Goal: Task Accomplishment & Management: Complete application form

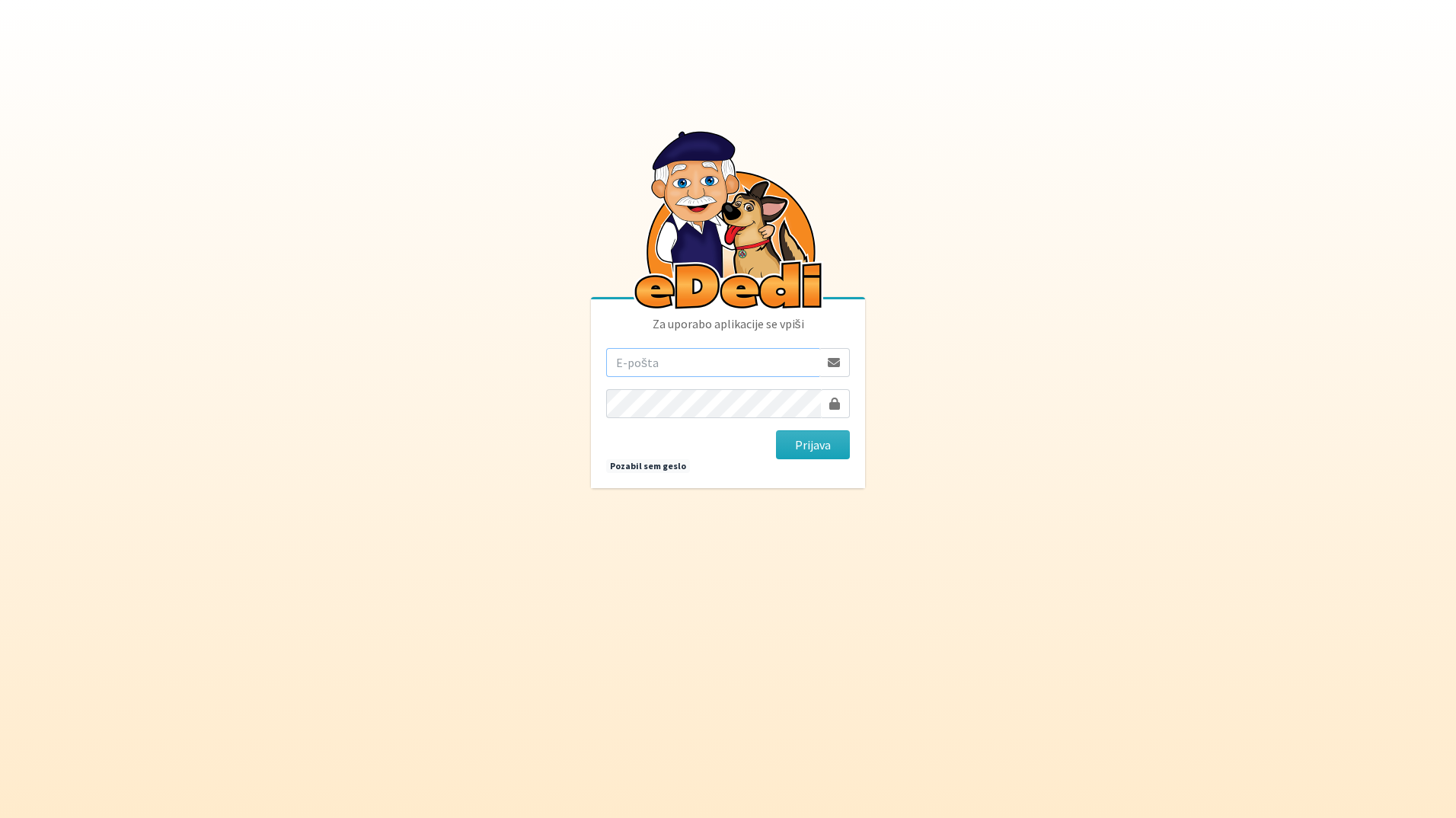
click at [748, 374] on input "email" at bounding box center [712, 362] width 213 height 29
type input "[EMAIL_ADDRESS][DOMAIN_NAME]"
click at [776, 430] on button "Prijava" at bounding box center [813, 444] width 74 height 29
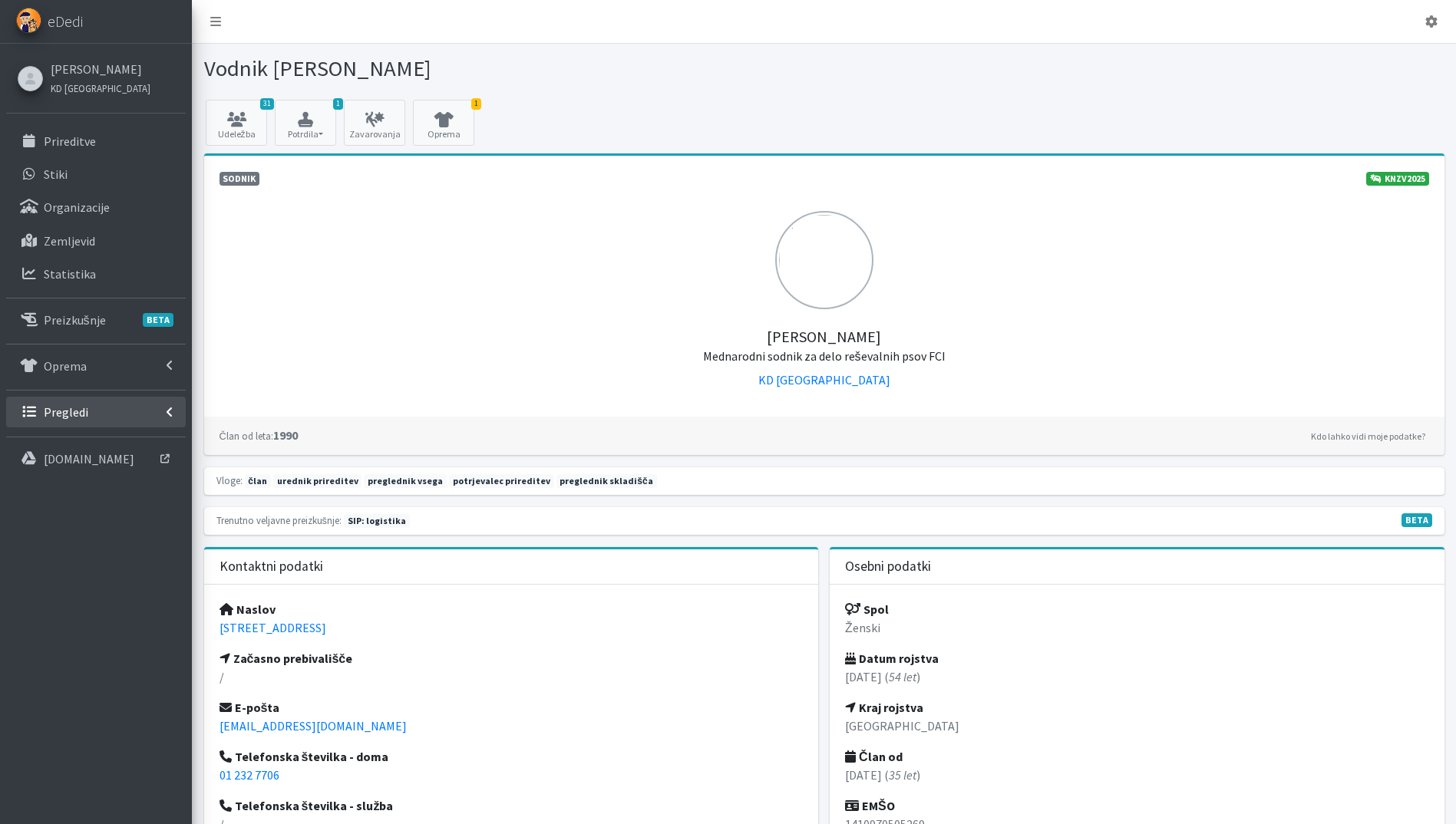
click at [81, 409] on p "Pregledi" at bounding box center [65, 412] width 44 height 15
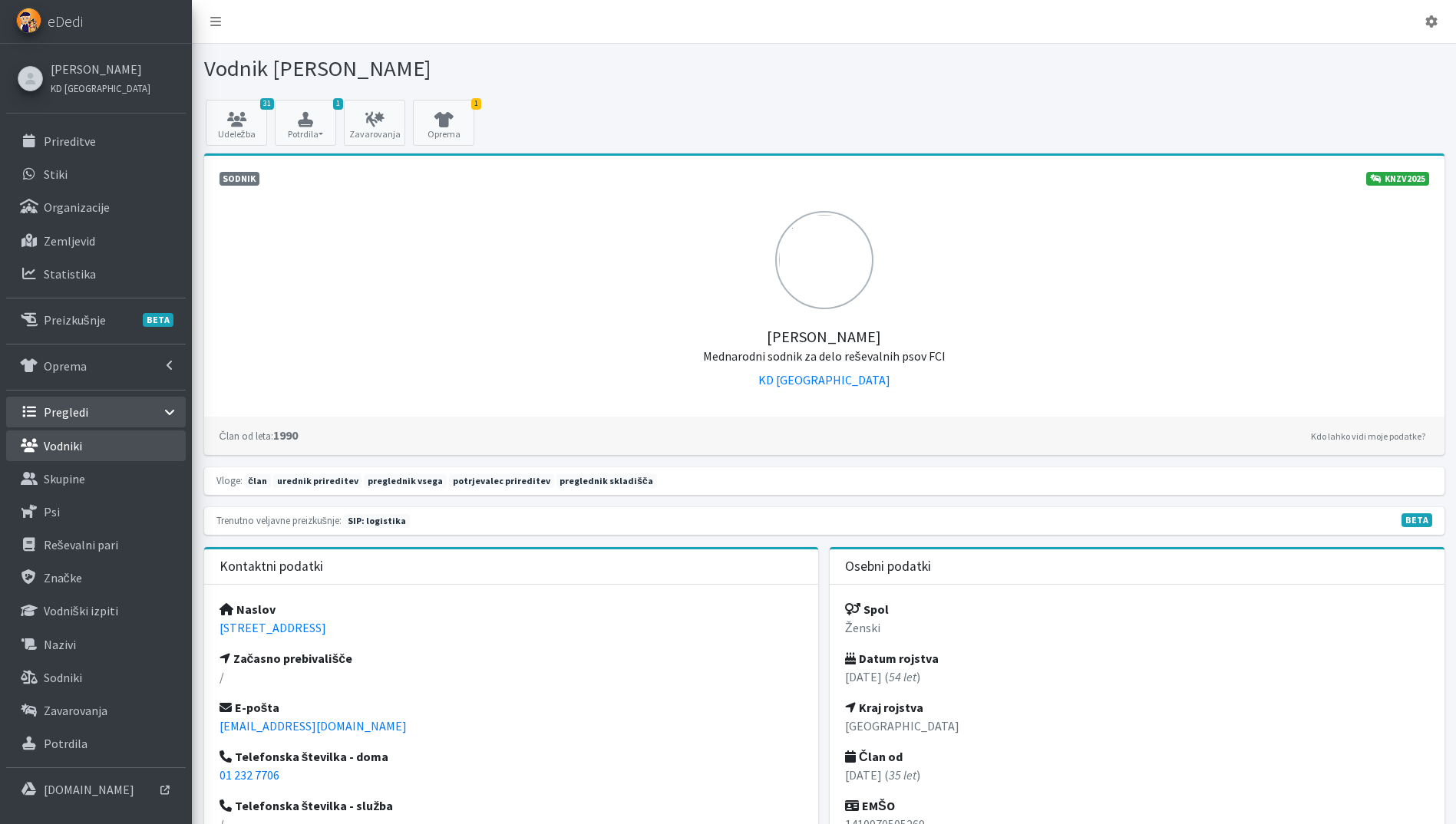
click at [79, 440] on p "Vodniki" at bounding box center [63, 446] width 38 height 15
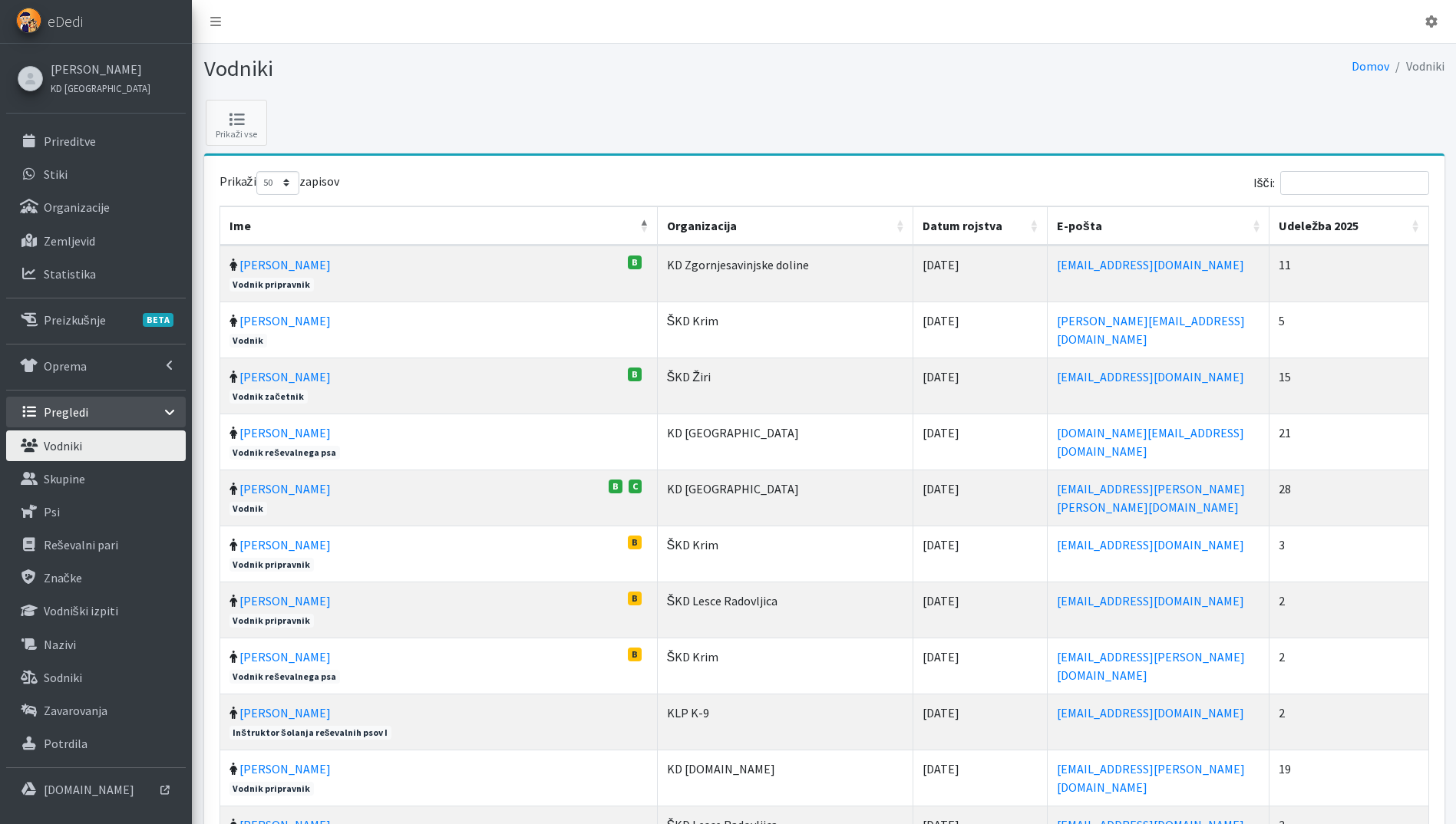
select select "50"
click at [1412, 229] on th "Udeležba 2025" at bounding box center [1348, 225] width 159 height 39
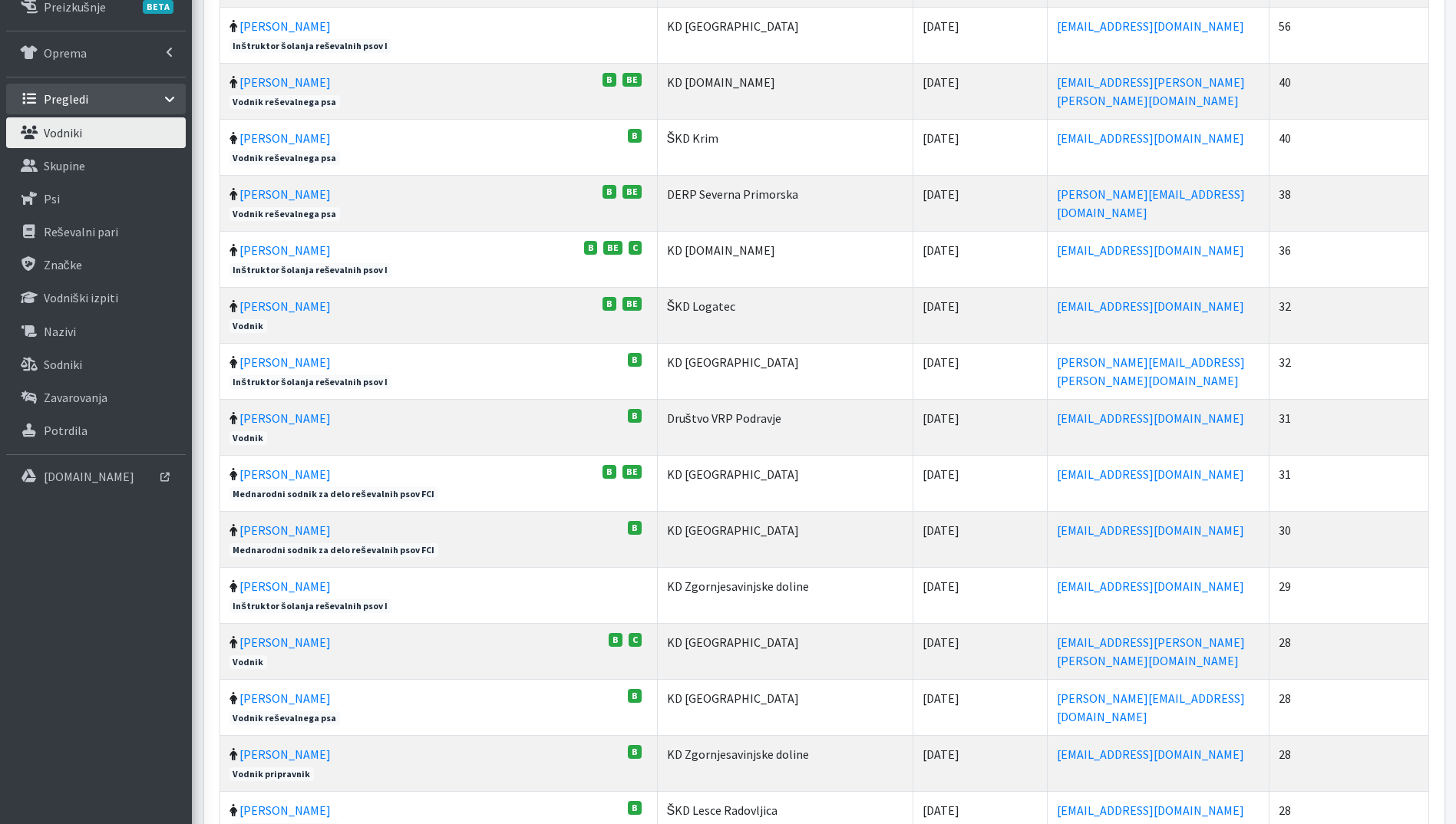
scroll to position [322, 0]
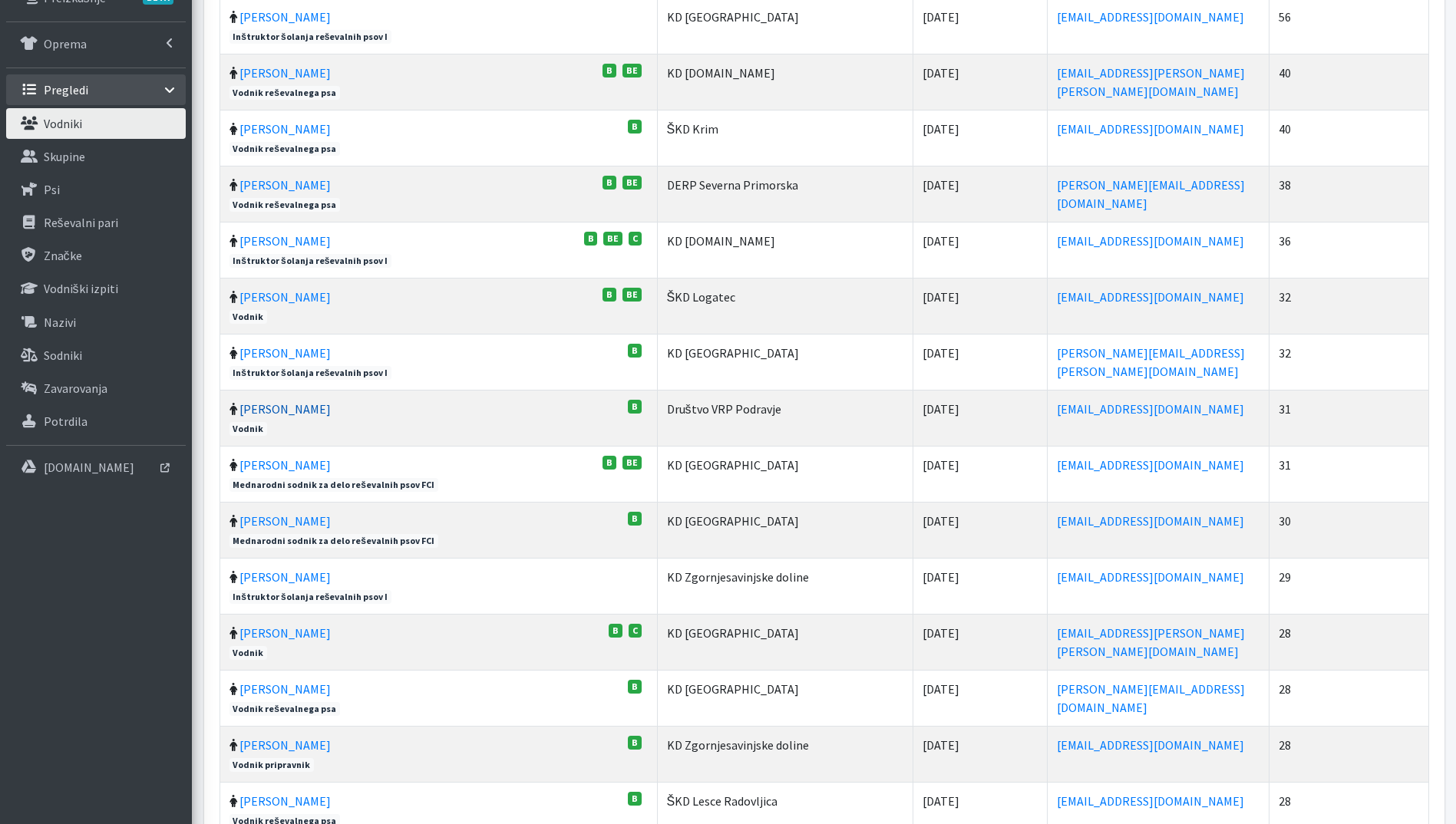
click at [287, 401] on link "Andrej Kitak" at bounding box center [285, 408] width 91 height 15
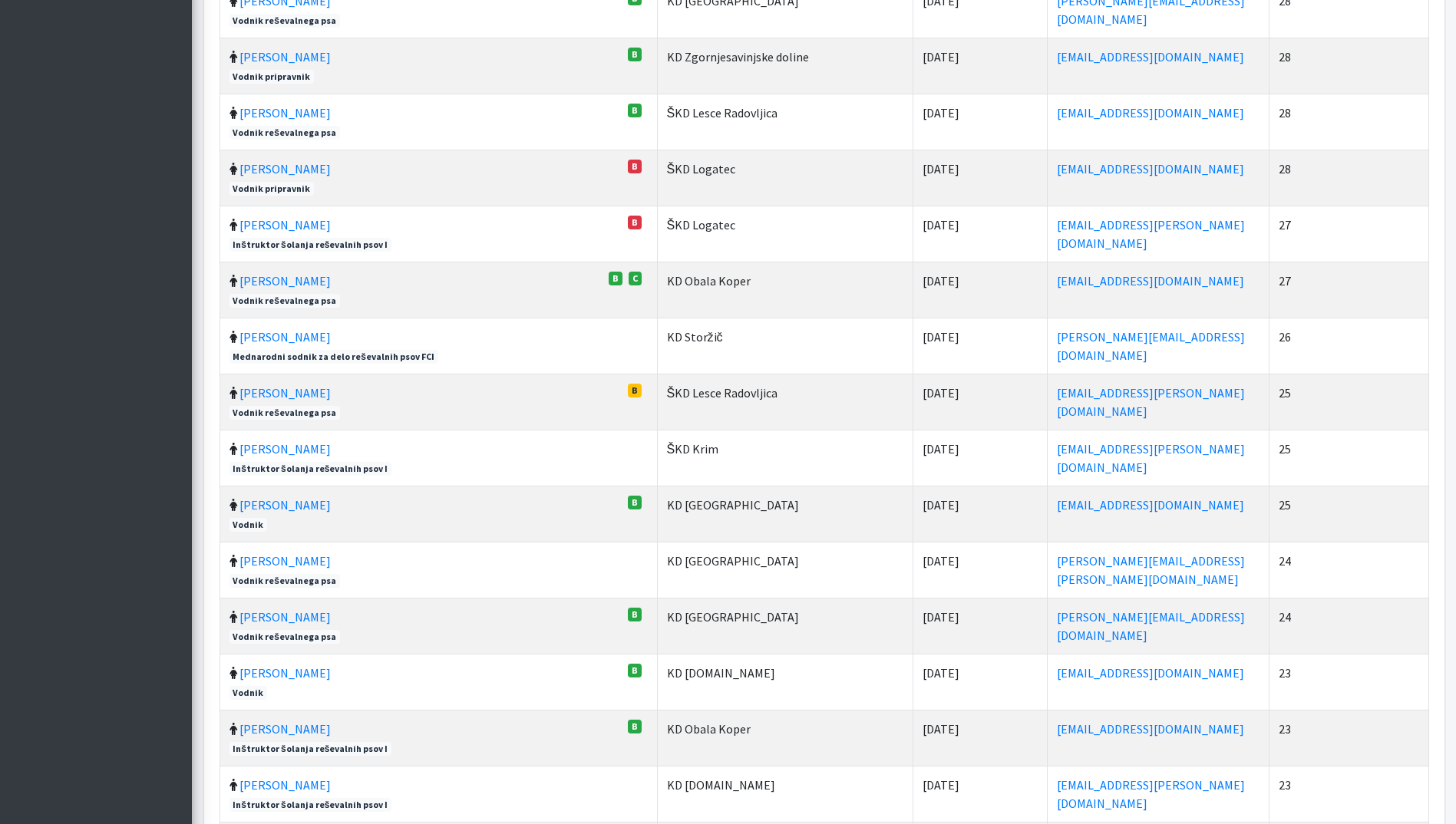
scroll to position [1240, 0]
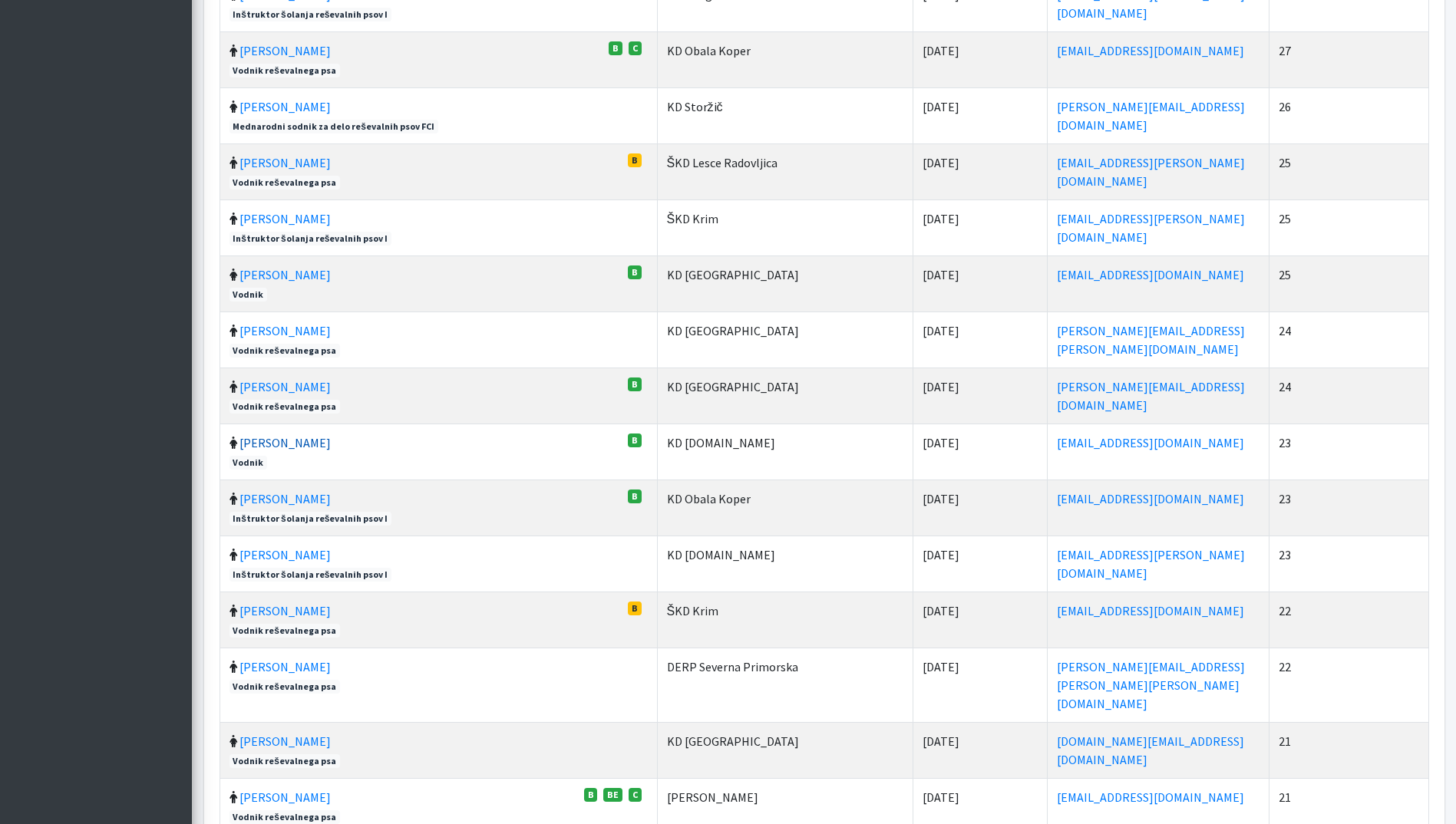
click at [275, 435] on link "Sabina Stepan" at bounding box center [285, 442] width 91 height 15
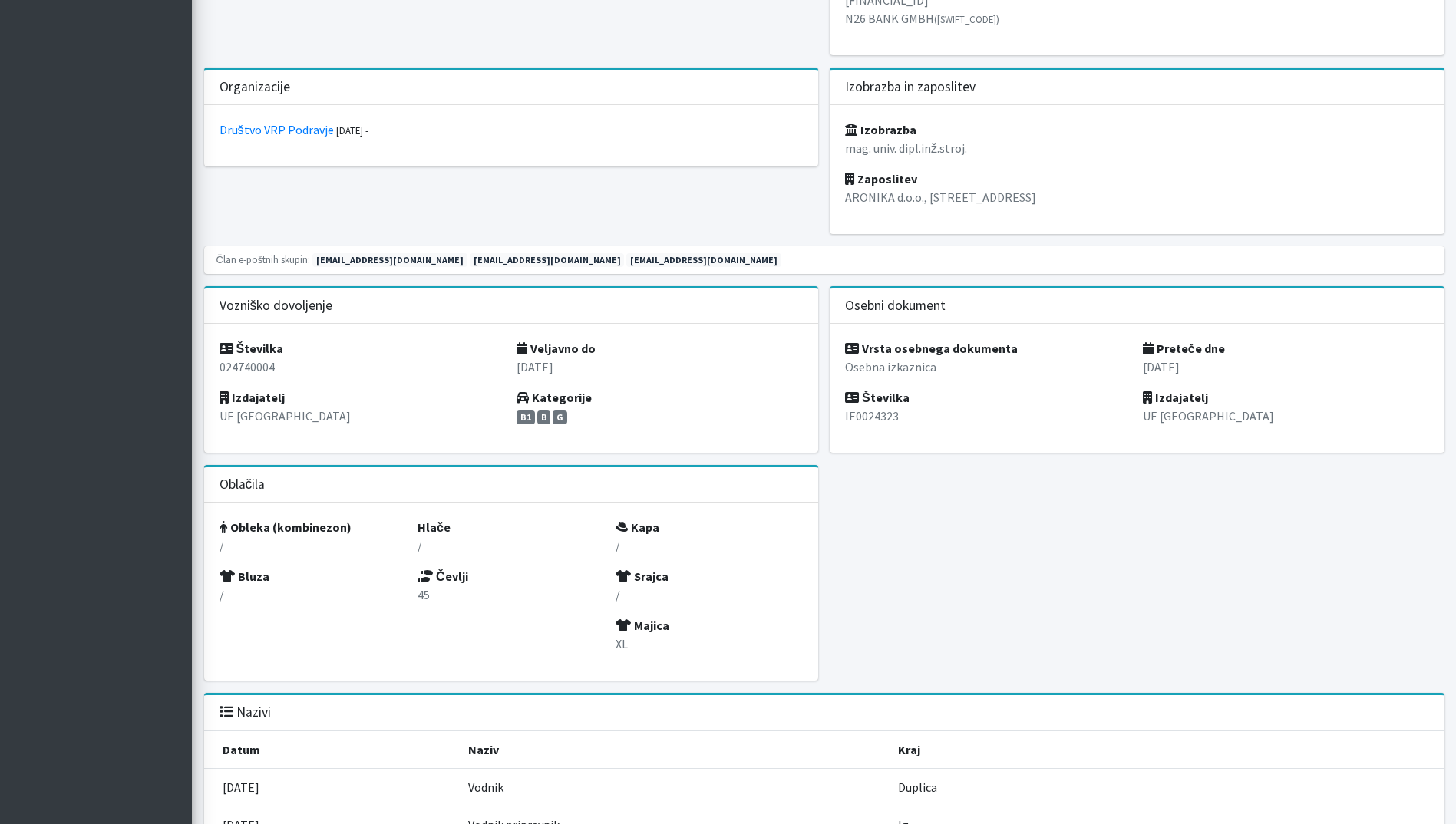
scroll to position [1841, 0]
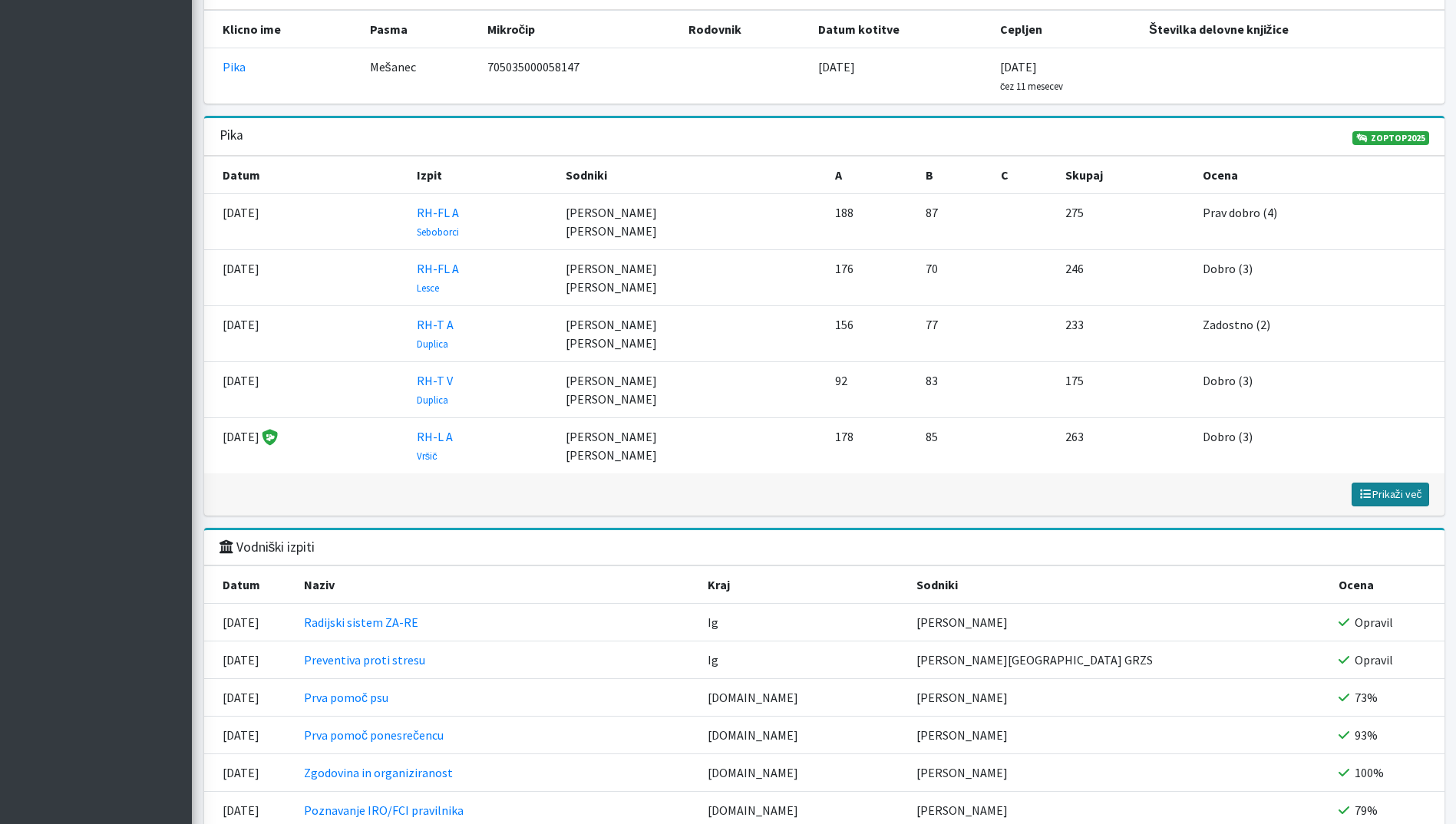
click at [1401, 494] on span "Prikaži več" at bounding box center [1390, 493] width 63 height 14
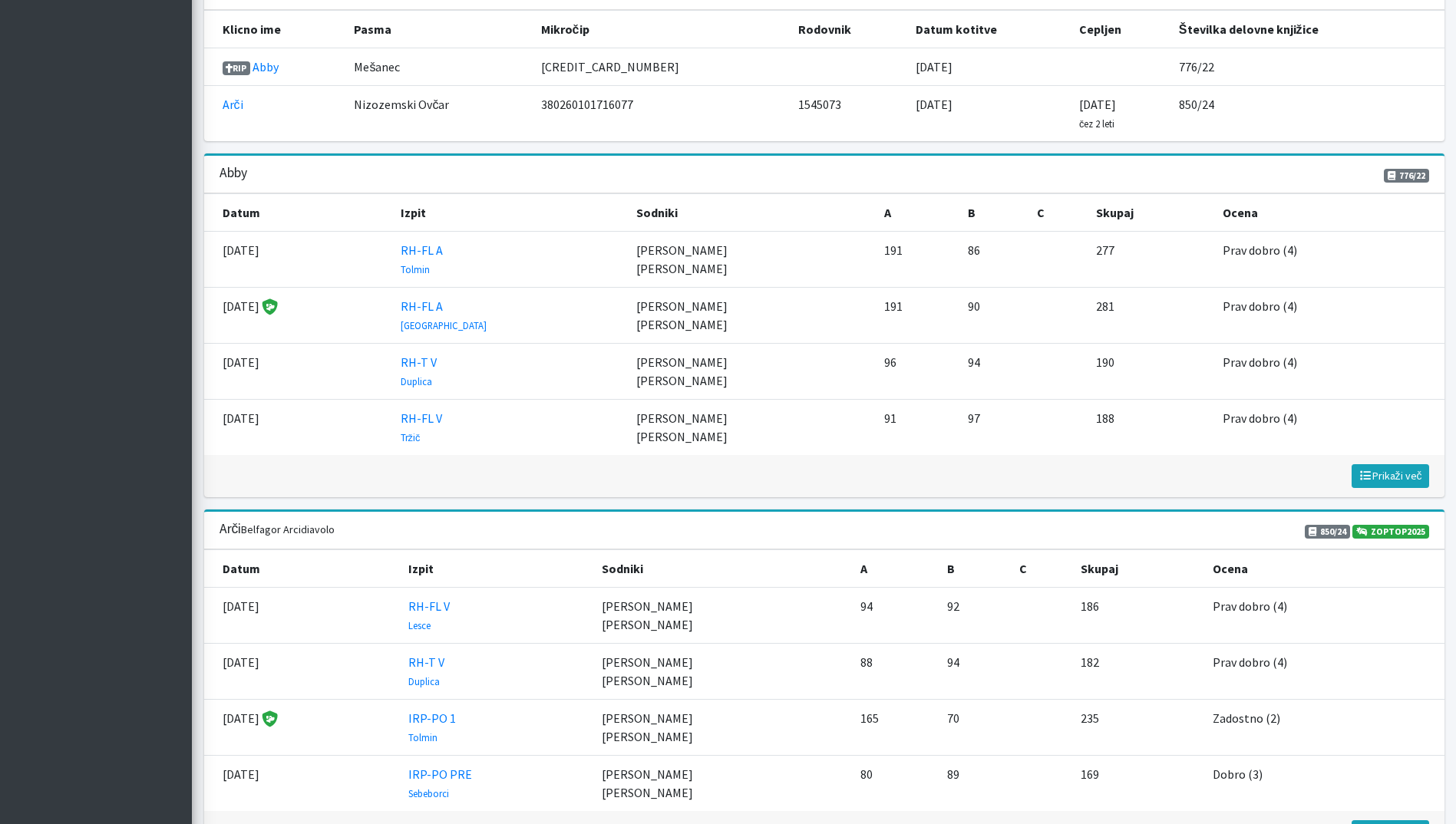
scroll to position [2301, 0]
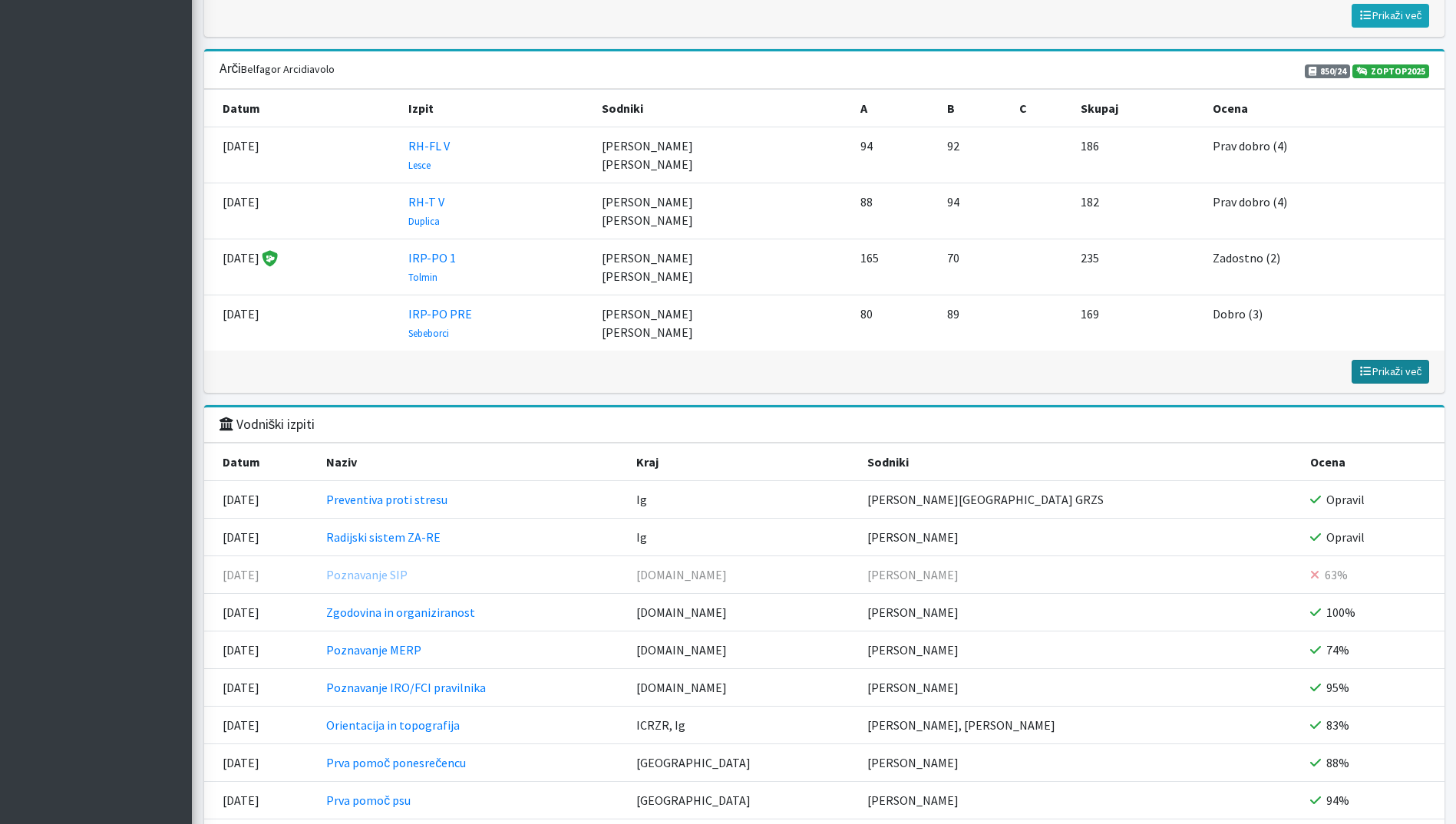
click at [1400, 375] on span "Prikaži več" at bounding box center [1390, 371] width 63 height 14
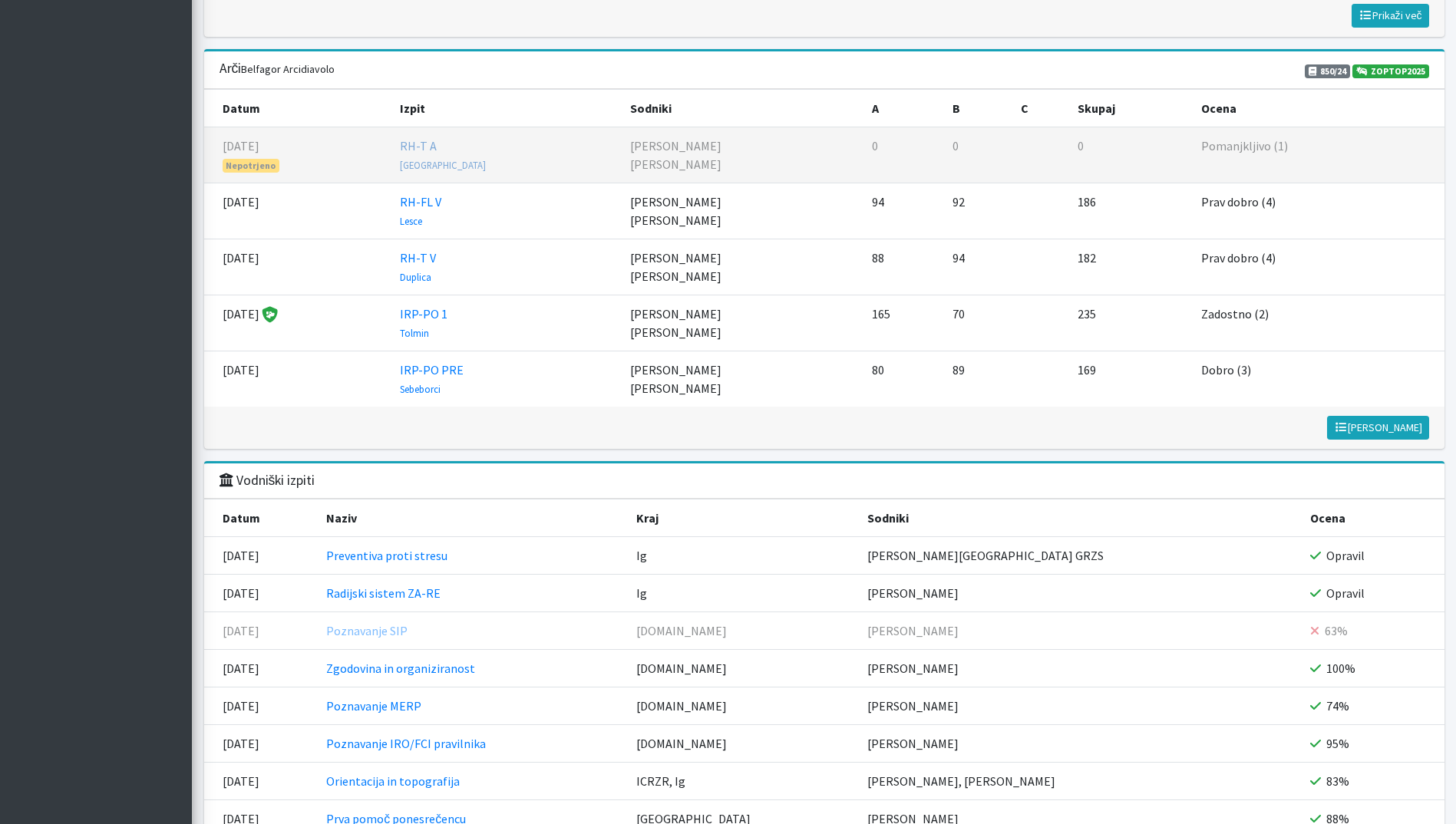
click at [459, 148] on link "RH-T A Ljubljana" at bounding box center [443, 154] width 86 height 33
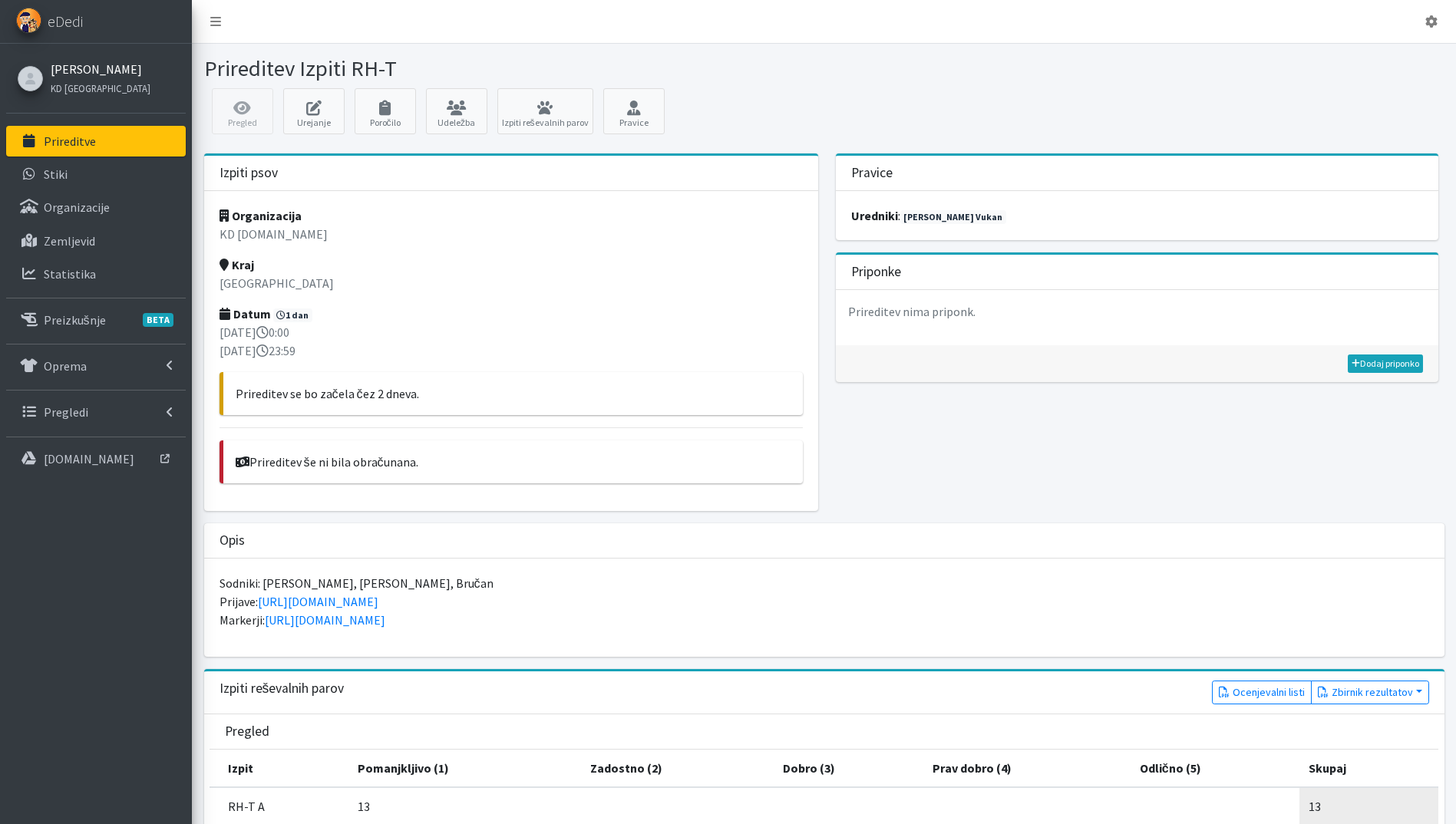
click at [104, 72] on link "[PERSON_NAME]" at bounding box center [100, 69] width 99 height 18
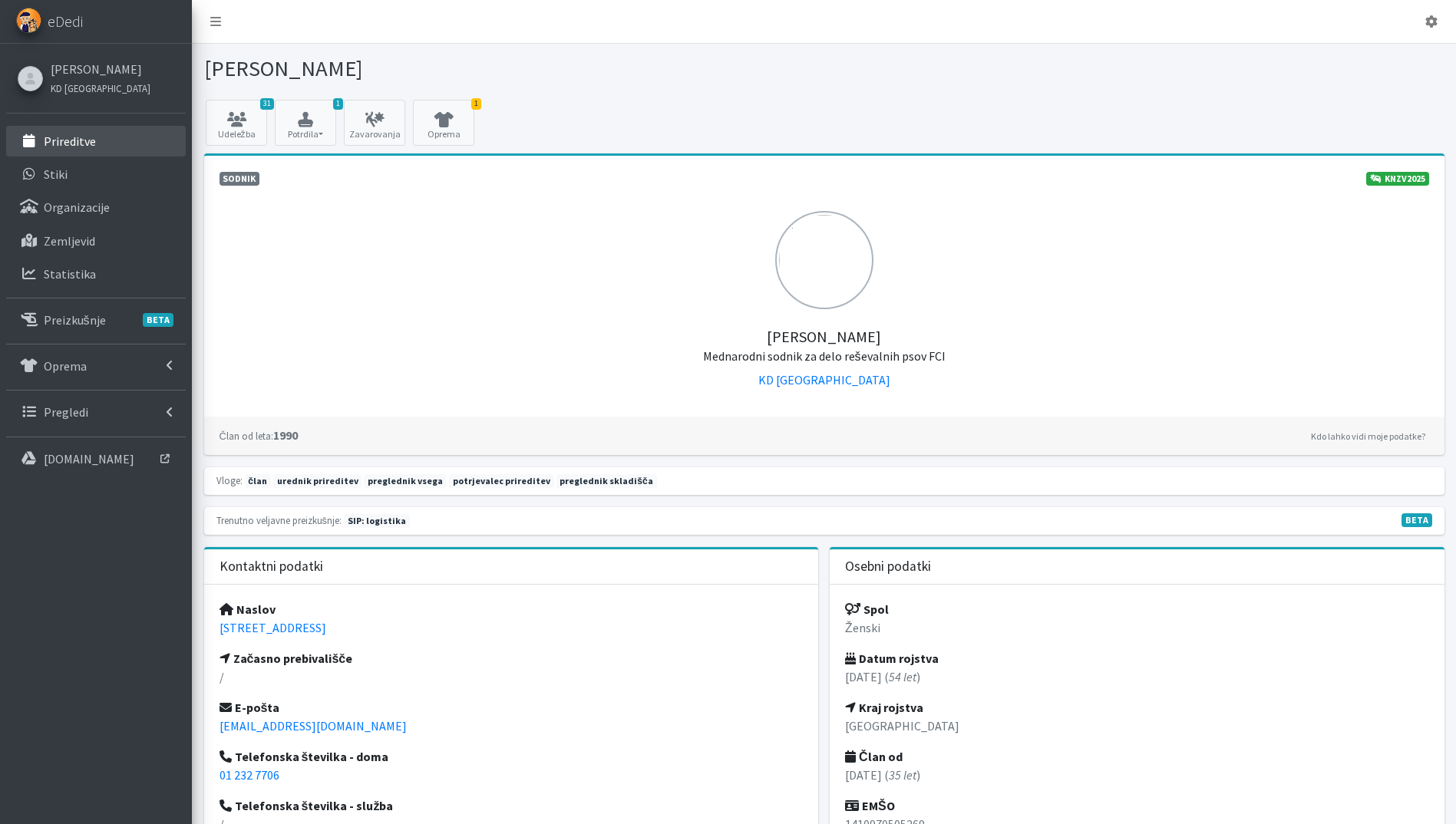
click at [120, 132] on link "Prireditve" at bounding box center [95, 141] width 180 height 31
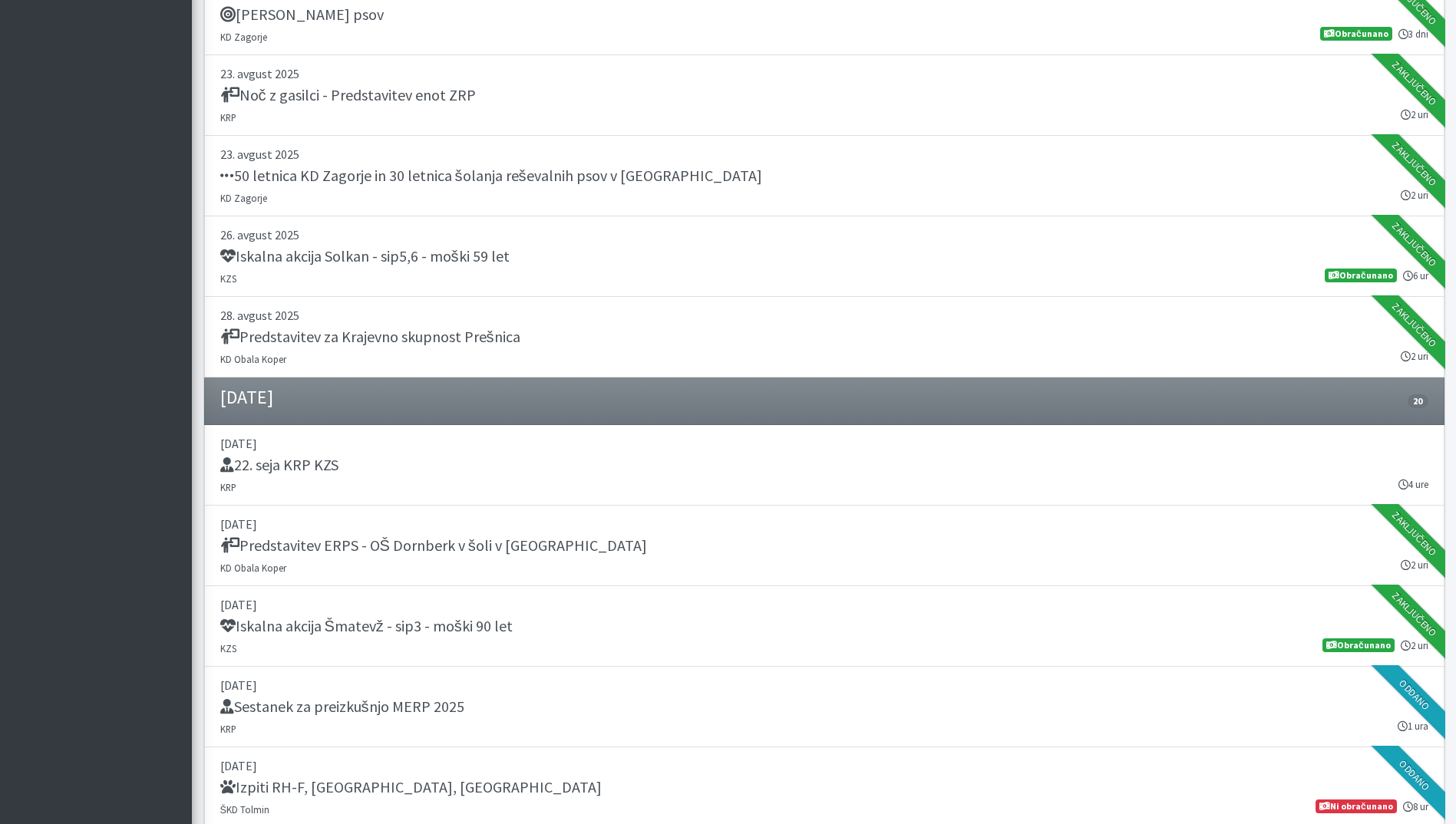
scroll to position [1381, 0]
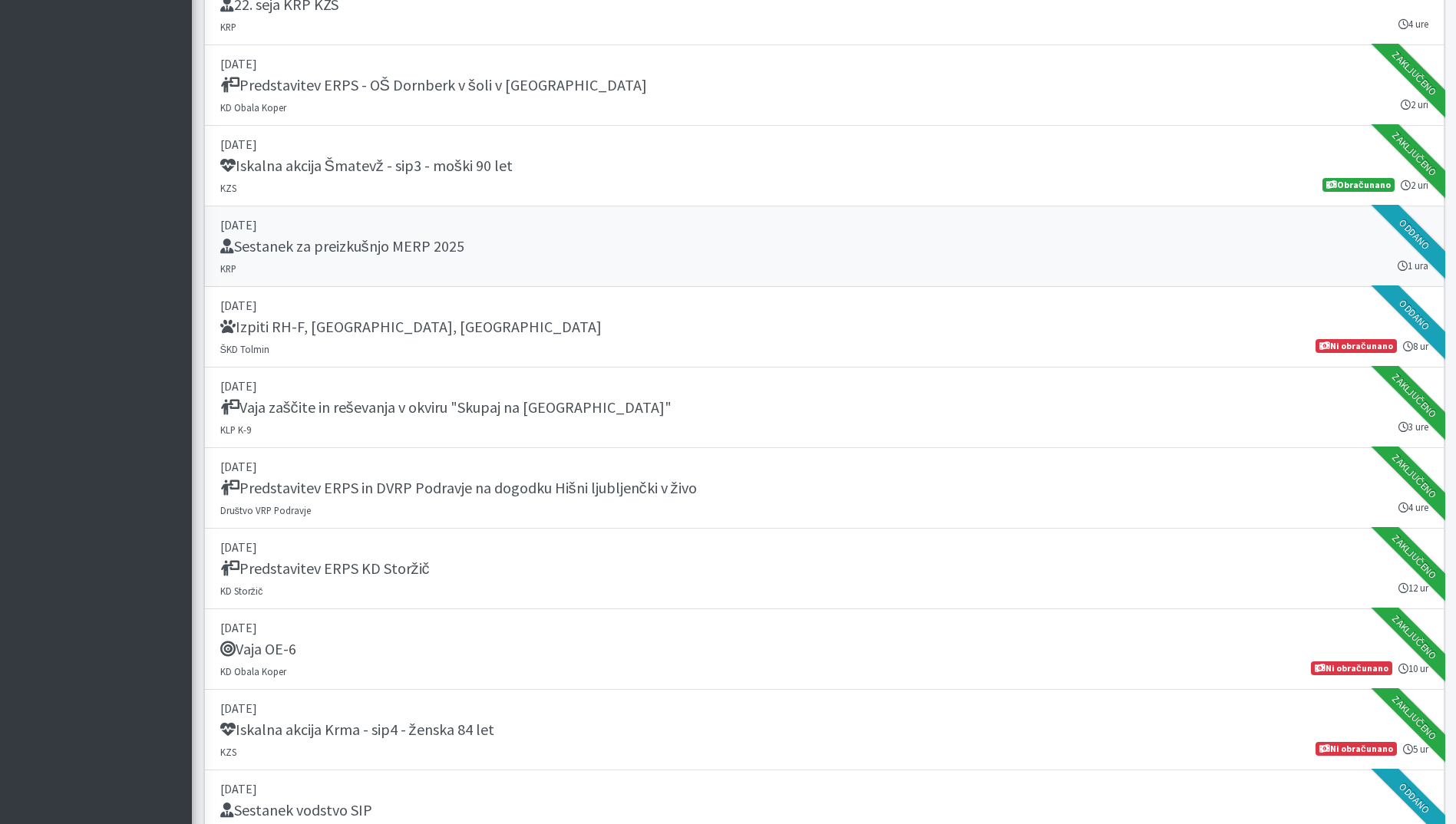
click at [490, 235] on link "[DATE] Sestanek za preizkušnjo MERP 2025 KRP 1 ura [GEOGRAPHIC_DATA]" at bounding box center [824, 246] width 1240 height 80
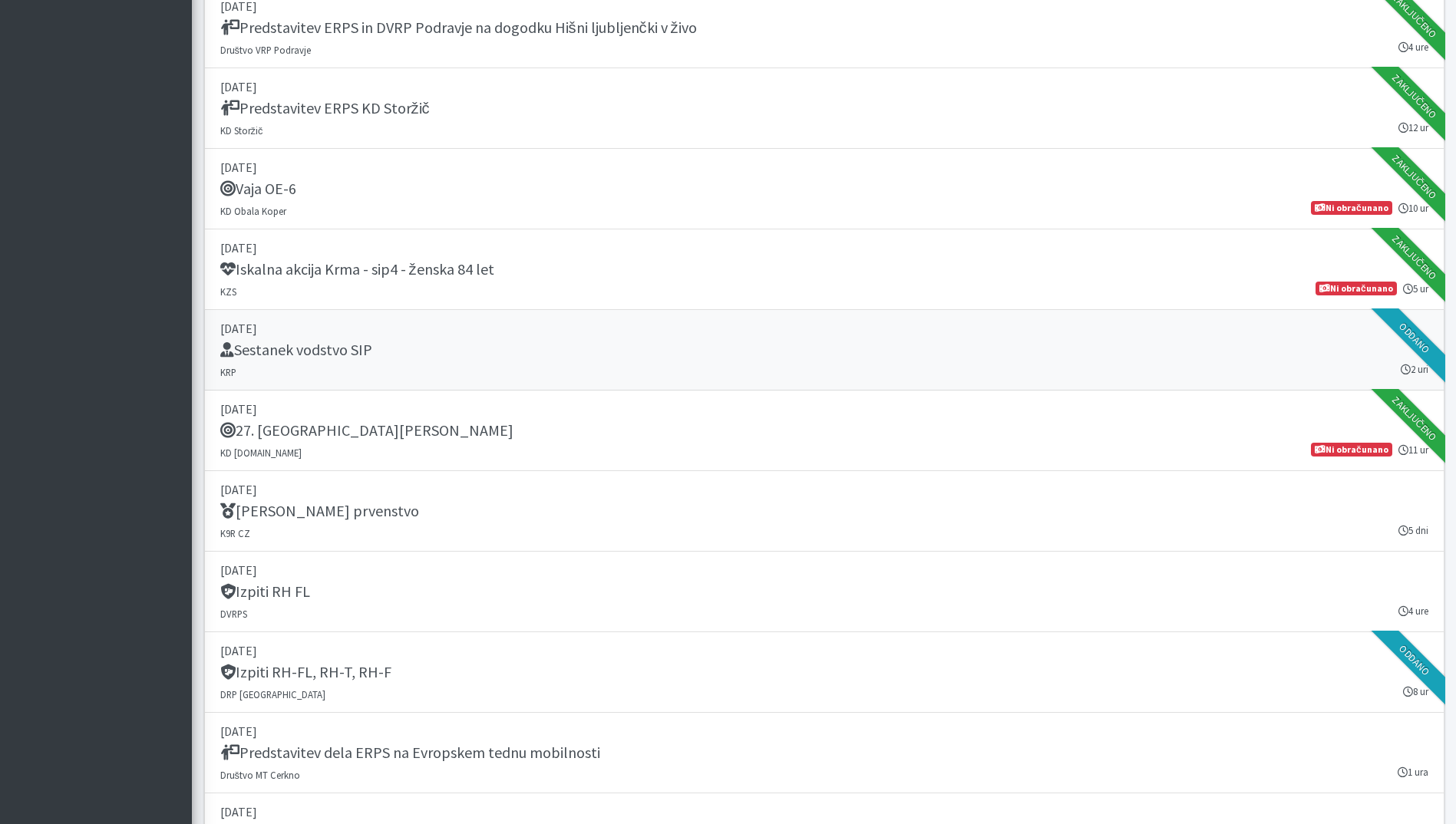
click at [518, 351] on div "Sestanek vodstvo SIP" at bounding box center [824, 351] width 1208 height 22
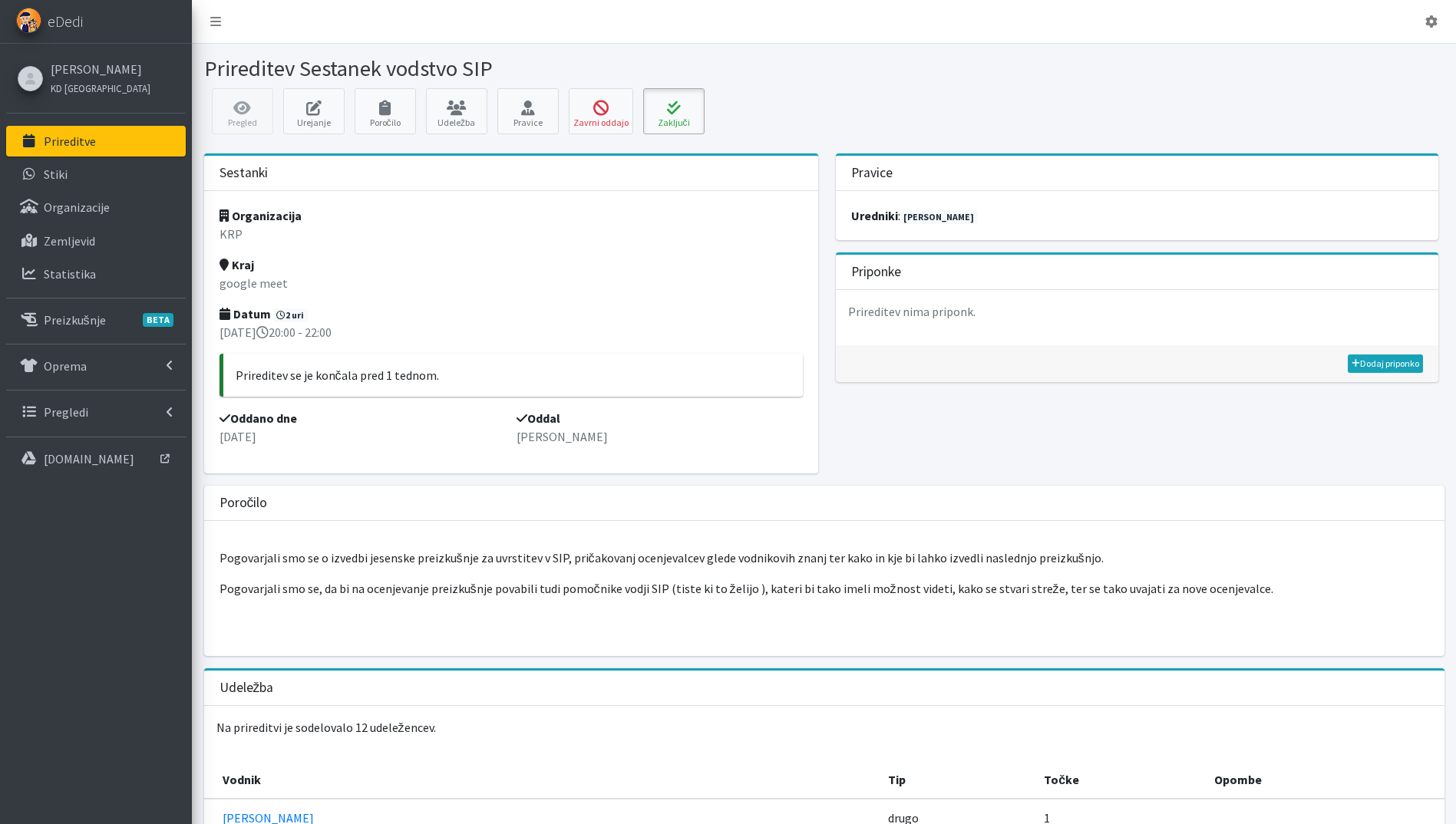
click at [657, 110] on icon at bounding box center [673, 108] width 52 height 15
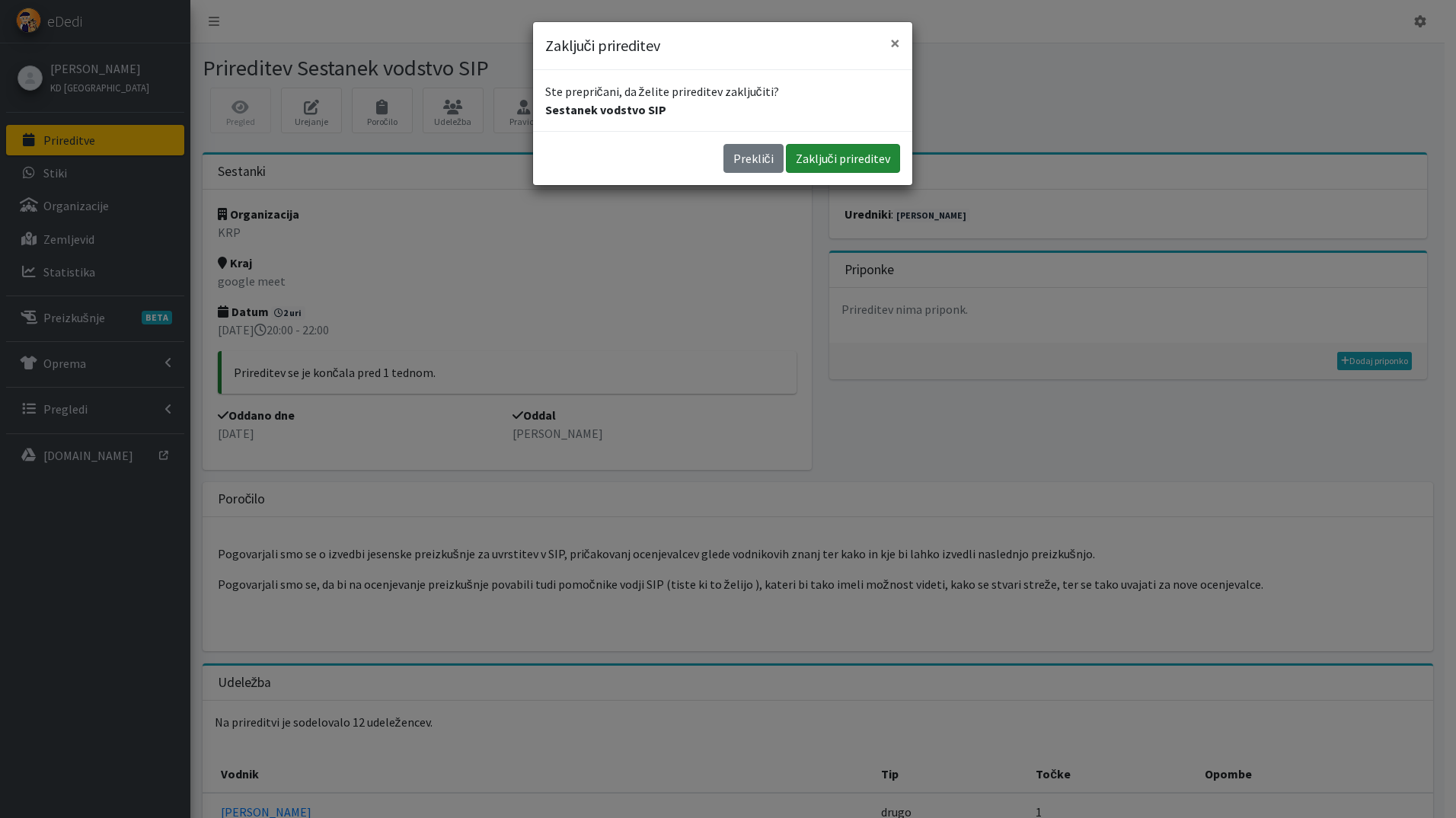
click at [810, 154] on button "Zaključi prireditev" at bounding box center [843, 158] width 114 height 29
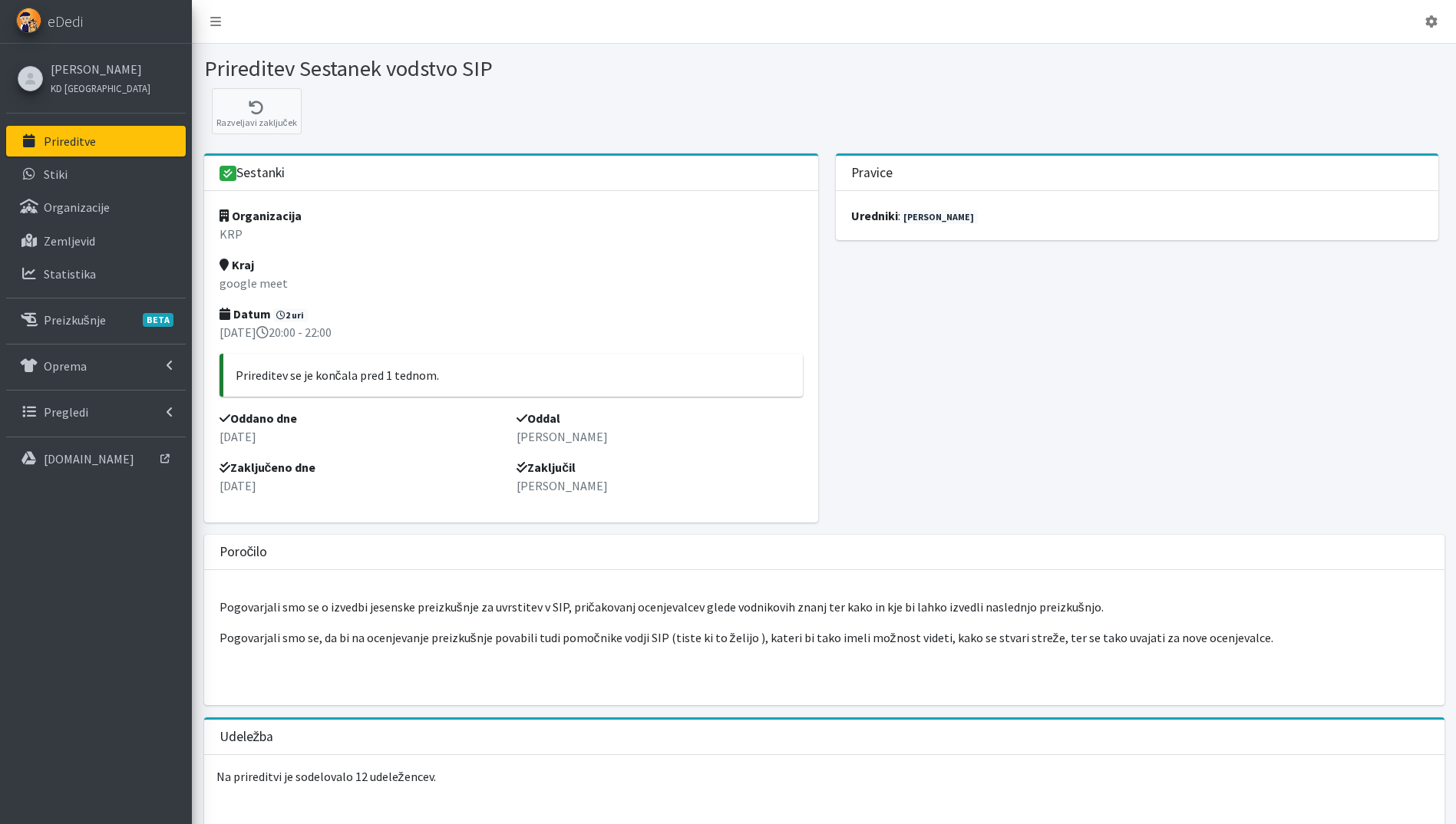
click at [123, 135] on link "Prireditve" at bounding box center [95, 141] width 180 height 31
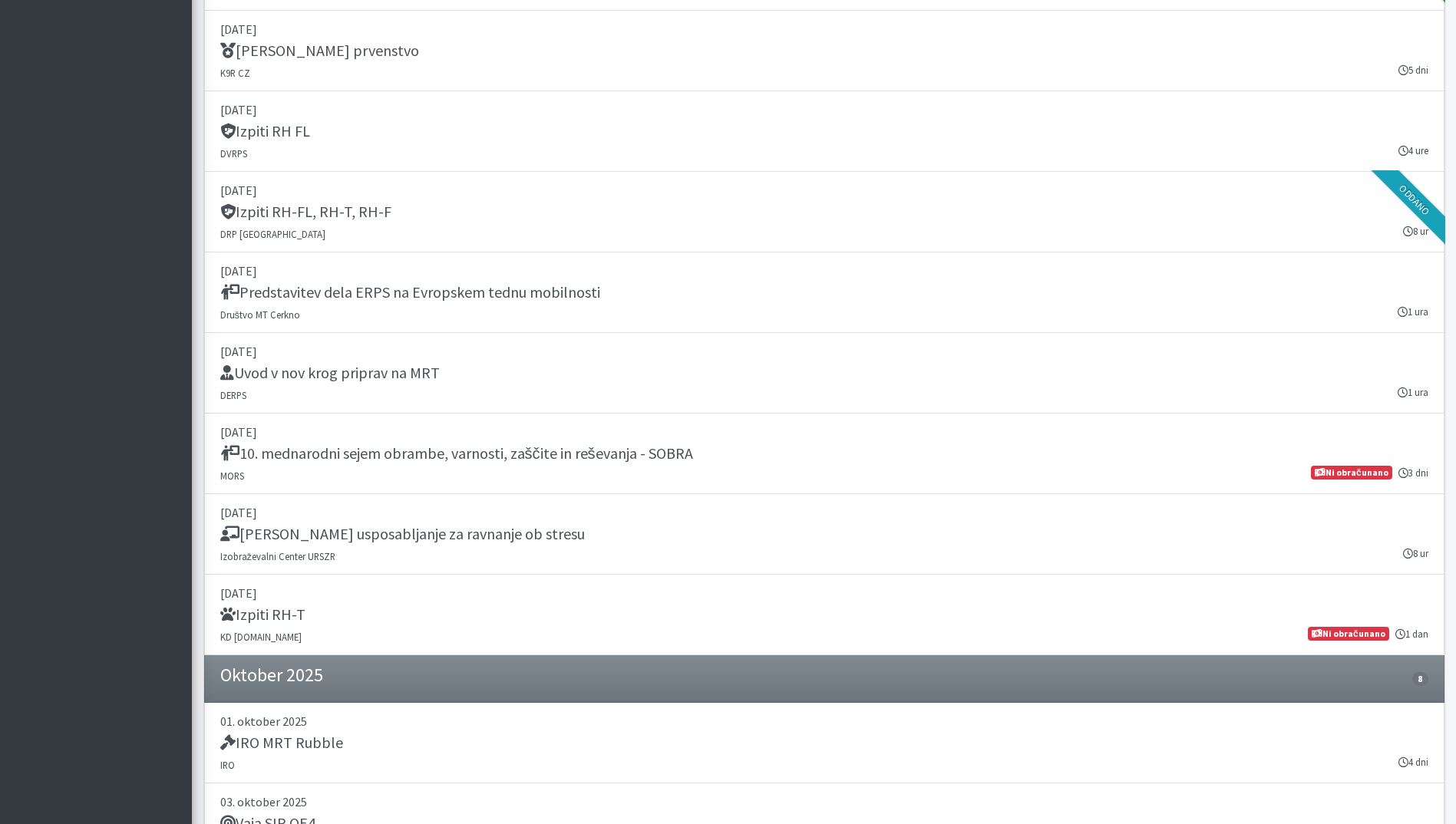
scroll to position [1841, 0]
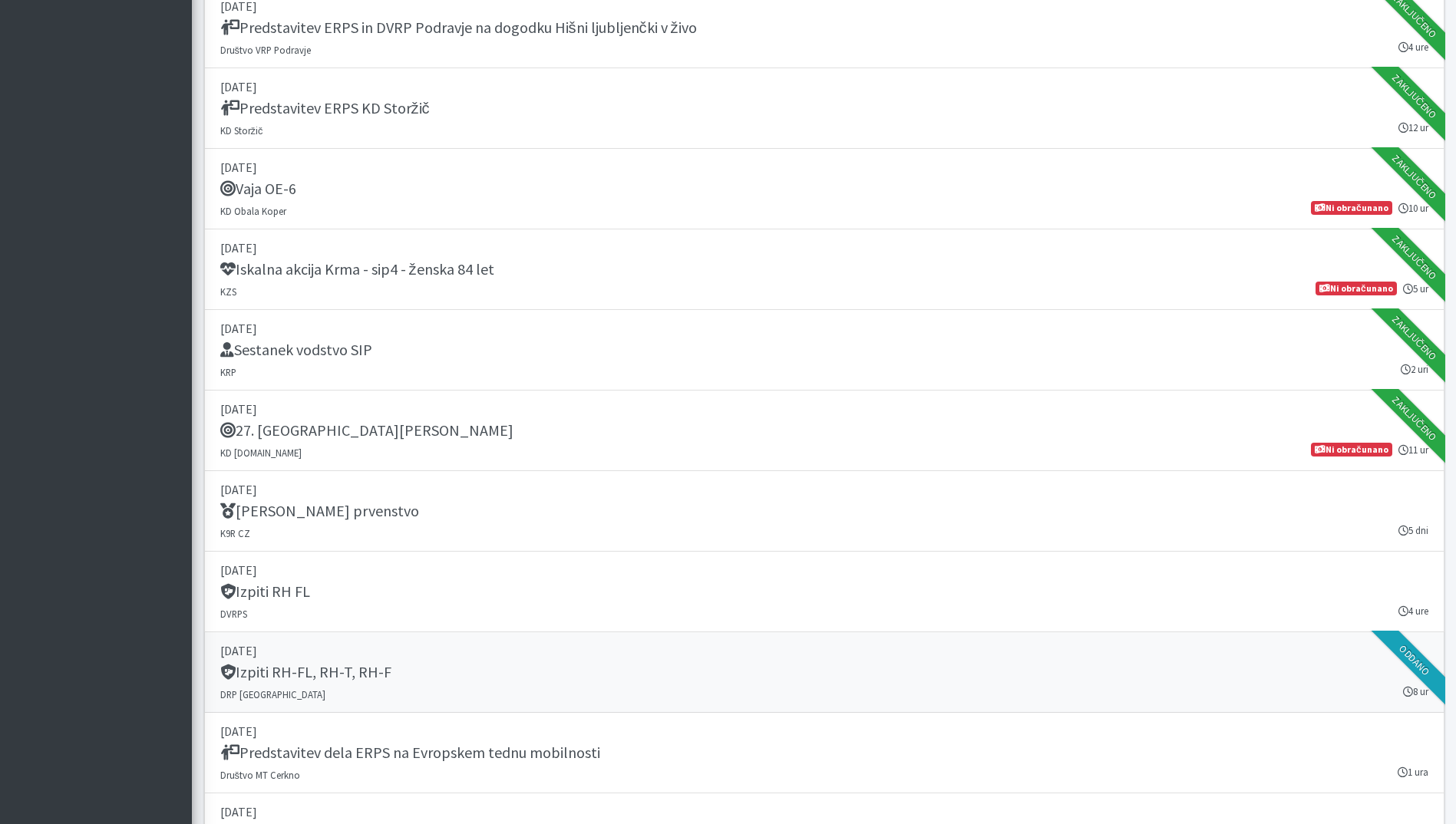
click at [690, 674] on div "Izpiti RH-FL, RH-T, RH-F" at bounding box center [824, 674] width 1208 height 22
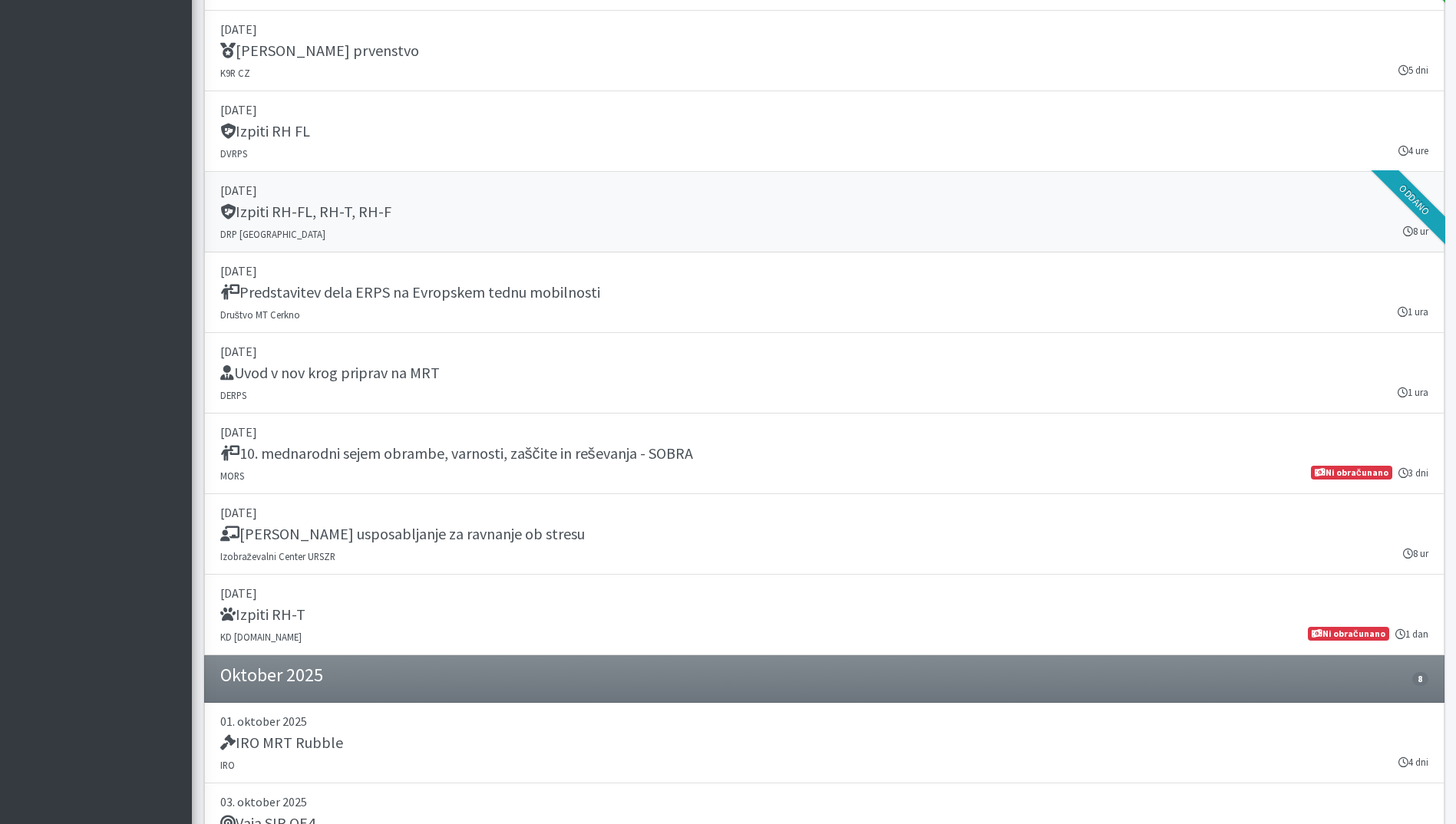
click at [421, 229] on link "20. september 2025 Izpiti RH-FL, RH-T, RH-F DRP Nova Gorica 8 ur Oddano" at bounding box center [824, 212] width 1240 height 80
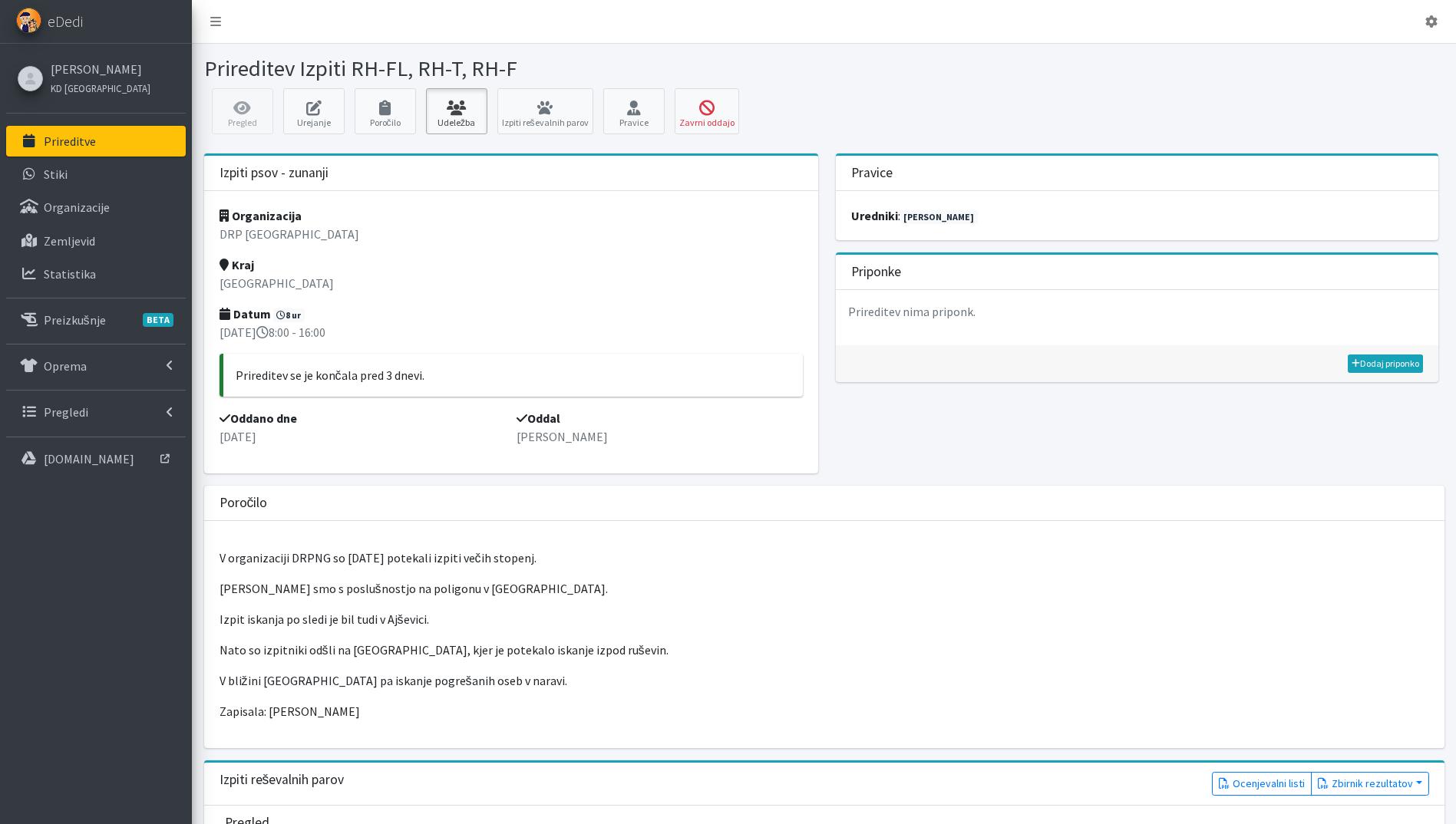
click at [456, 112] on icon at bounding box center [456, 108] width 52 height 15
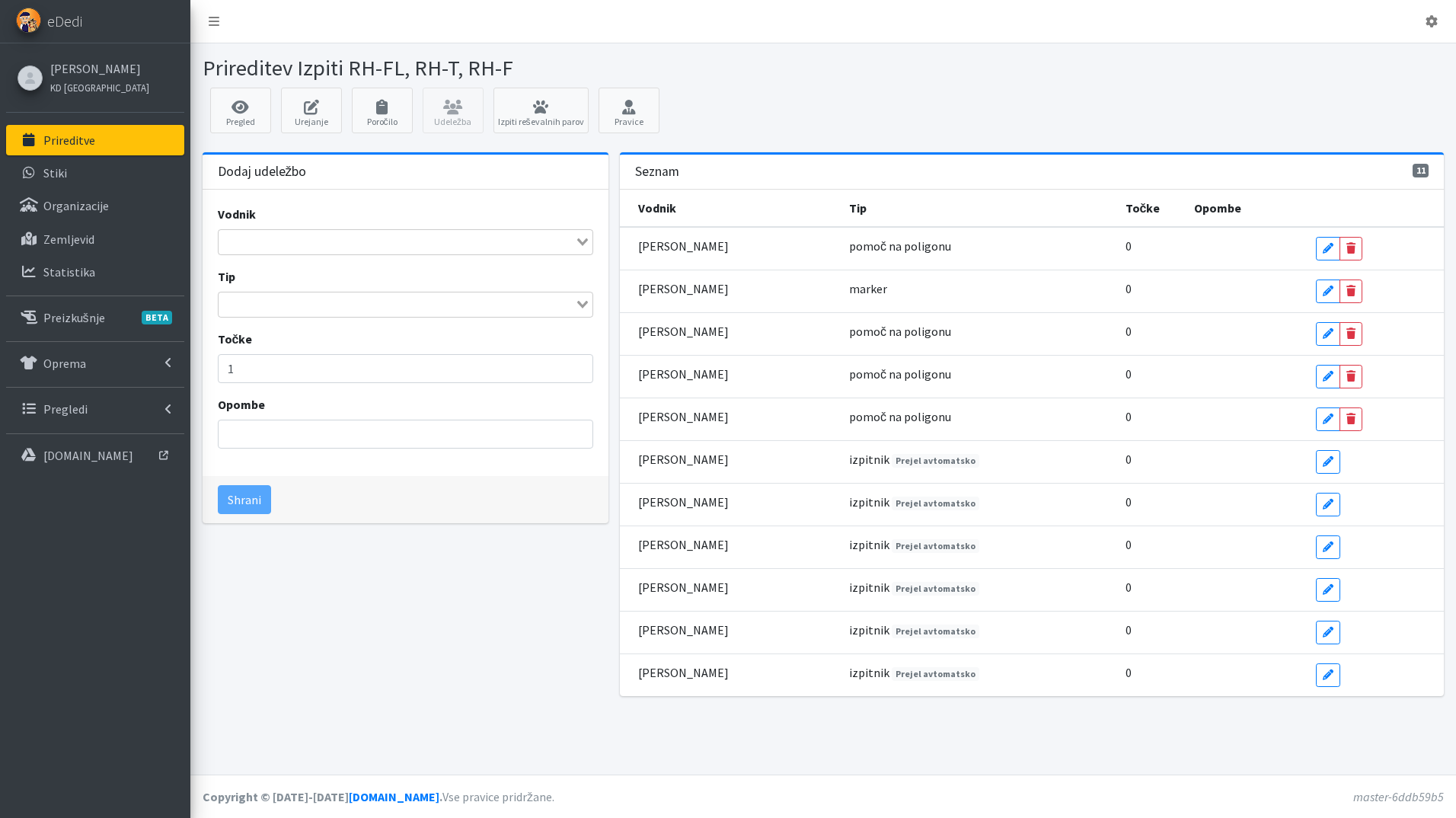
click at [316, 253] on div "Loading..." at bounding box center [406, 242] width 376 height 26
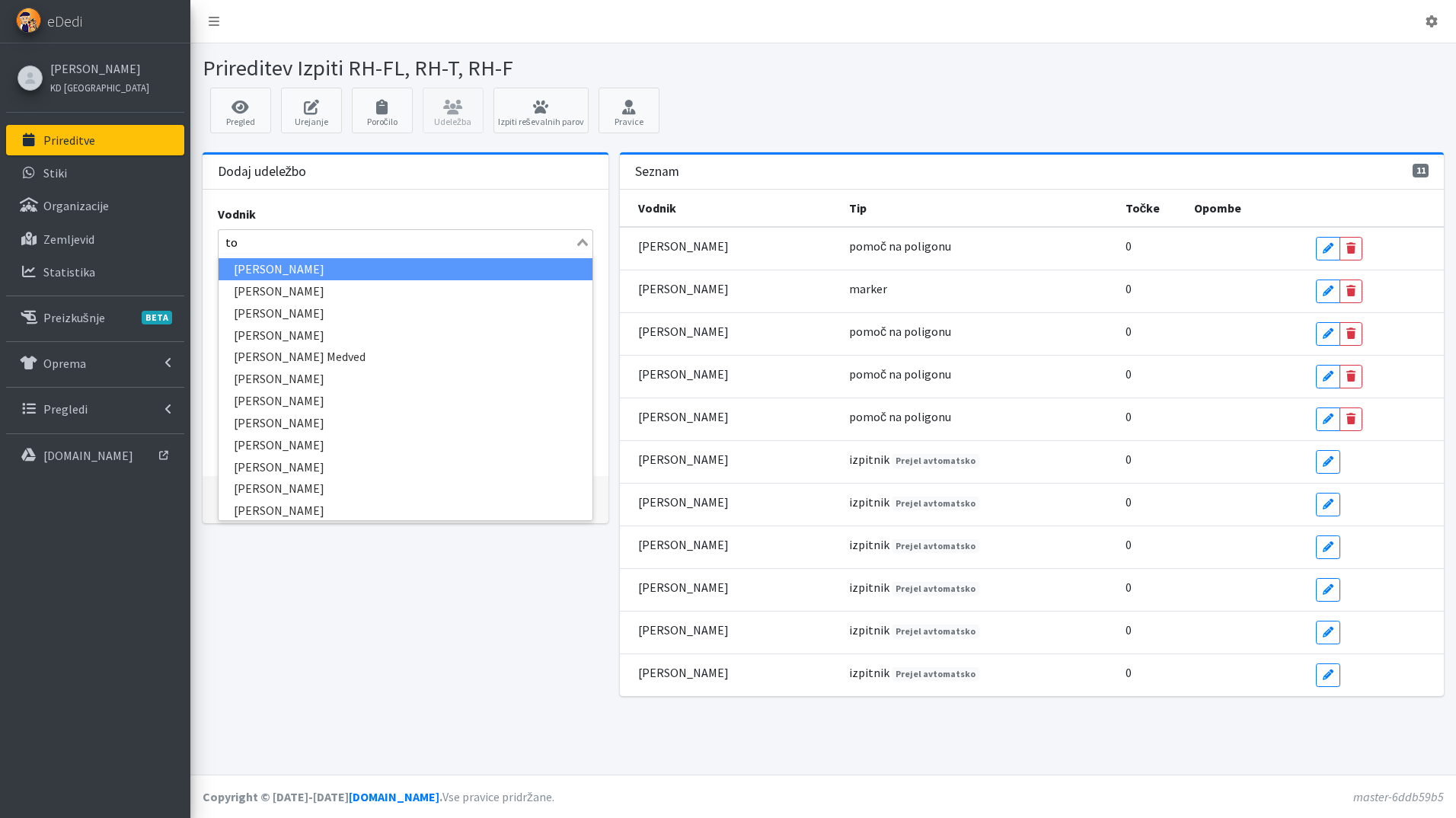
type input "tom"
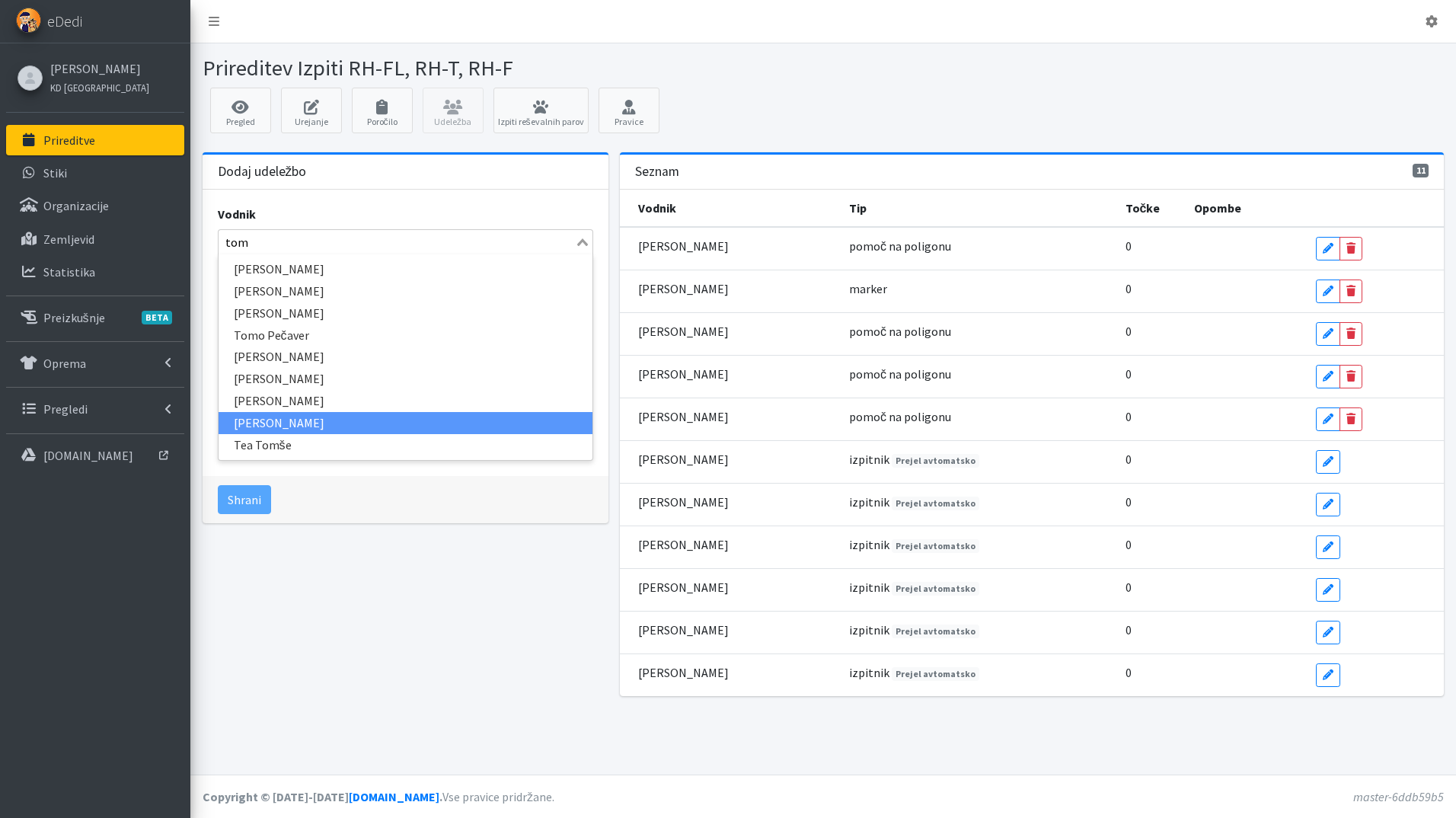
click at [350, 421] on li "[PERSON_NAME]" at bounding box center [406, 423] width 375 height 22
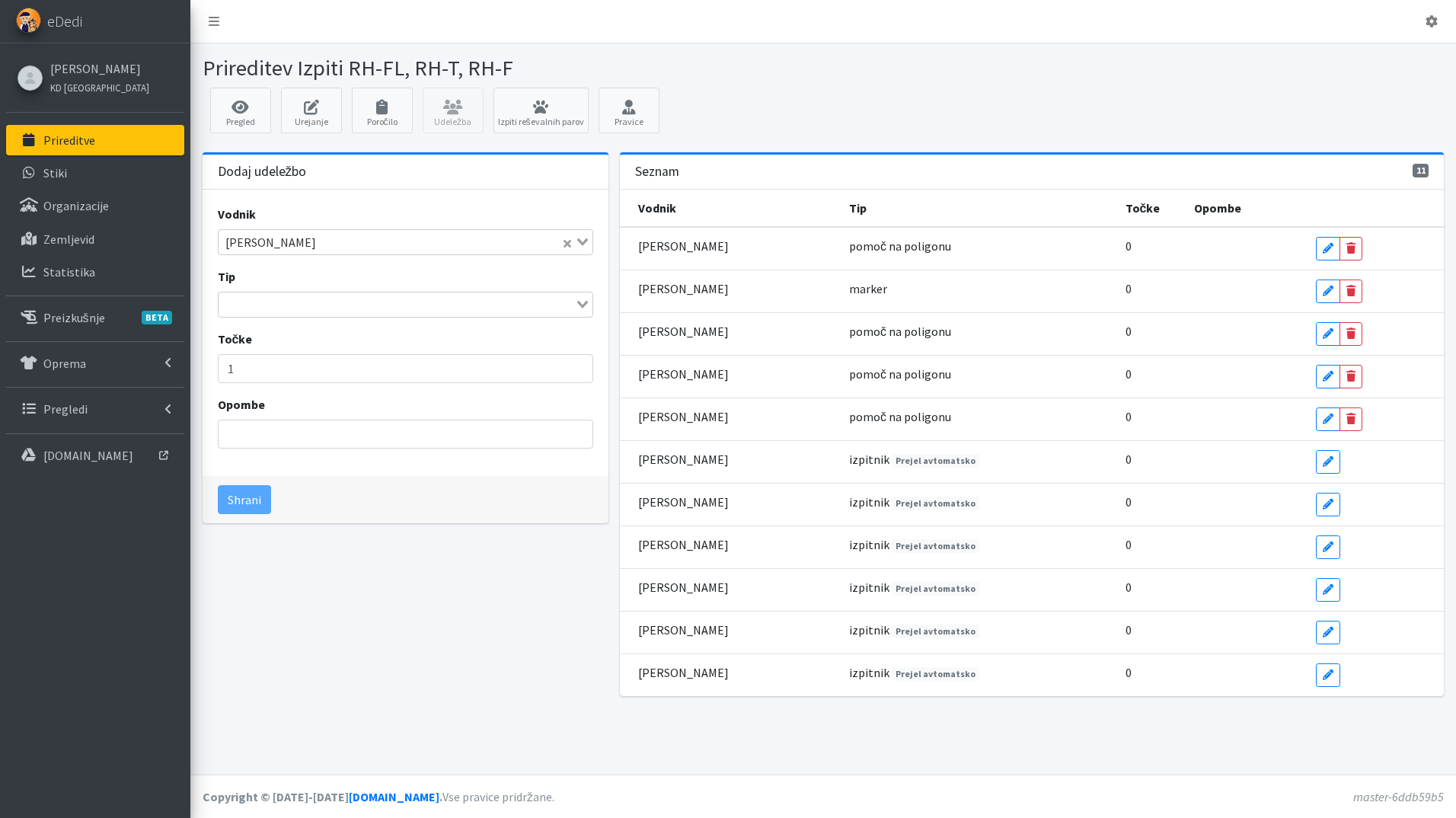
click at [321, 311] on input "Search for option" at bounding box center [396, 304] width 354 height 18
type input "sod"
click at [334, 323] on li "sodnik" at bounding box center [406, 332] width 375 height 22
click at [241, 501] on button "Shrani" at bounding box center [245, 499] width 53 height 29
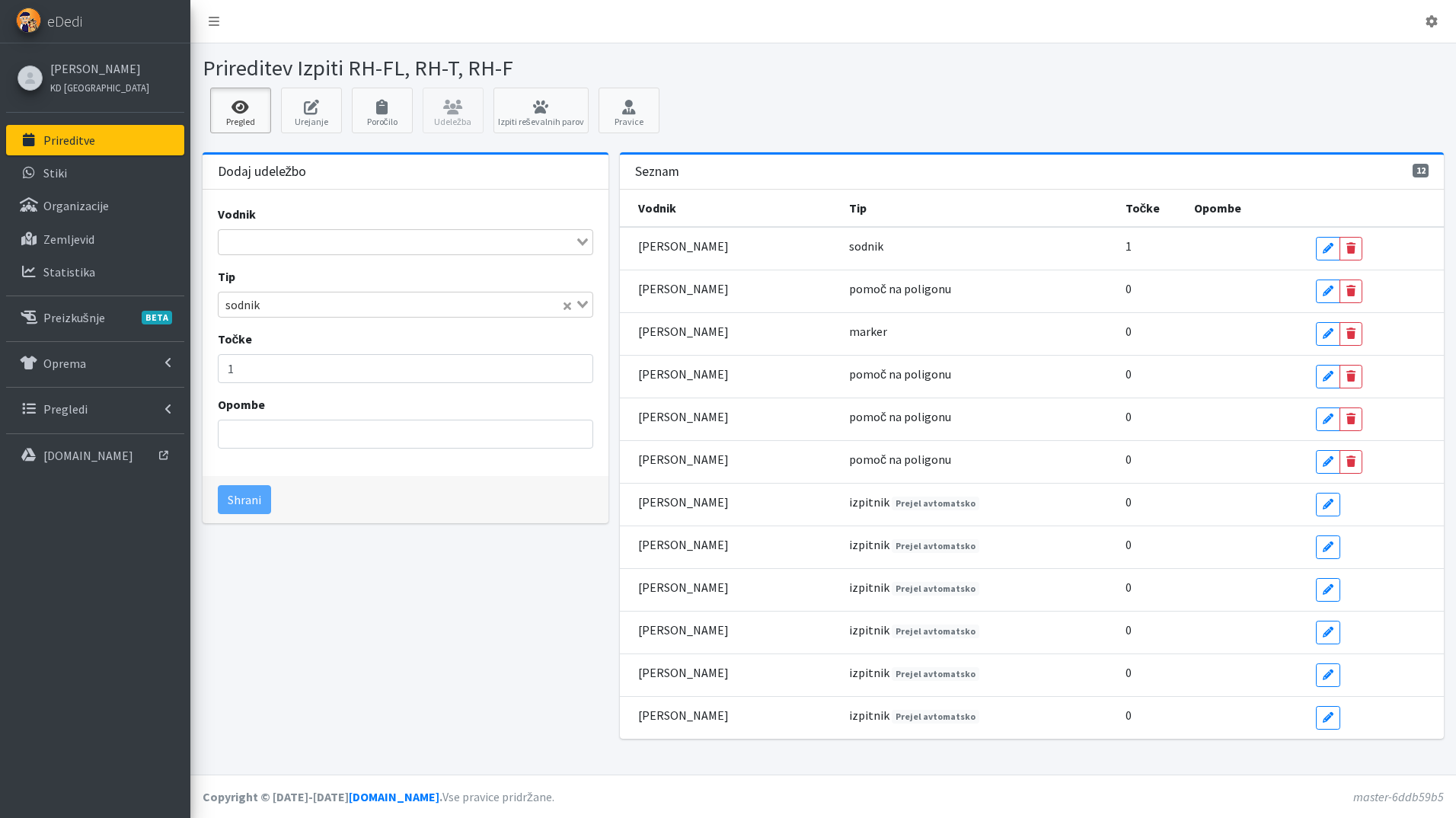
click at [246, 103] on icon at bounding box center [240, 107] width 51 height 15
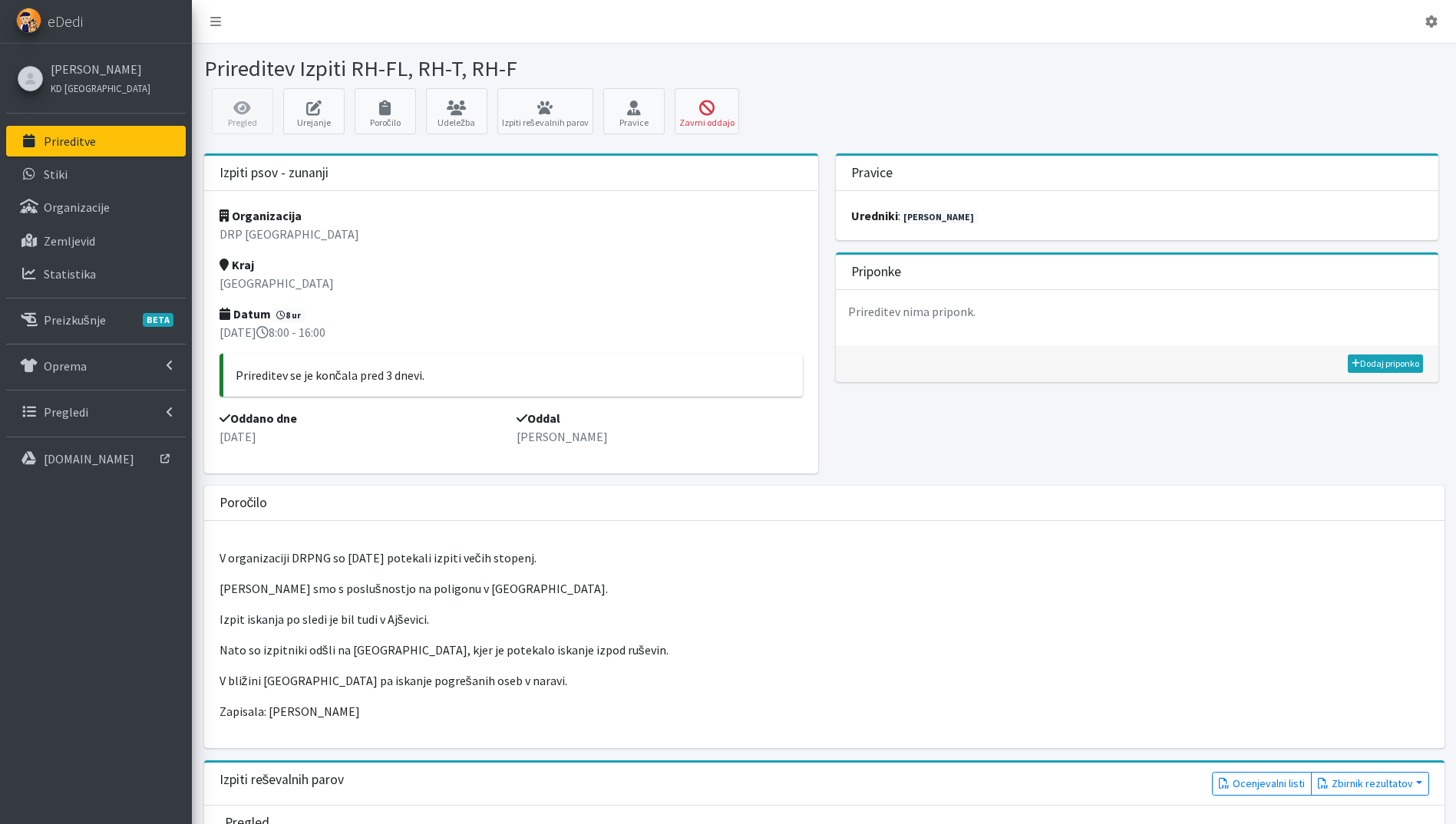
click at [100, 140] on link "Prireditve" at bounding box center [95, 141] width 180 height 31
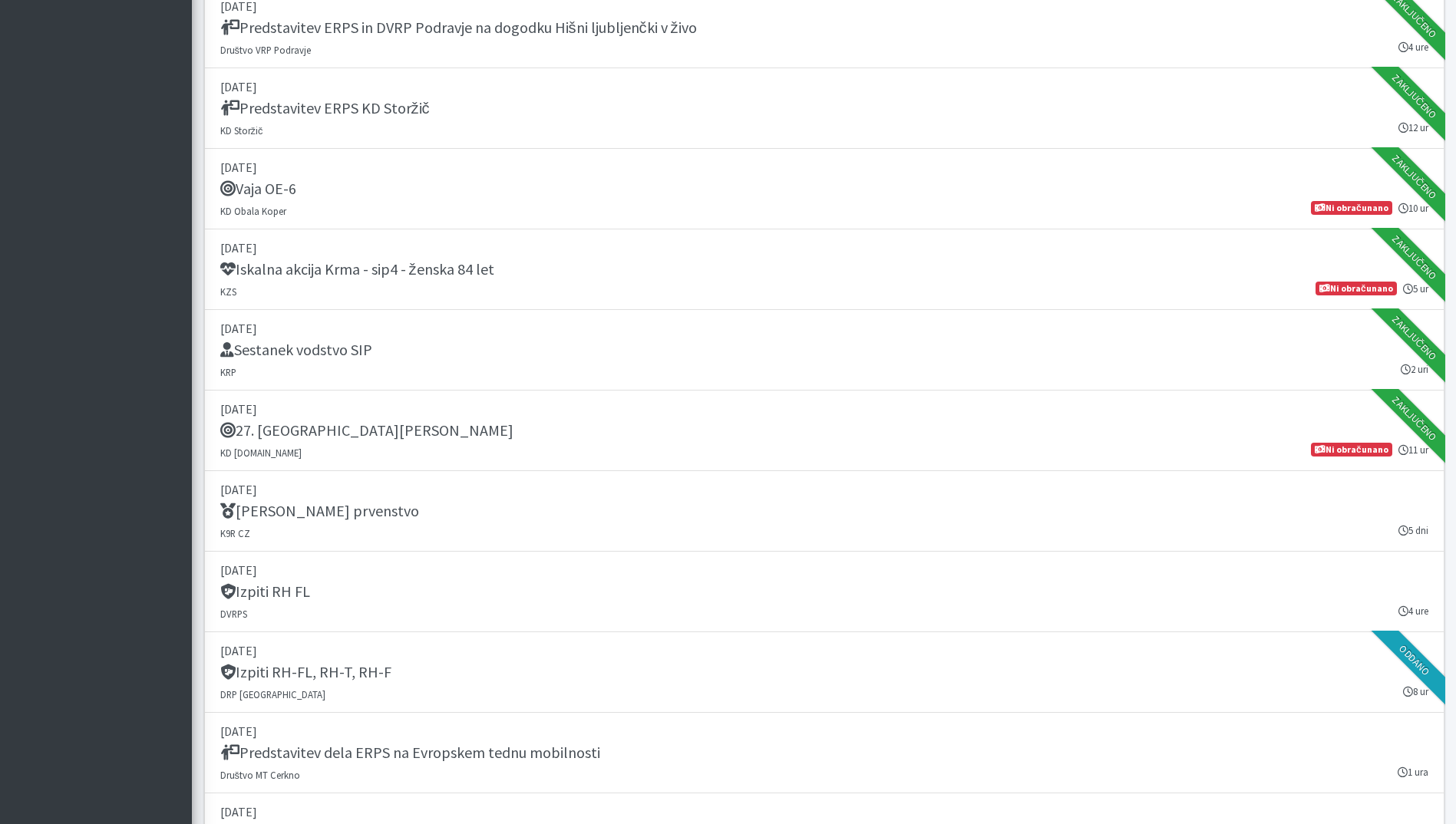
scroll to position [2301, 0]
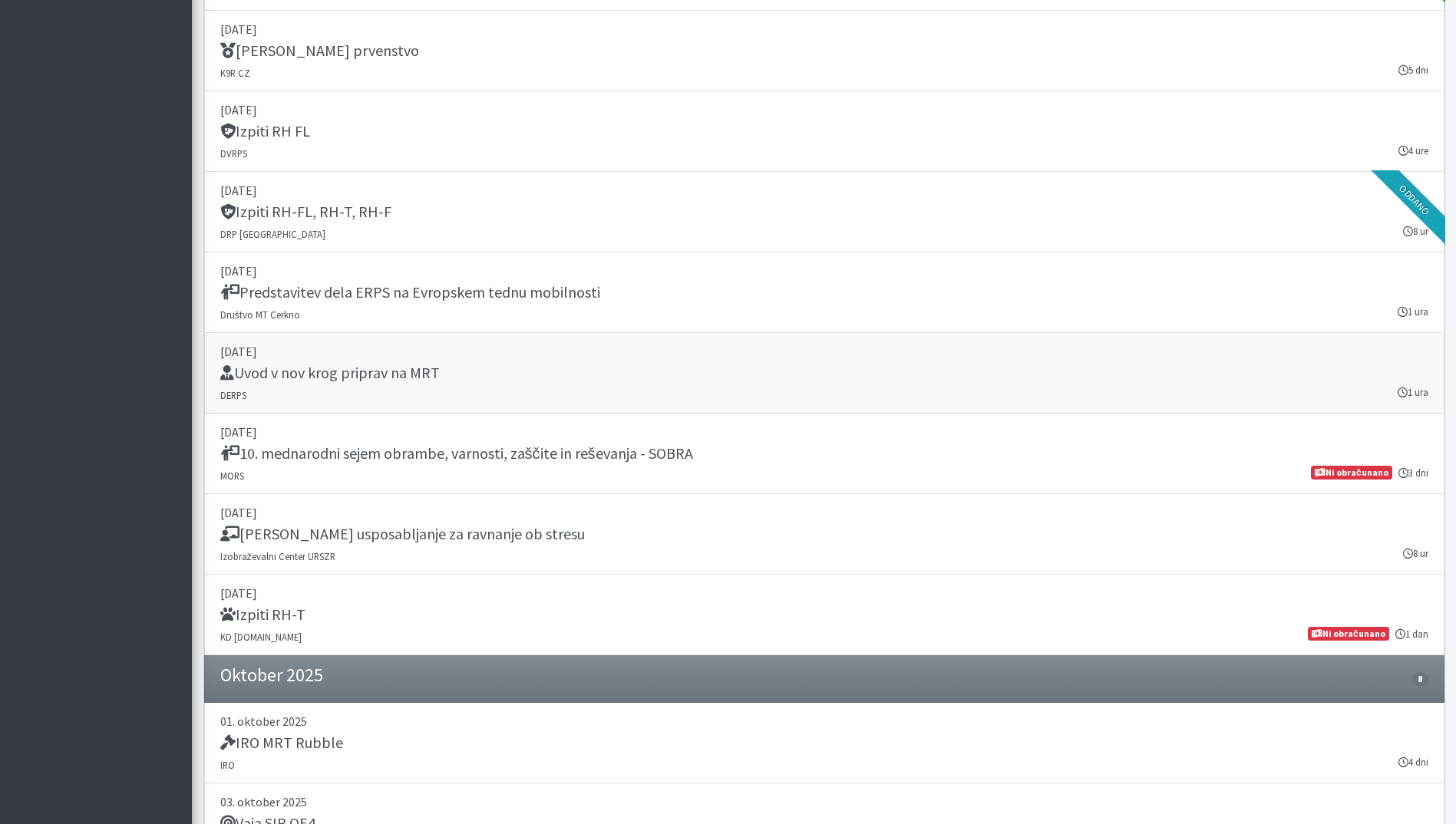
click at [463, 368] on div "Uvod v nov krog priprav na MRT" at bounding box center [824, 374] width 1208 height 22
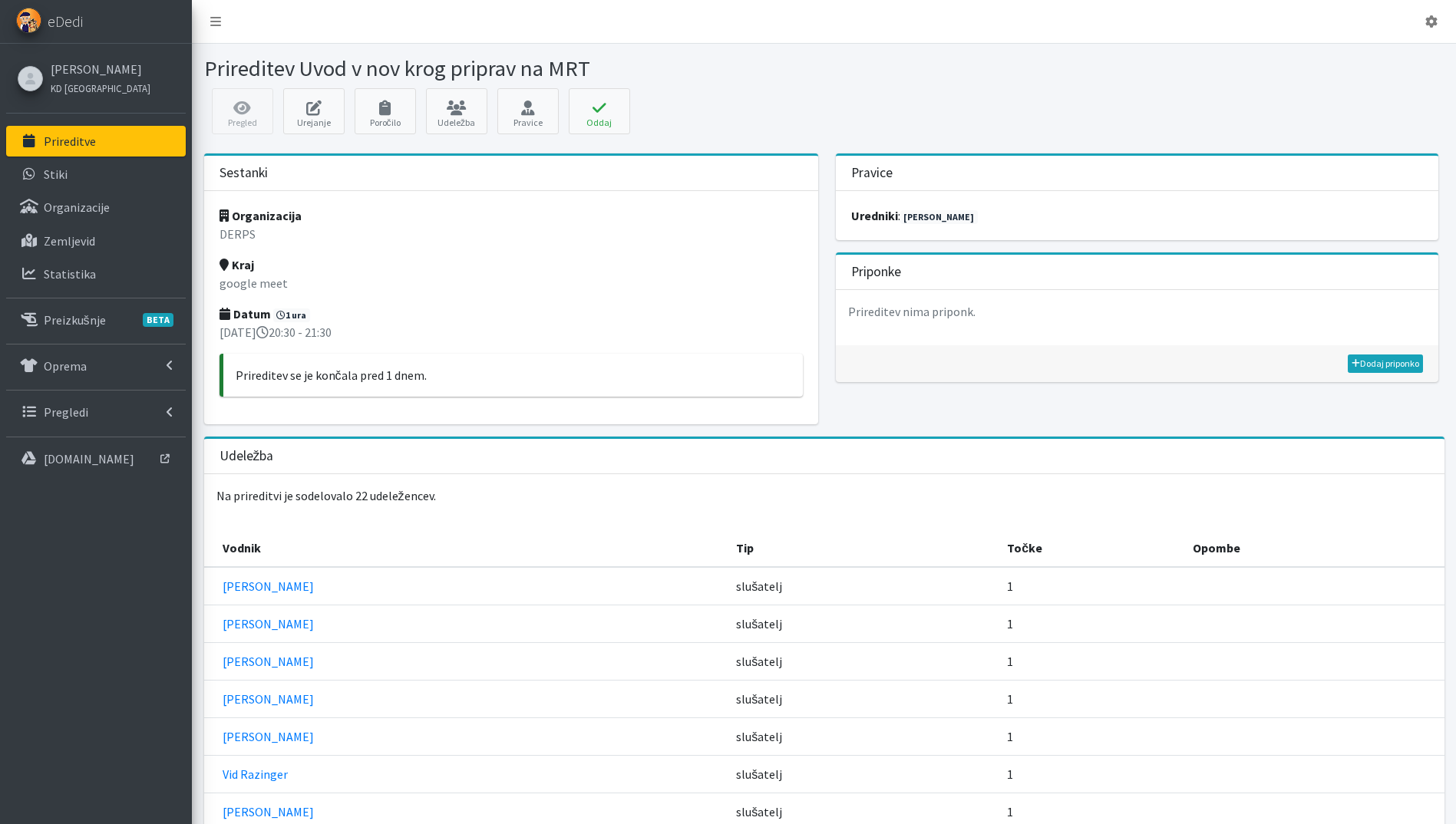
click at [89, 132] on link "Prireditve" at bounding box center [95, 141] width 180 height 31
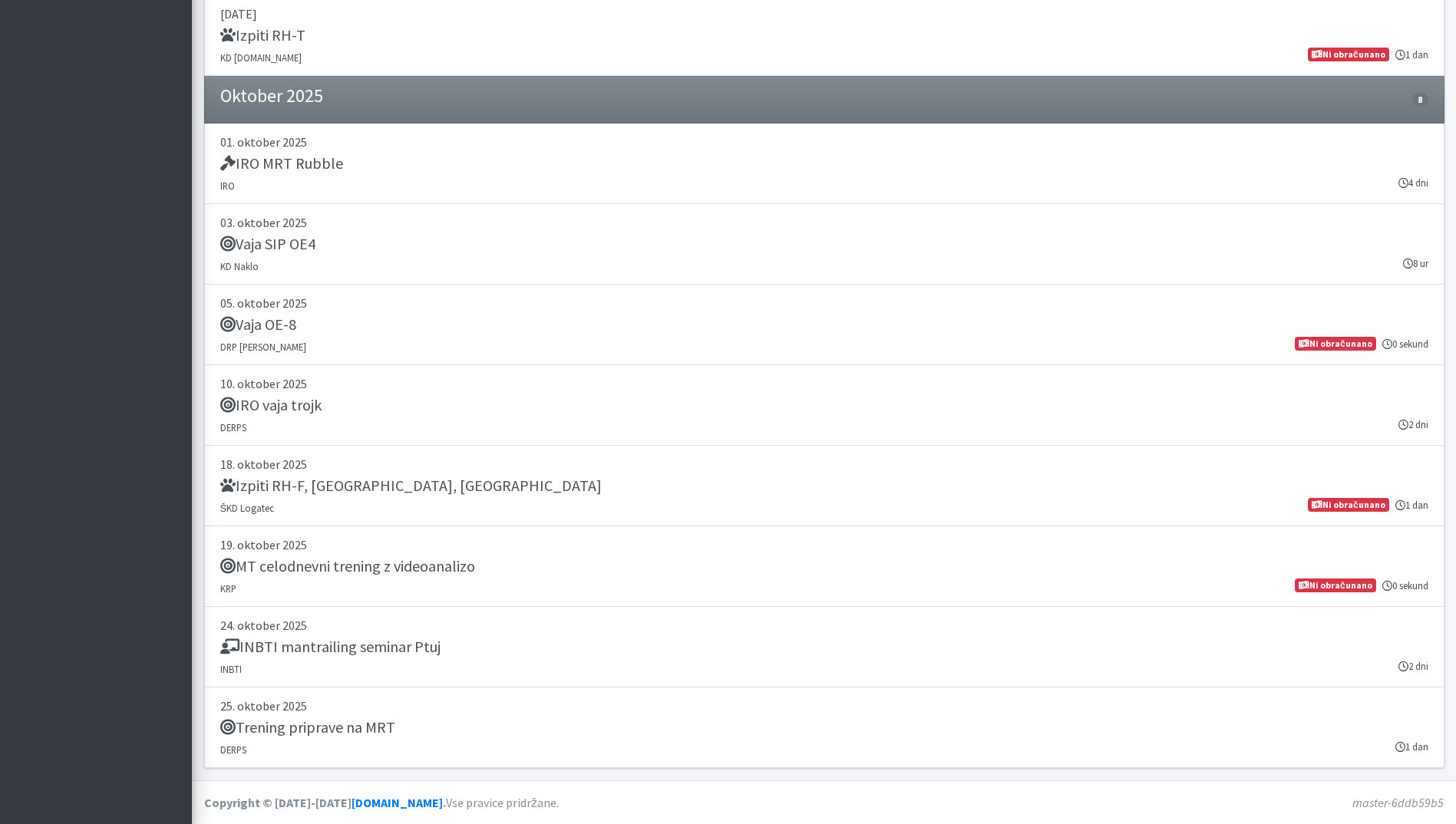
scroll to position [2419, 0]
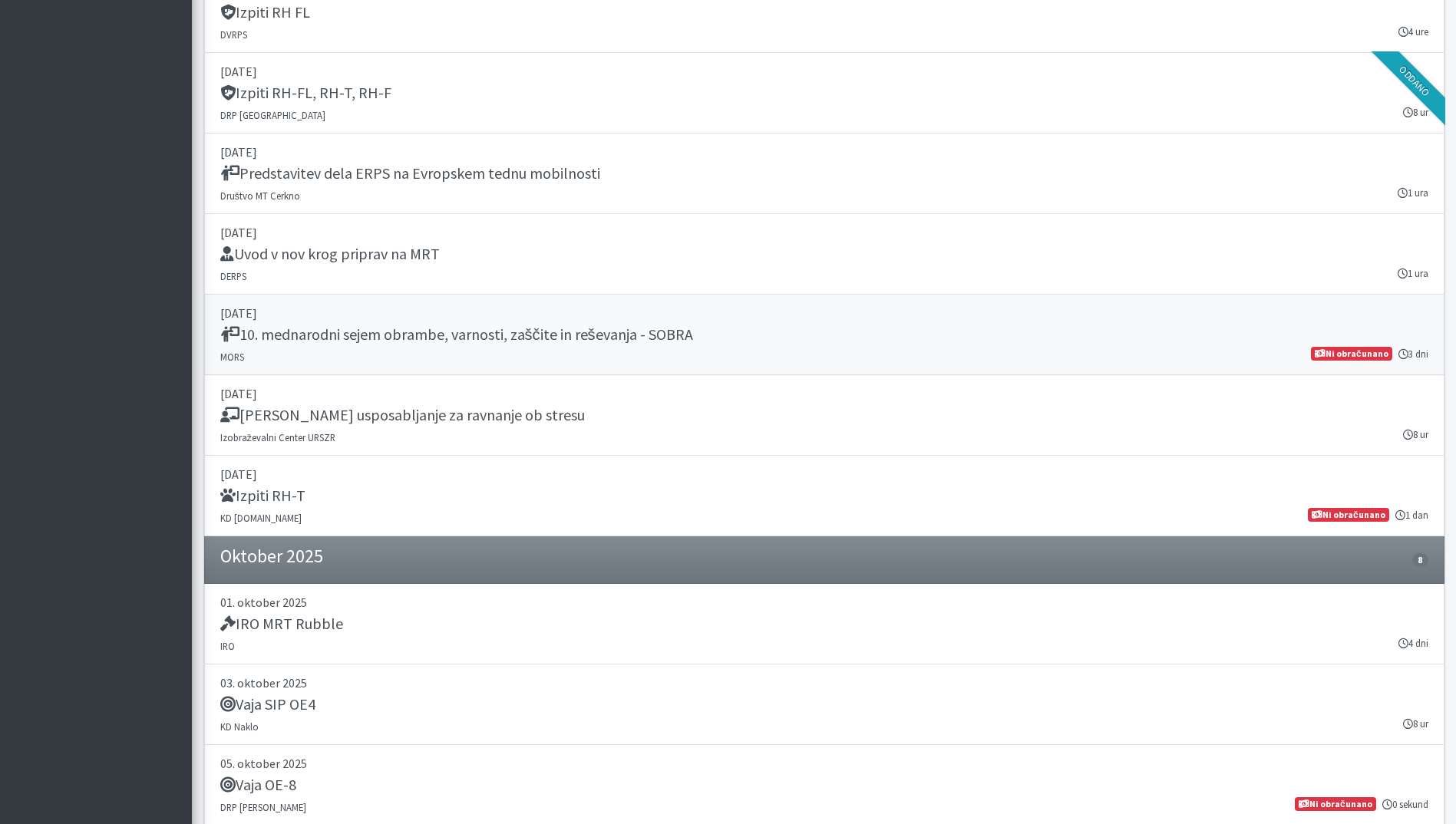
click at [520, 346] on link "24. september 2025 10. mednarodni sejem obrambe, varnosti, zaščite in reševanja…" at bounding box center [824, 335] width 1240 height 80
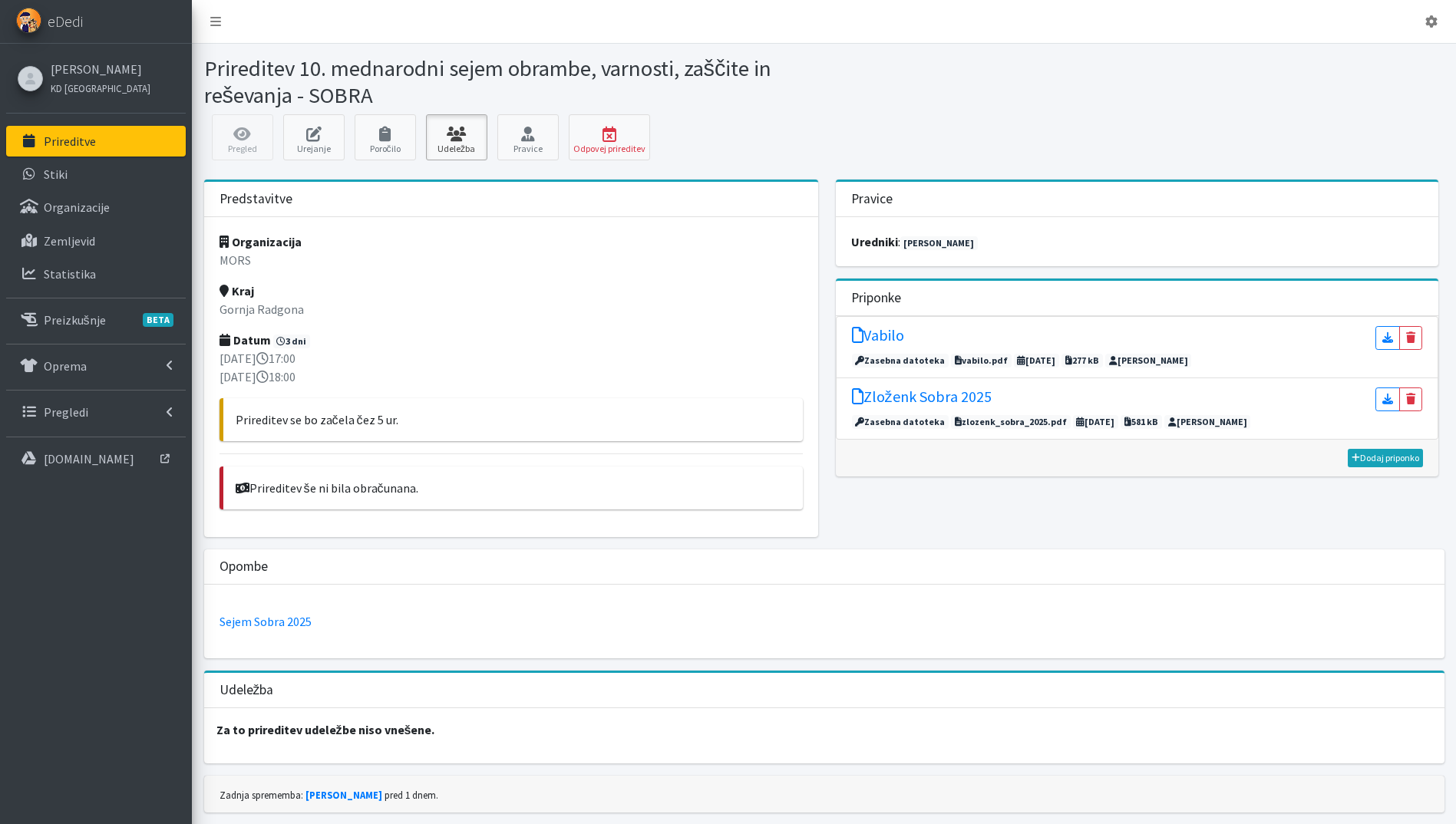
click at [475, 129] on icon at bounding box center [456, 134] width 52 height 15
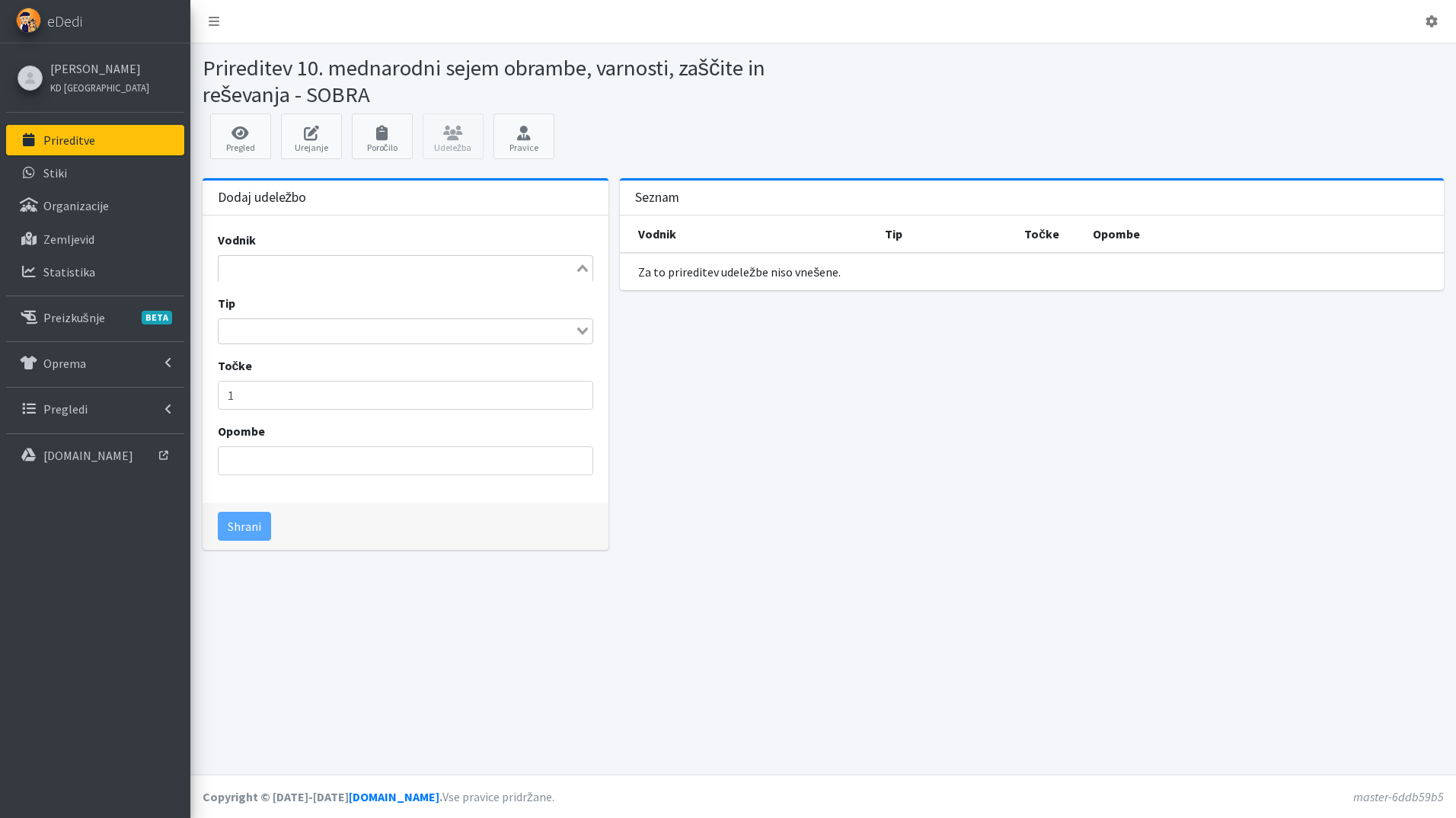
click at [352, 276] on input "Search for option" at bounding box center [396, 268] width 354 height 18
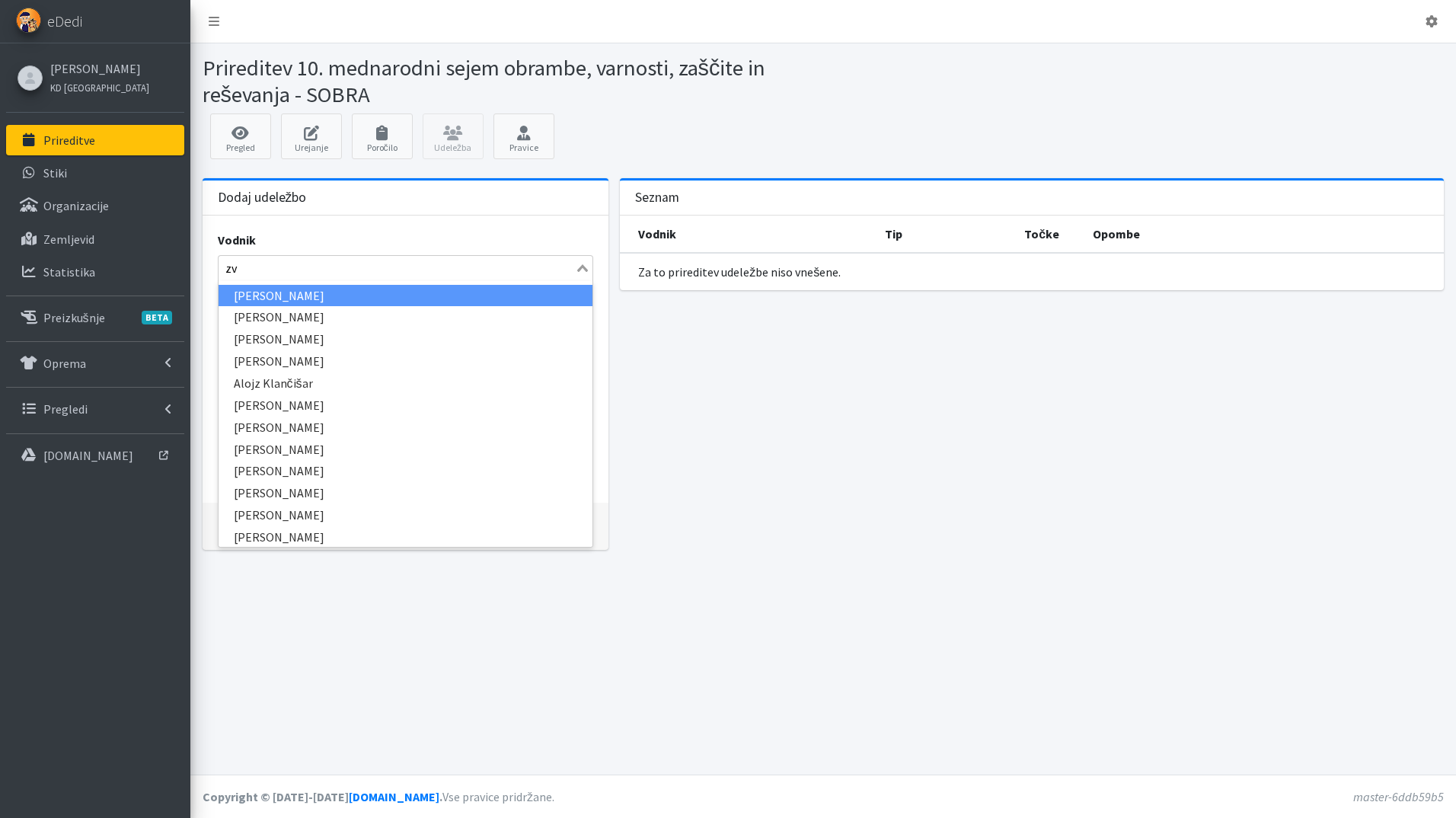
type input "zvo"
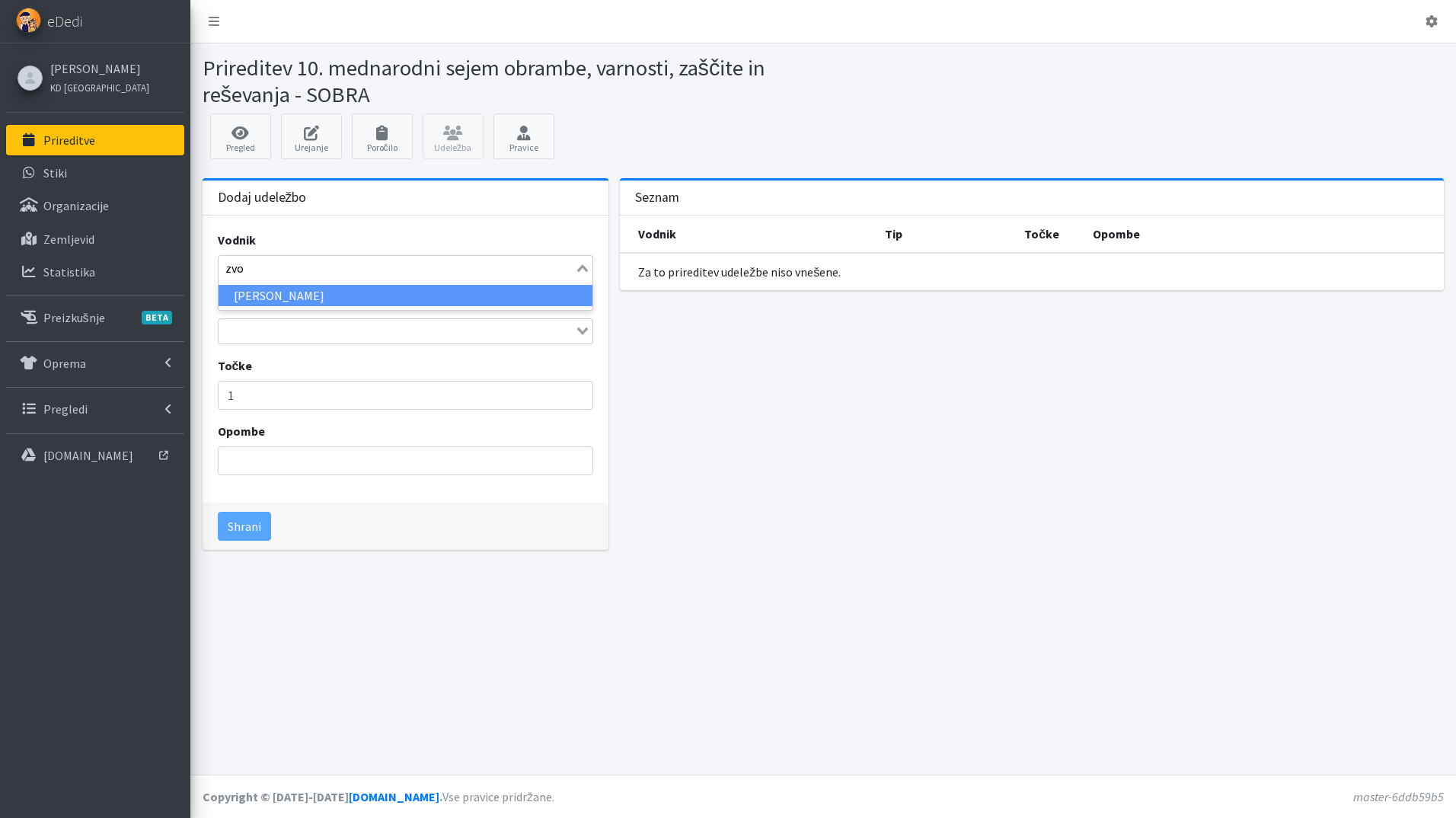
click at [319, 294] on li "[PERSON_NAME]" at bounding box center [406, 296] width 375 height 22
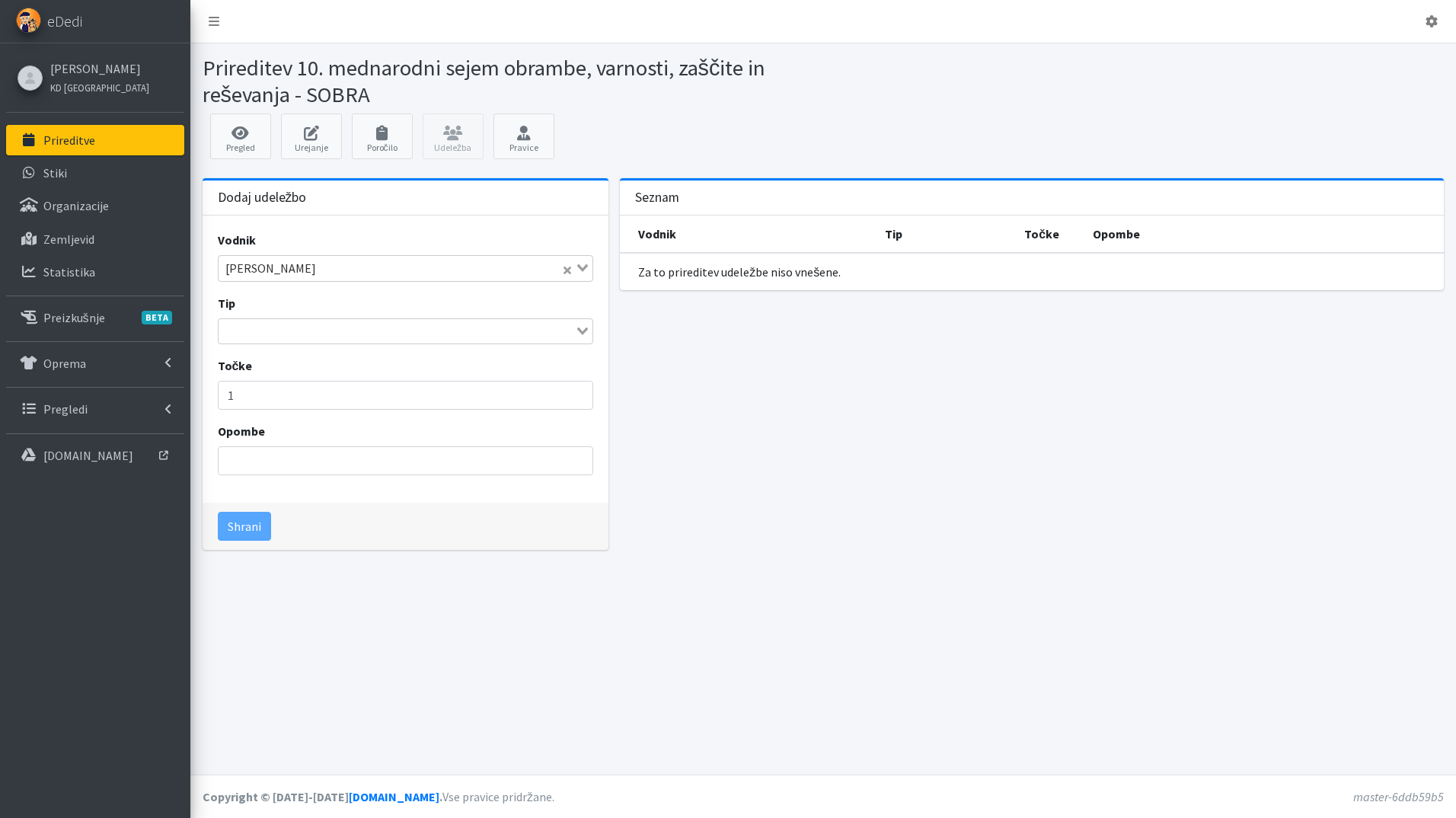
click at [295, 332] on input "Search for option" at bounding box center [396, 332] width 354 height 18
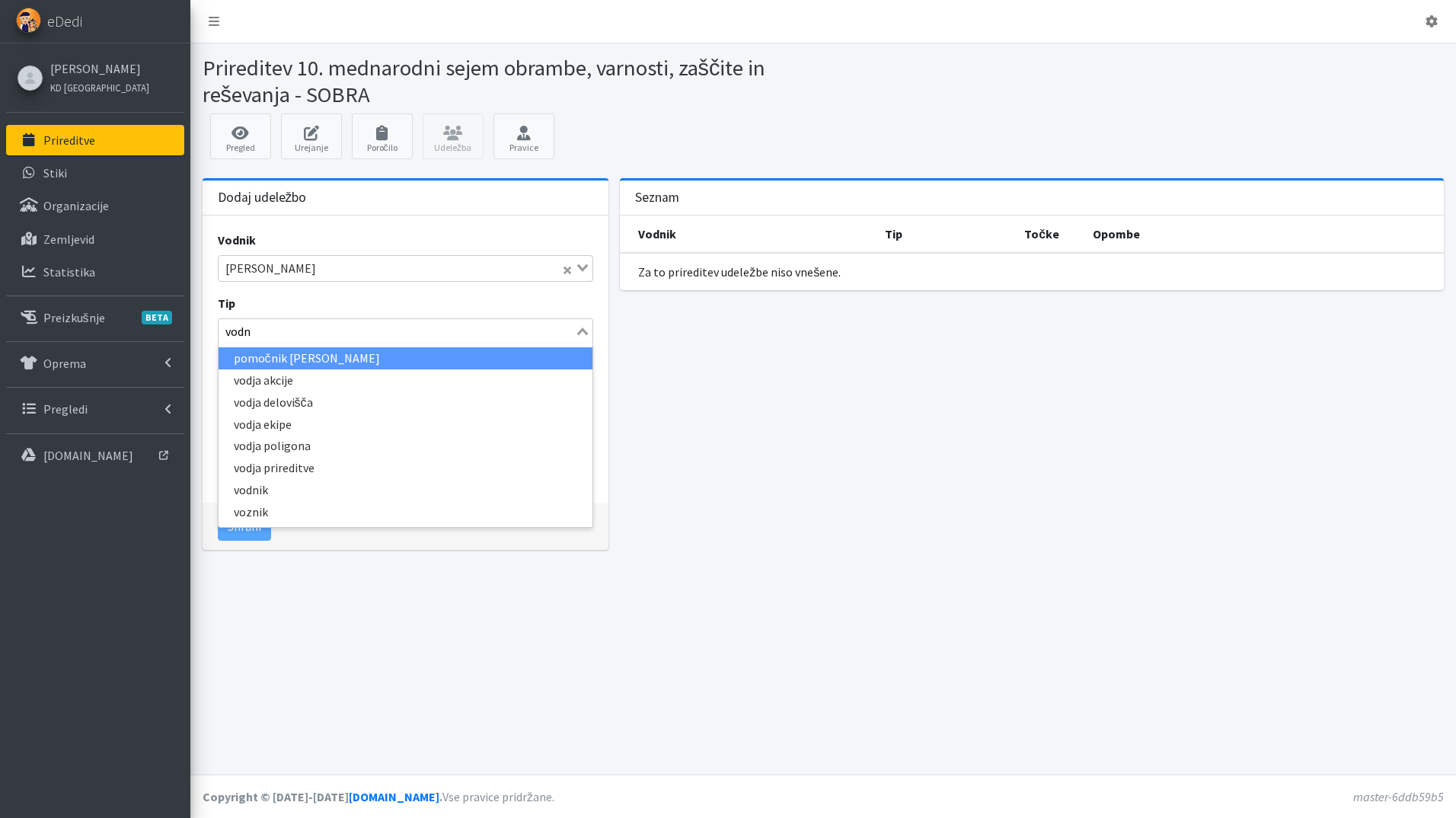
type input "vodni"
click at [302, 352] on li "vodnik" at bounding box center [406, 358] width 375 height 22
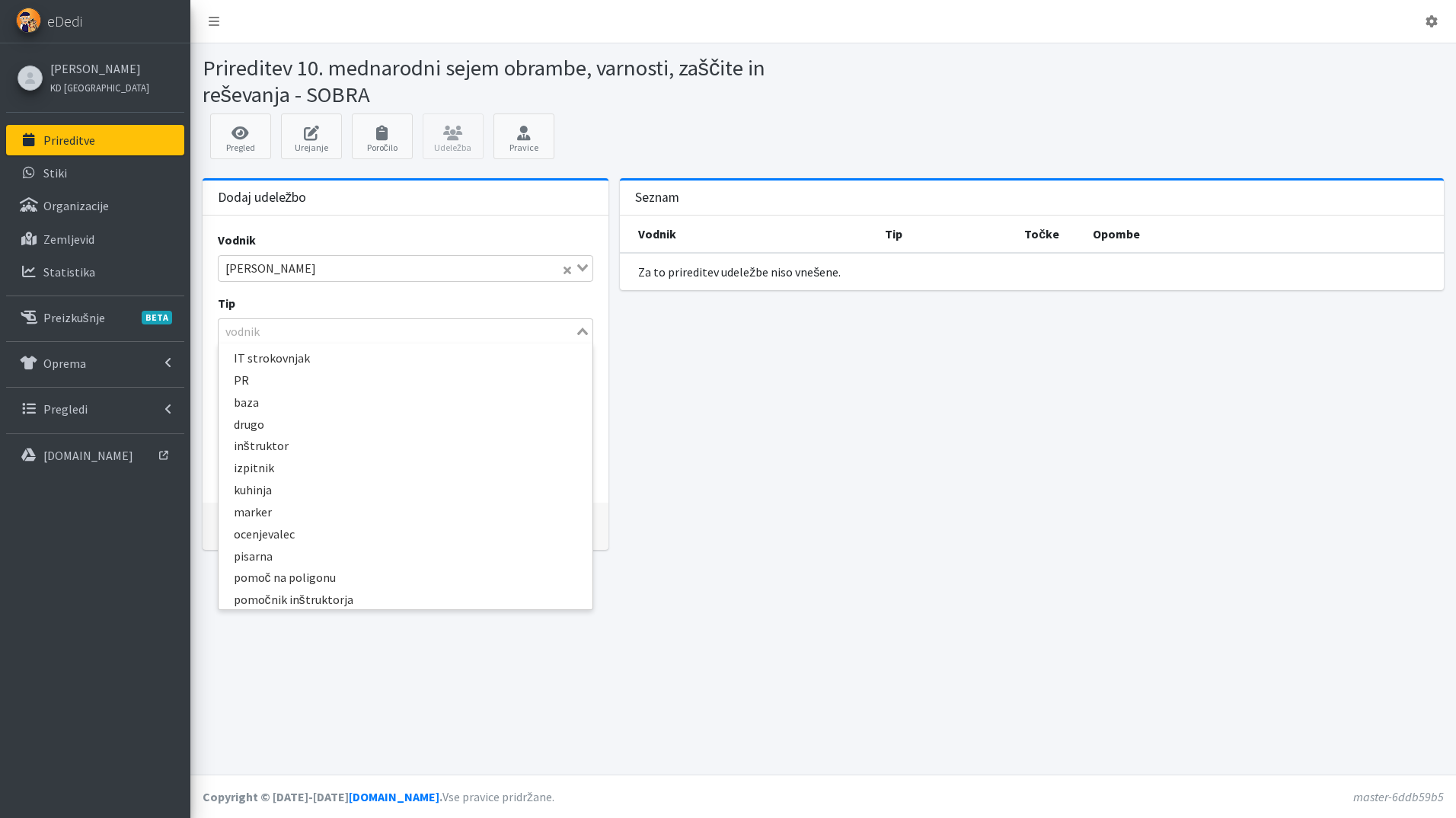
scroll to position [308, 0]
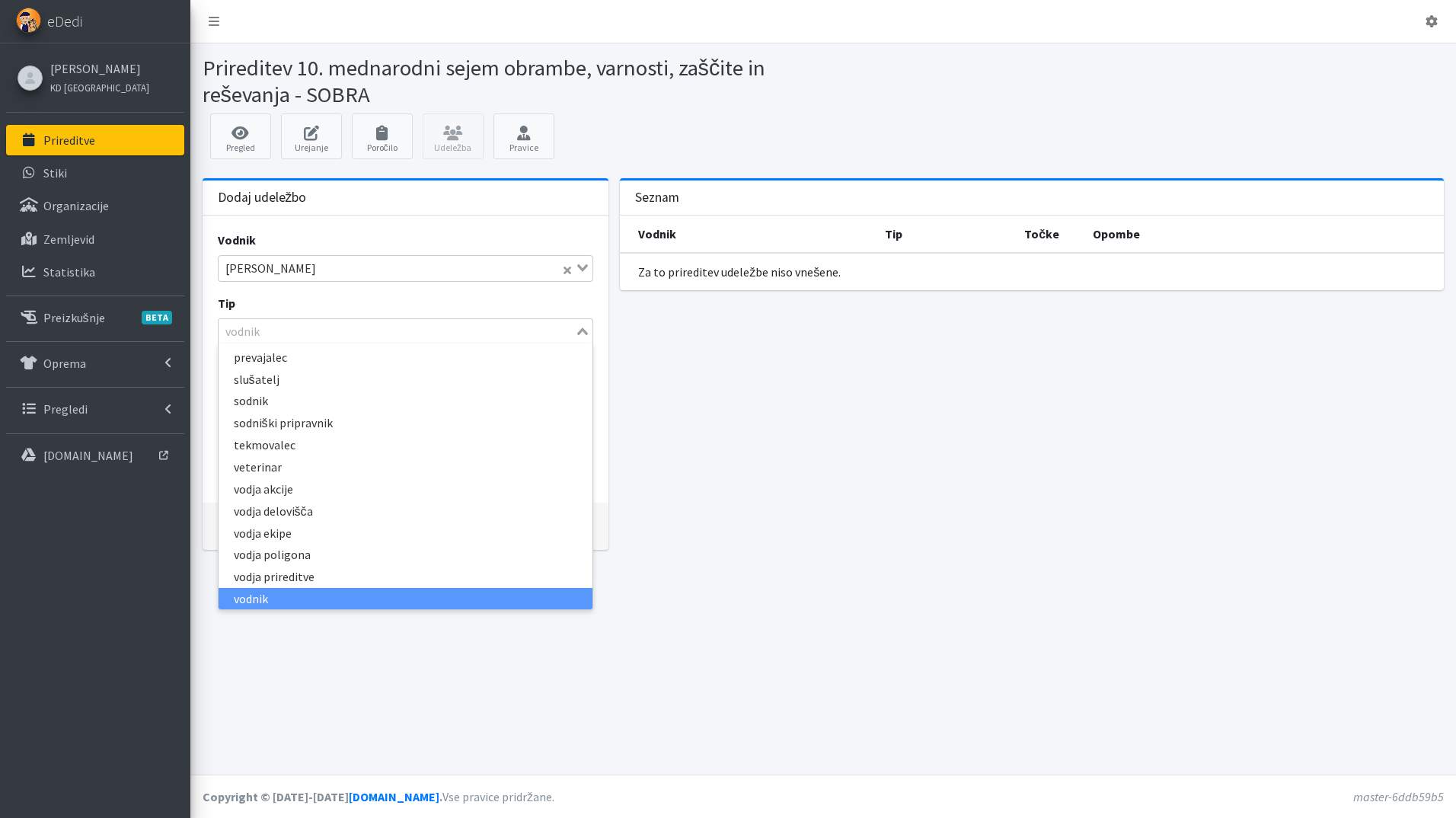
drag, startPoint x: 295, startPoint y: 332, endPoint x: 193, endPoint y: 312, distance: 103.9
click at [193, 312] on div "Dodaj udeležbo Vodnik Zvonko Majcen Loading... Tip vodnik Loading... IT strokov…" at bounding box center [823, 370] width 1266 height 384
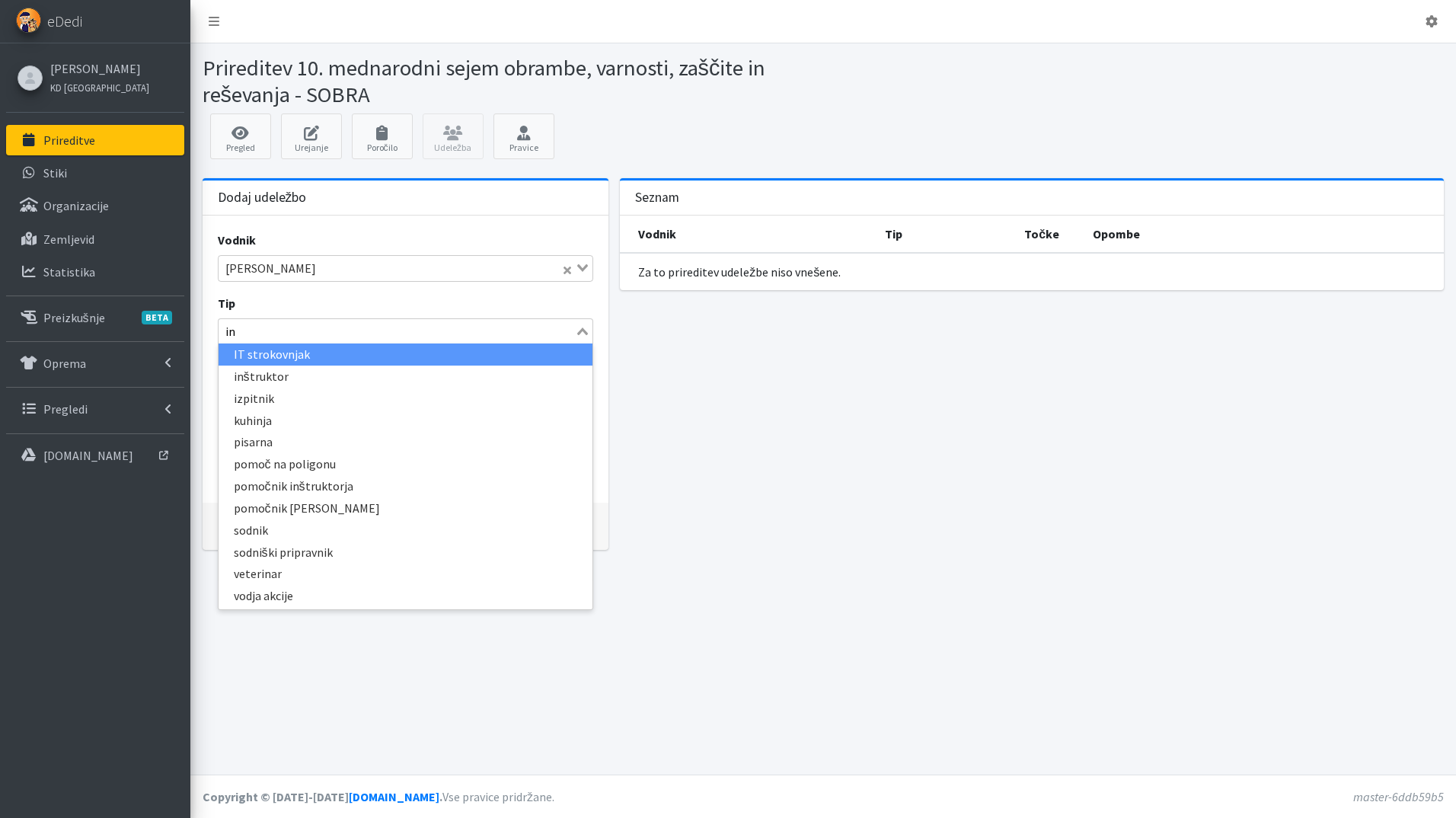
scroll to position [0, 0]
type input "inš"
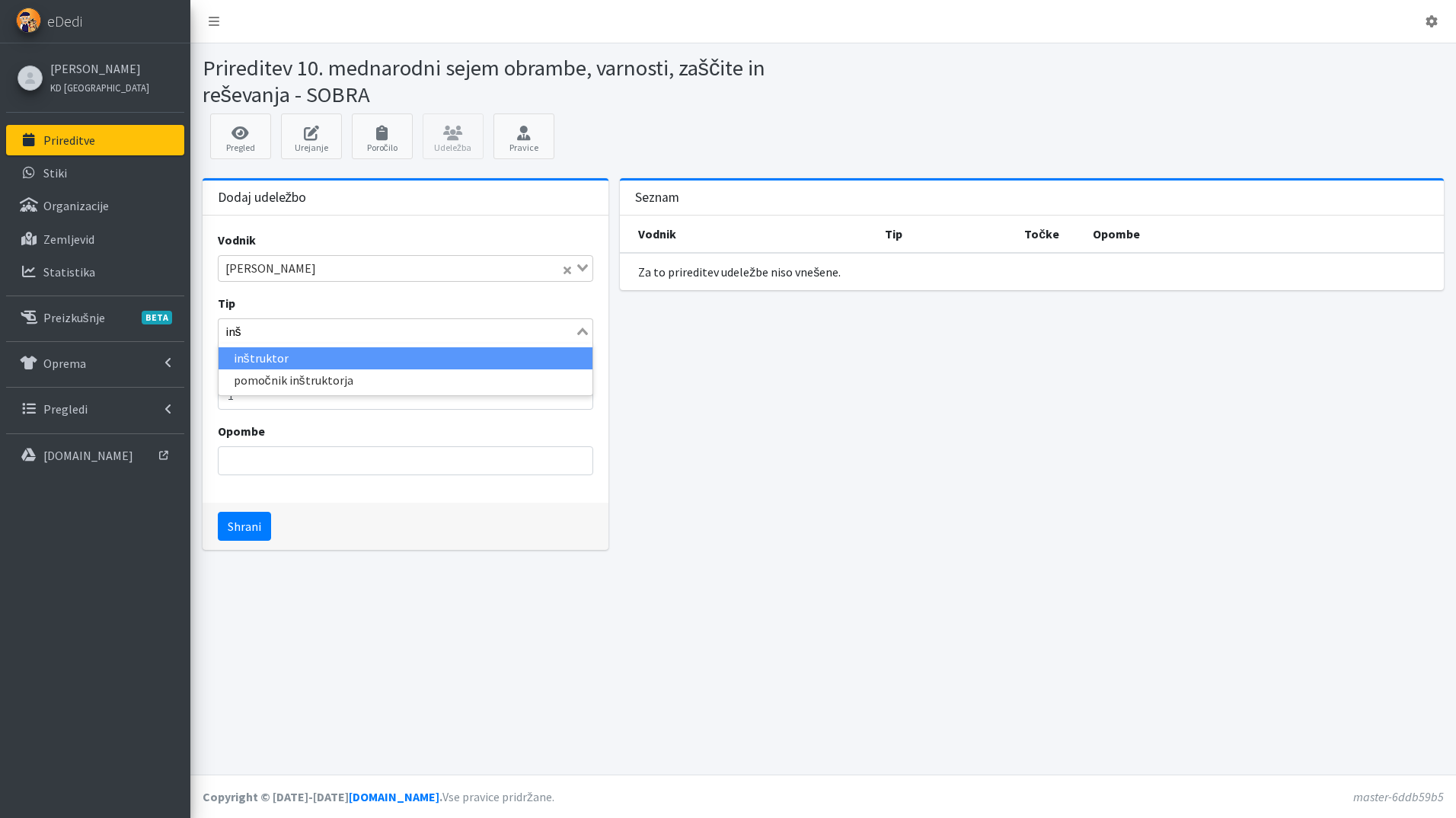
click at [292, 355] on li "inštruktor" at bounding box center [406, 358] width 375 height 22
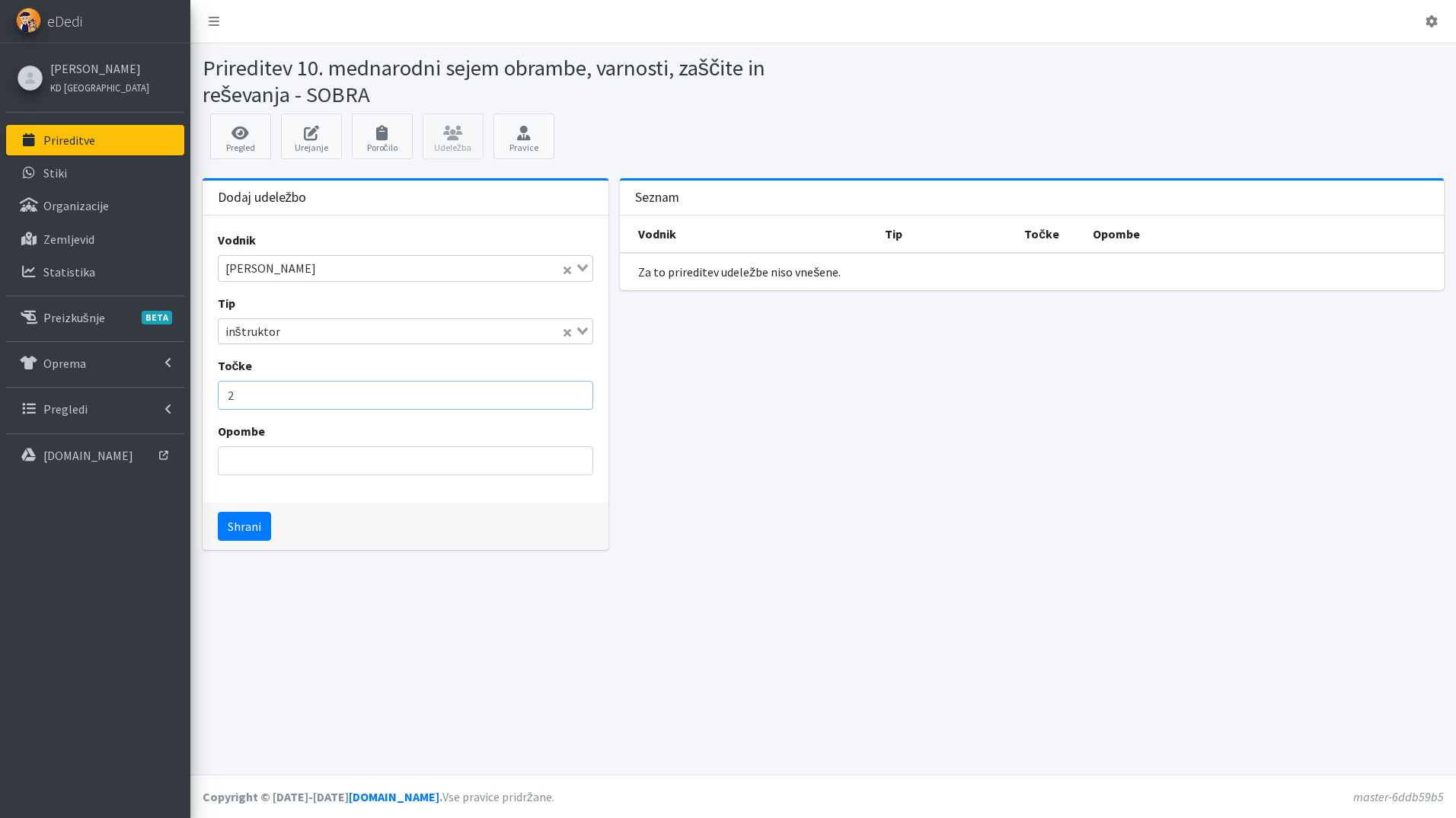
click at [575, 393] on input "2" at bounding box center [406, 394] width 376 height 29
click at [575, 393] on input "3" at bounding box center [406, 394] width 376 height 29
type input "4"
click at [575, 393] on input "4" at bounding box center [406, 394] width 376 height 29
click at [249, 531] on button "Shrani" at bounding box center [245, 525] width 53 height 29
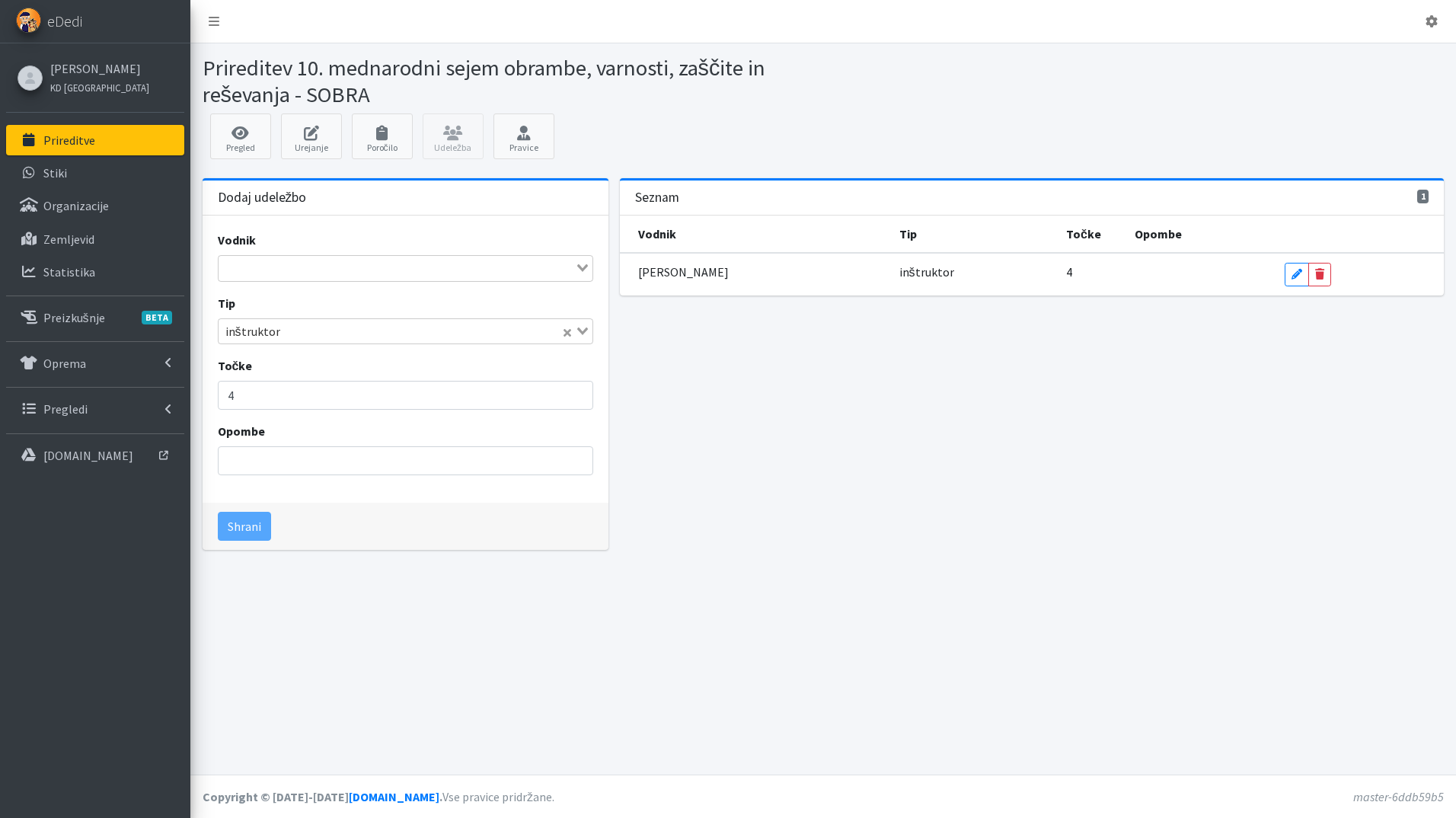
click at [294, 264] on input "Search for option" at bounding box center [396, 268] width 354 height 18
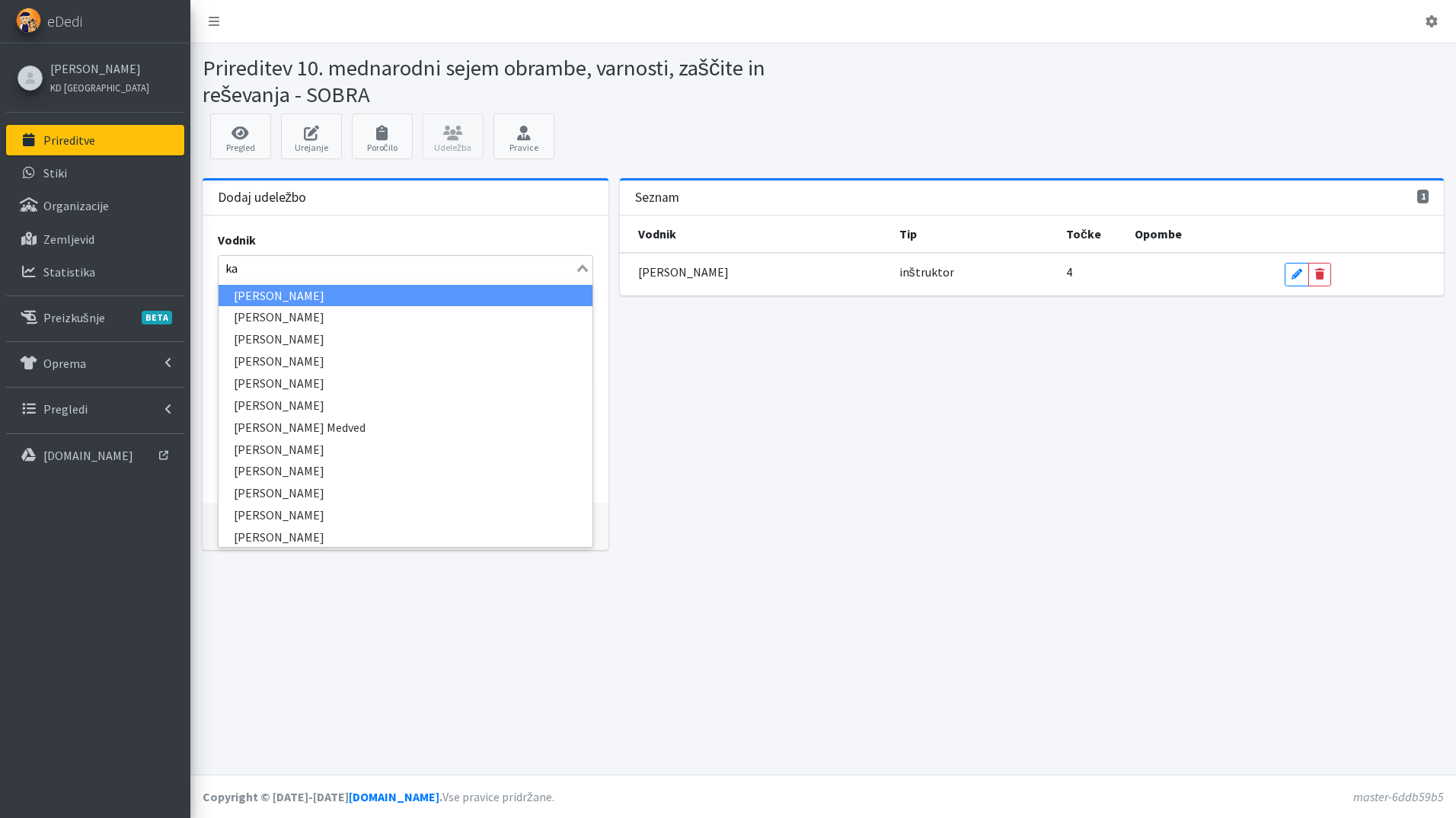
type input "kat"
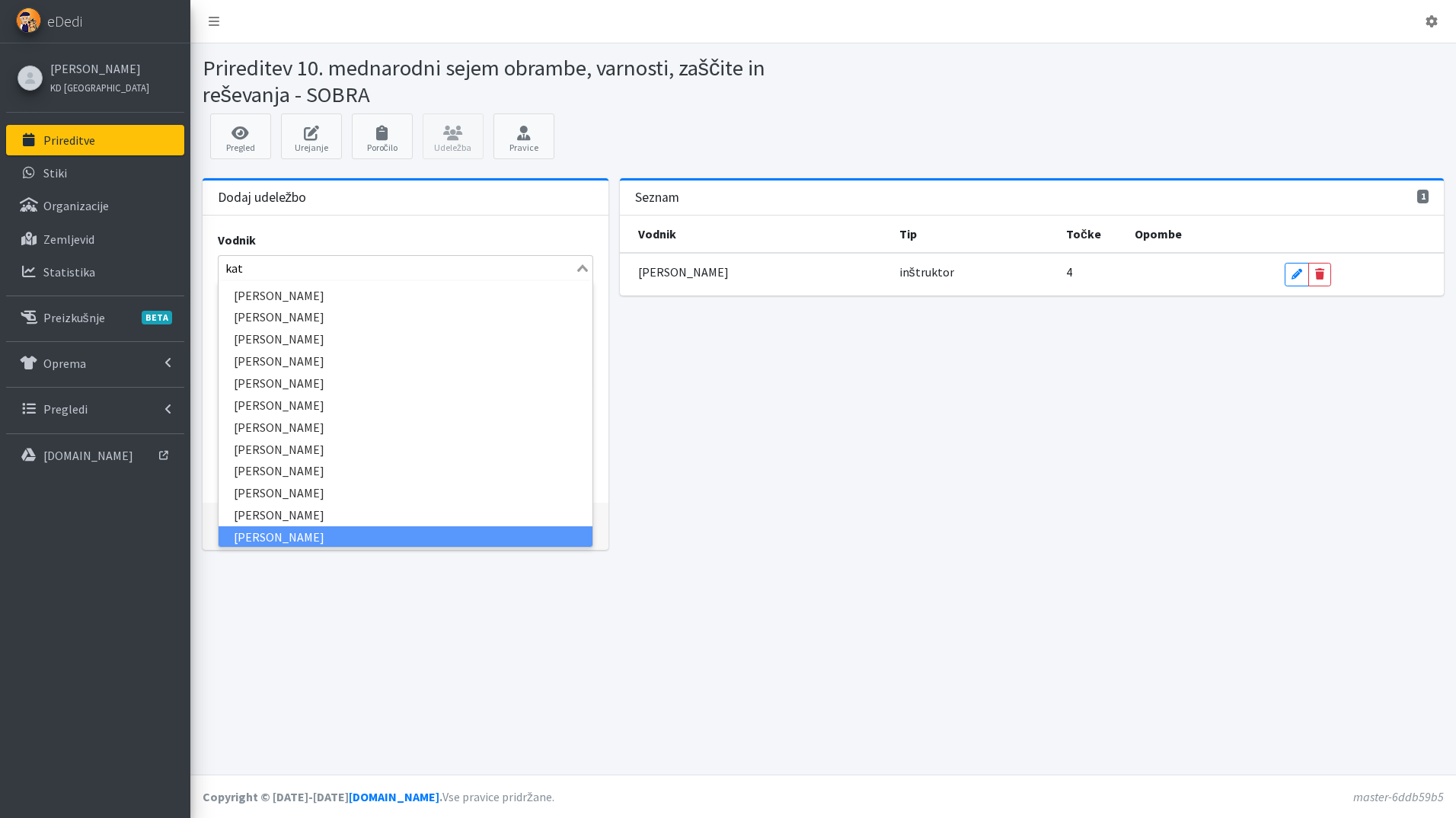
scroll to position [1, 0]
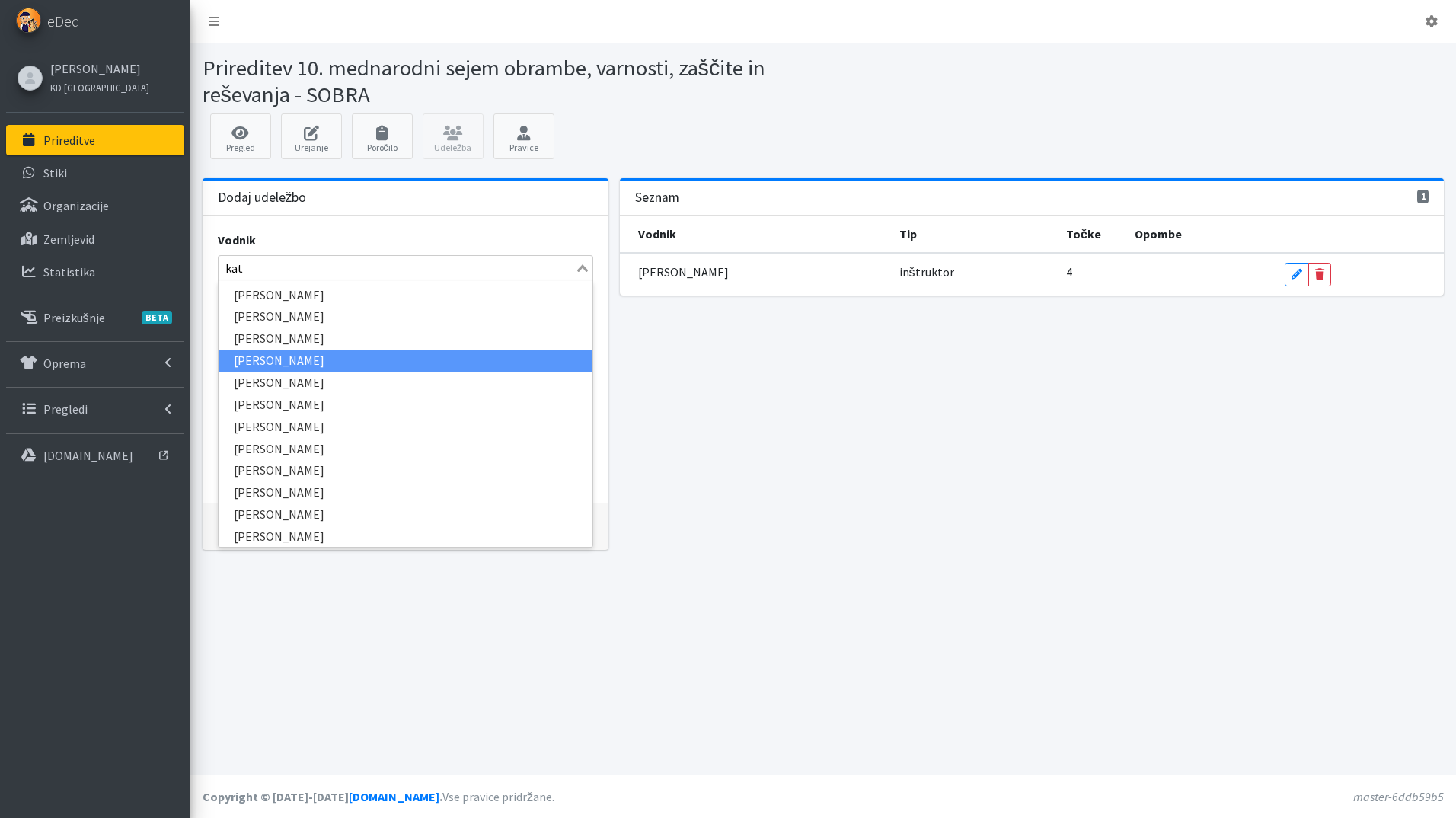
click at [323, 351] on li "[PERSON_NAME]" at bounding box center [406, 361] width 375 height 22
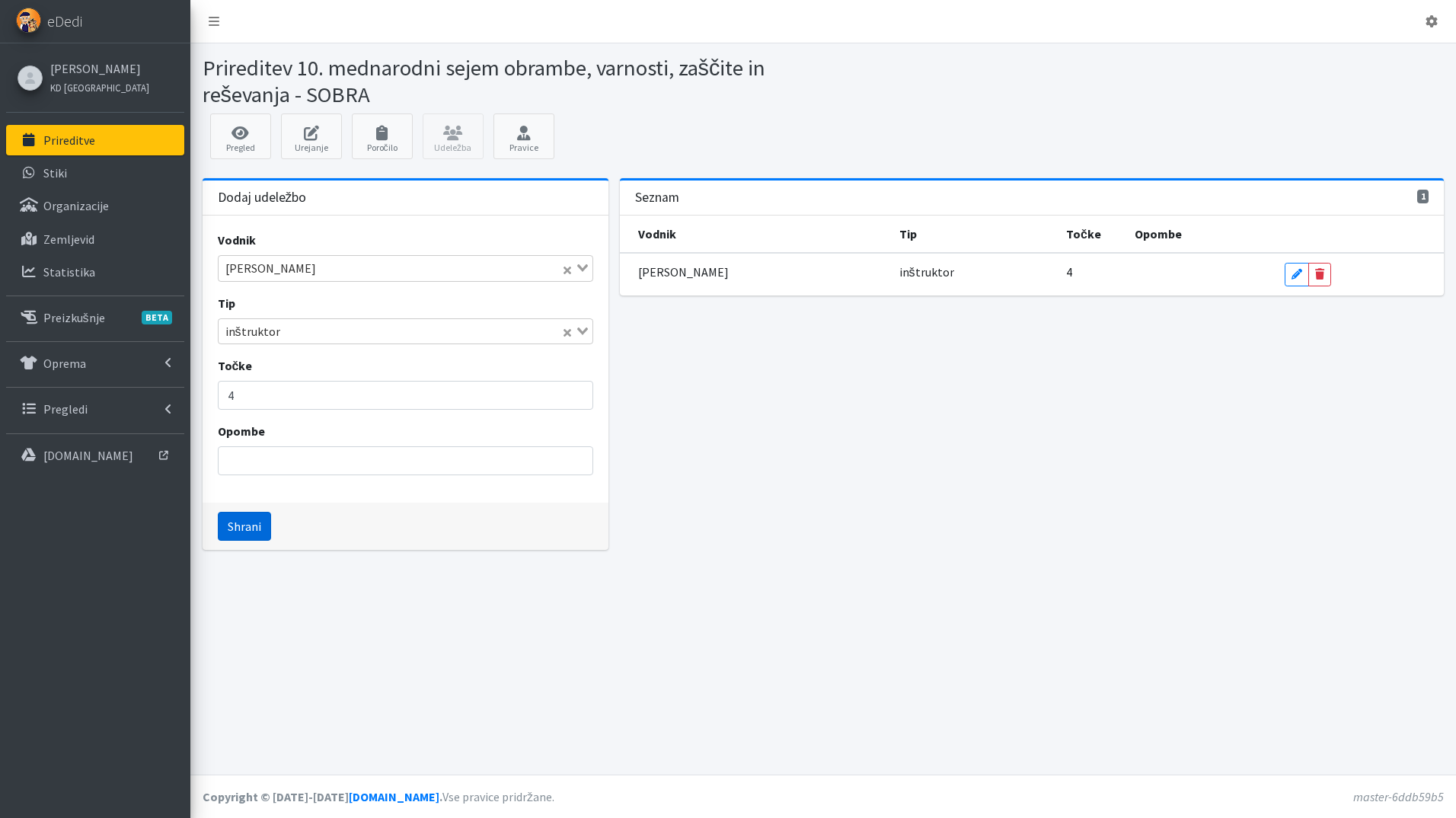
click at [246, 525] on button "Shrani" at bounding box center [245, 525] width 53 height 29
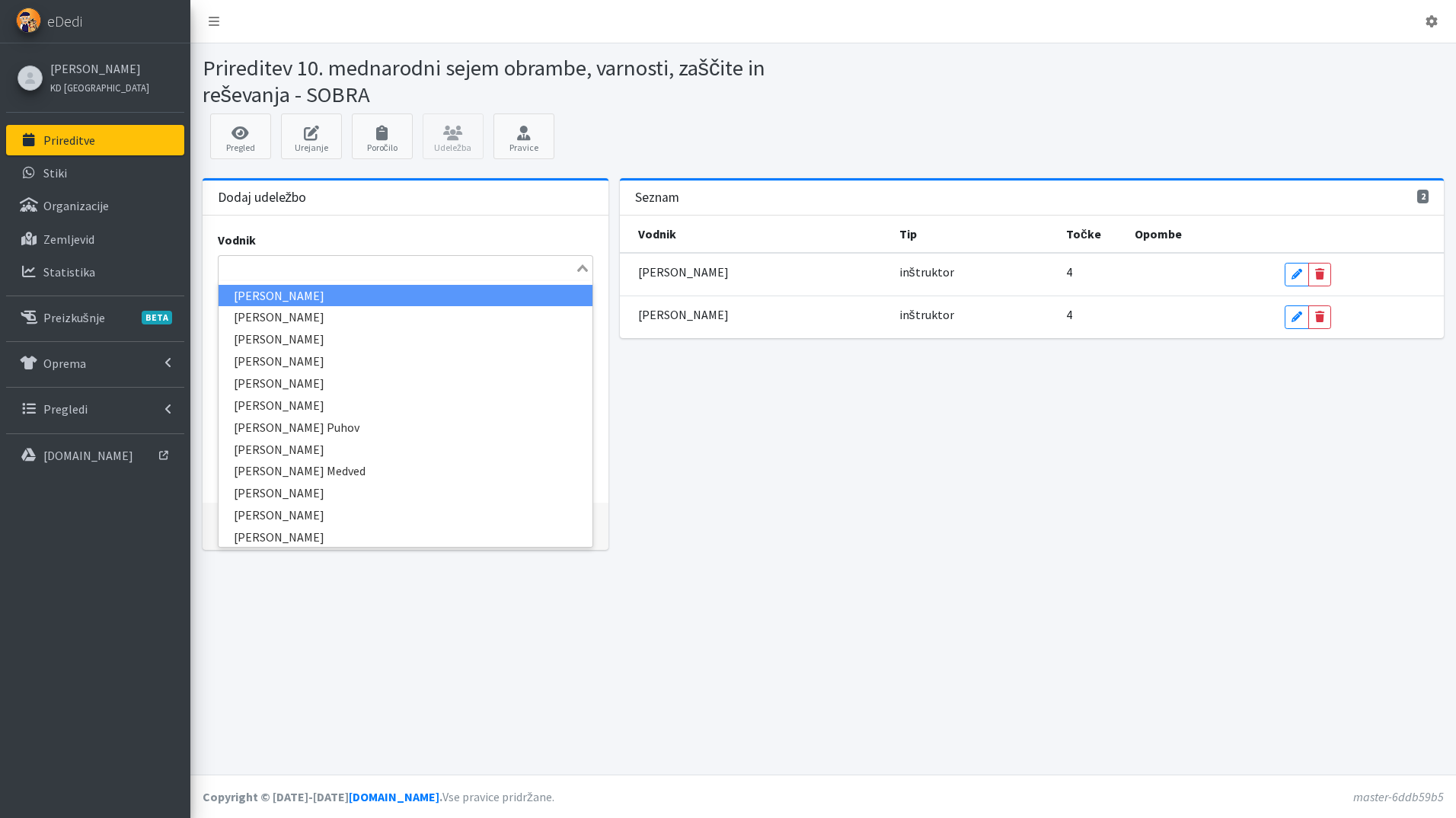
click at [289, 269] on input "Search for option" at bounding box center [396, 268] width 354 height 18
type input "ver"
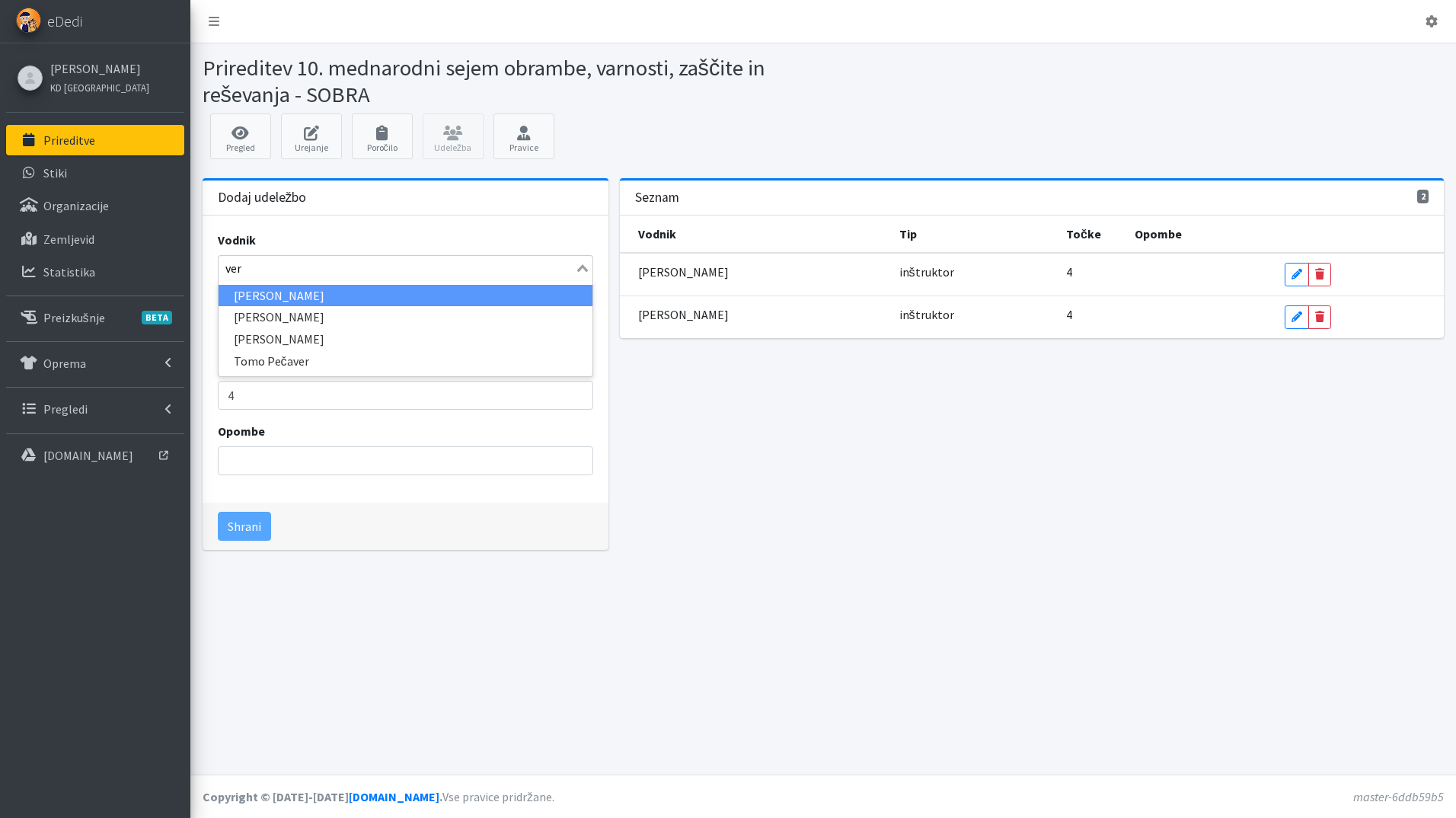
click at [295, 296] on li "[PERSON_NAME]" at bounding box center [406, 296] width 375 height 22
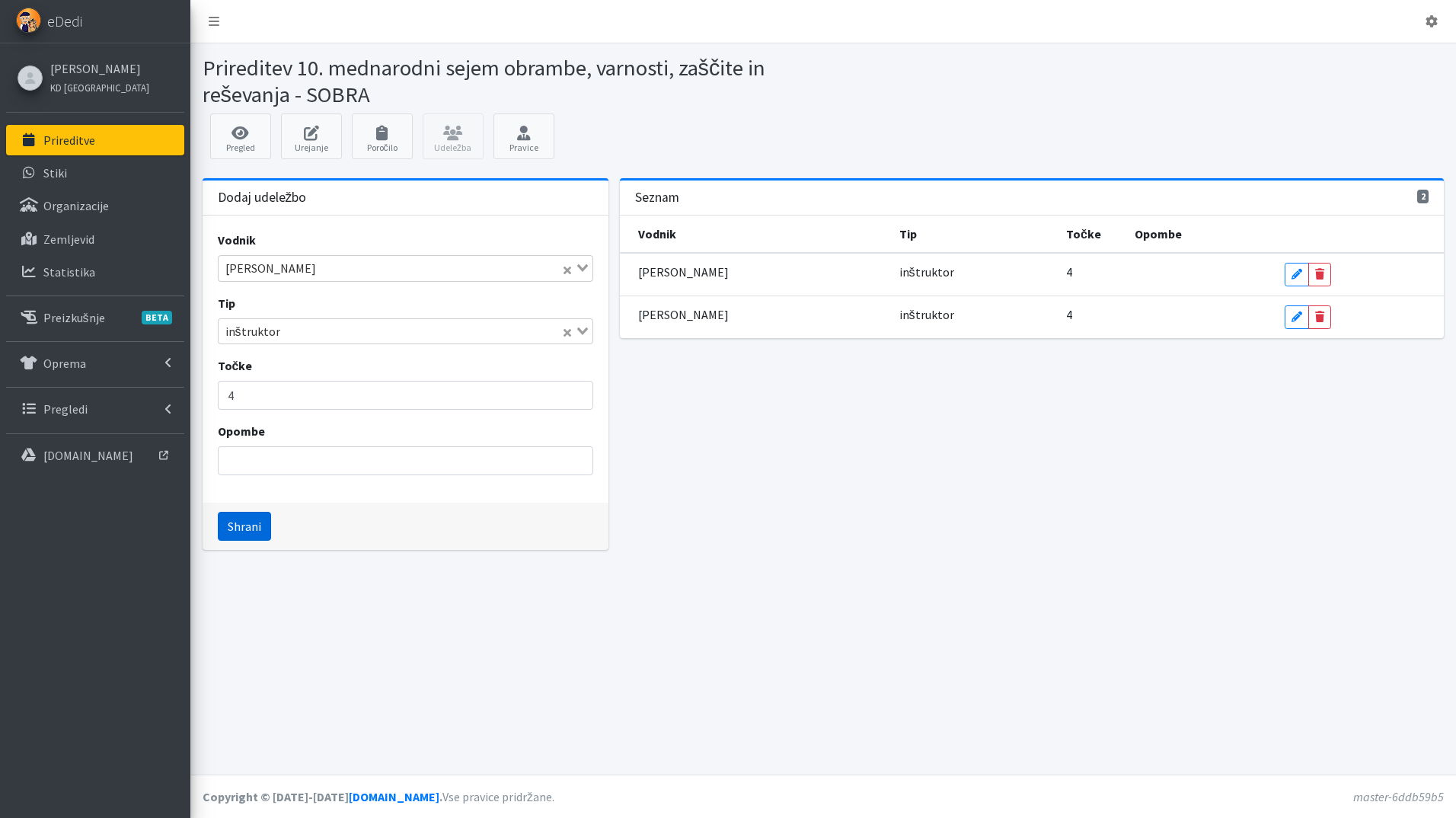
click at [254, 525] on button "Shrani" at bounding box center [245, 525] width 53 height 29
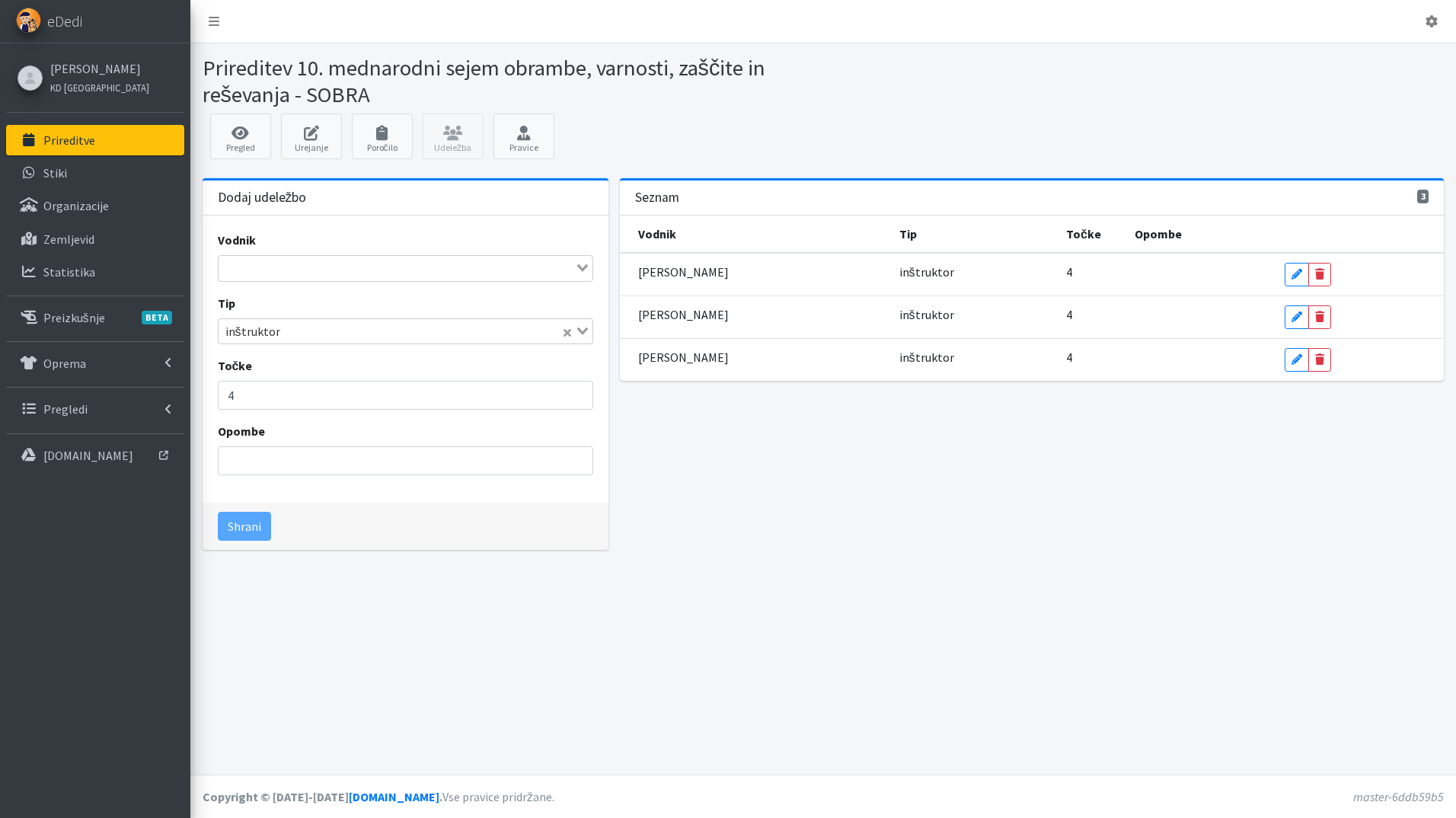
click at [284, 278] on div "Loading..." at bounding box center [406, 268] width 376 height 26
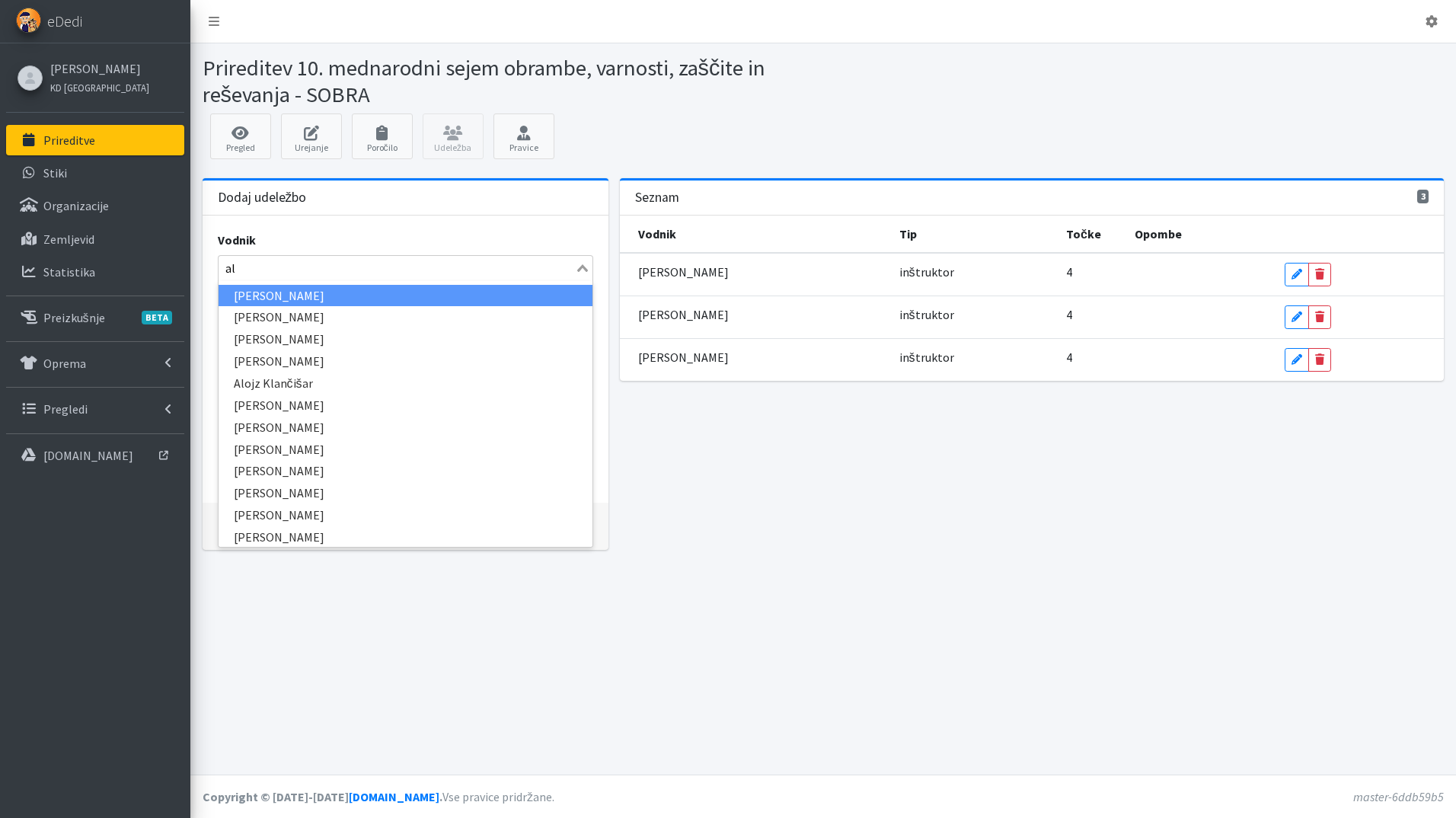
type input "ale"
click at [294, 297] on li "[PERSON_NAME]" at bounding box center [406, 296] width 375 height 22
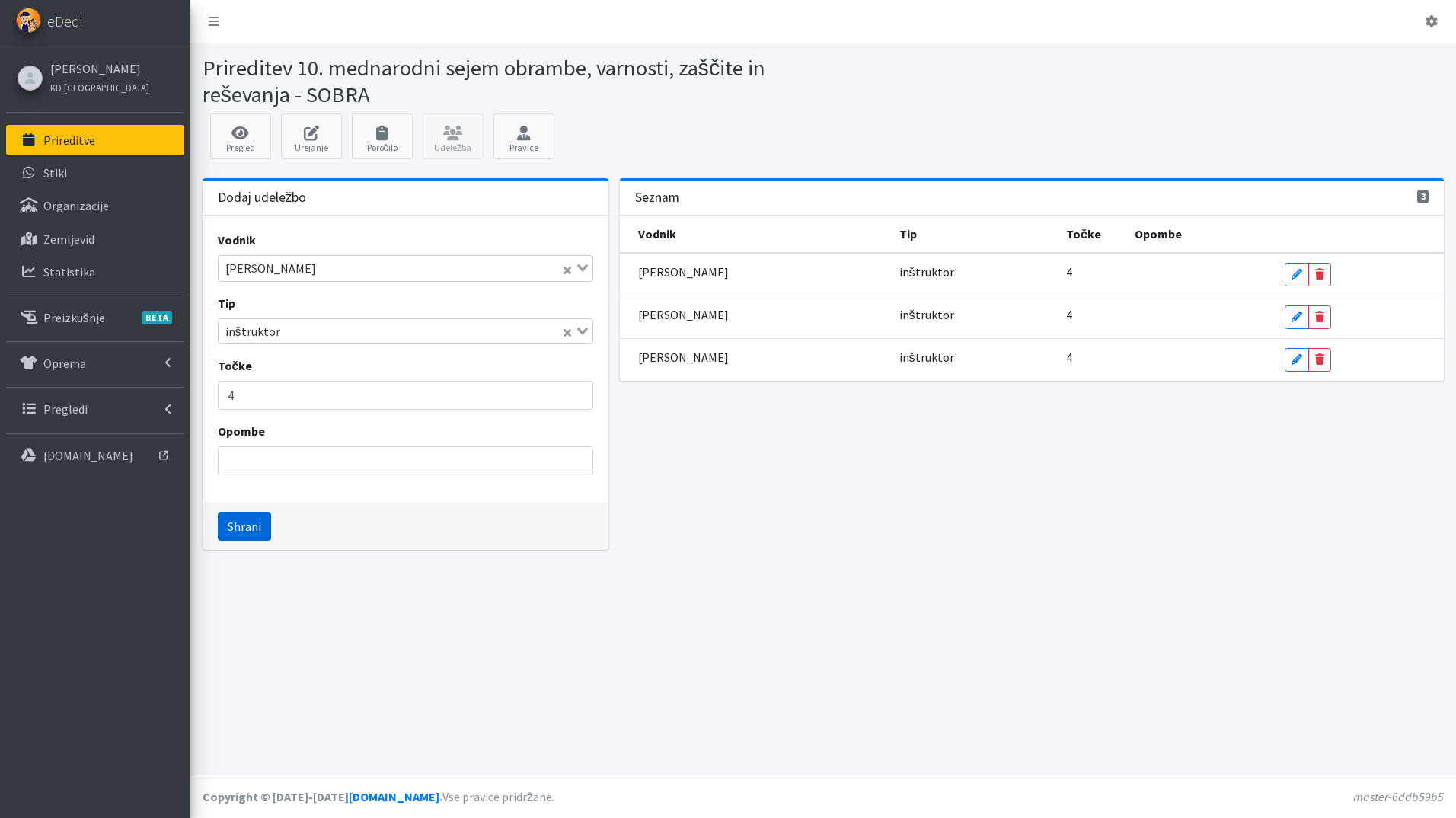
click at [248, 530] on button "Shrani" at bounding box center [245, 525] width 53 height 29
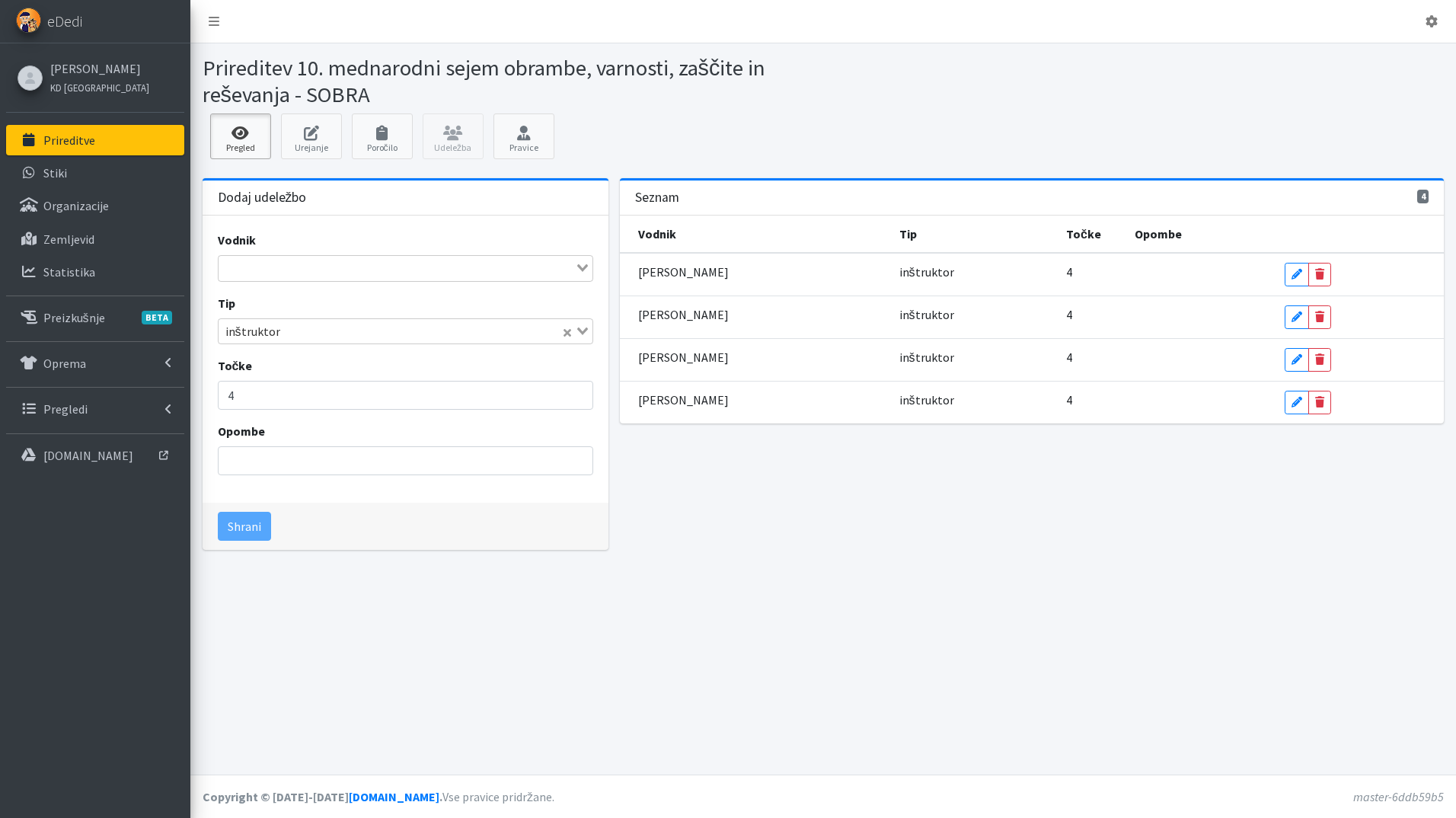
click at [250, 131] on icon at bounding box center [240, 133] width 51 height 15
